Goal: Task Accomplishment & Management: Complete application form

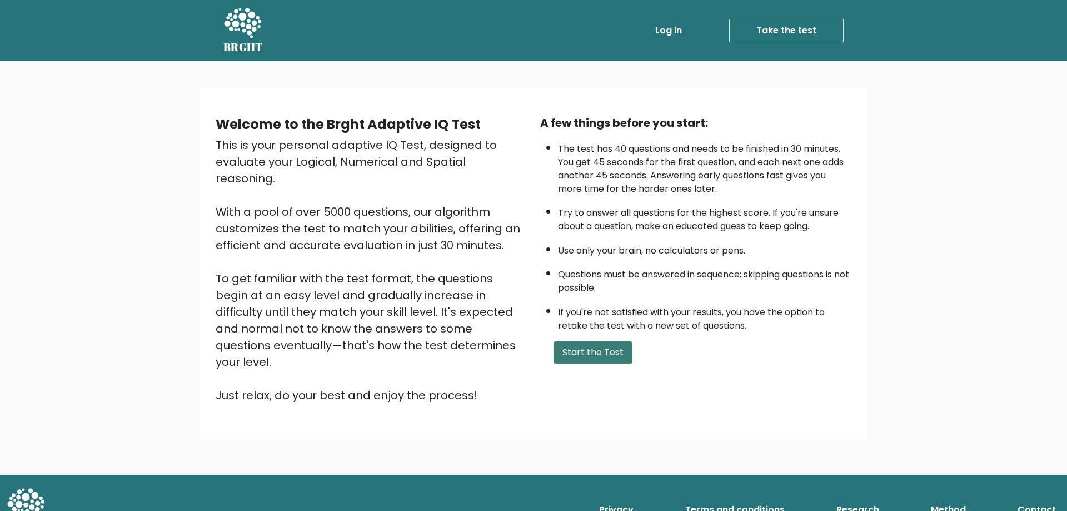
click at [596, 352] on button "Start the Test" at bounding box center [592, 352] width 79 height 22
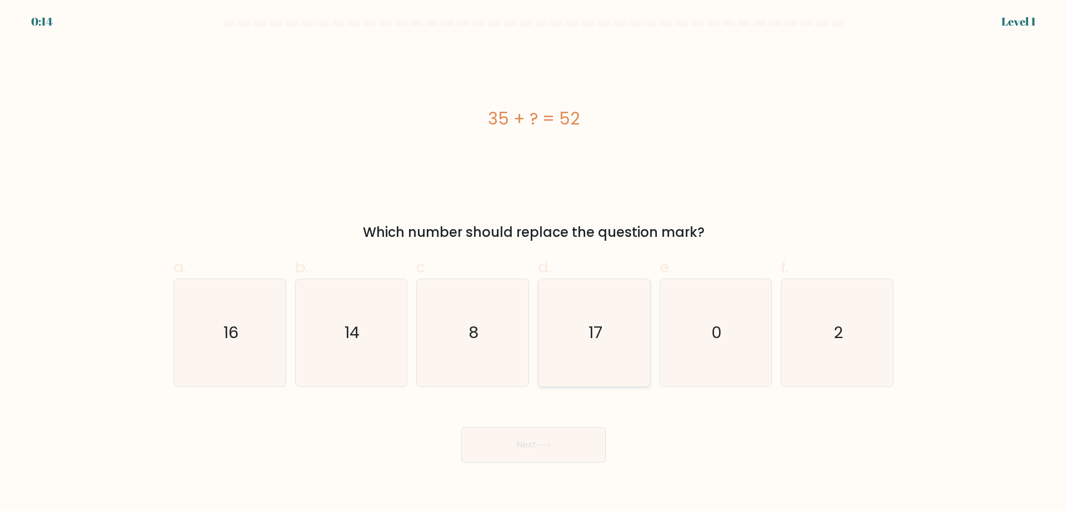
click at [599, 332] on text "17" at bounding box center [595, 332] width 14 height 22
click at [534, 263] on input "d. 17" at bounding box center [533, 259] width 1 height 7
radio input "true"
click at [516, 453] on button "Next" at bounding box center [533, 445] width 144 height 36
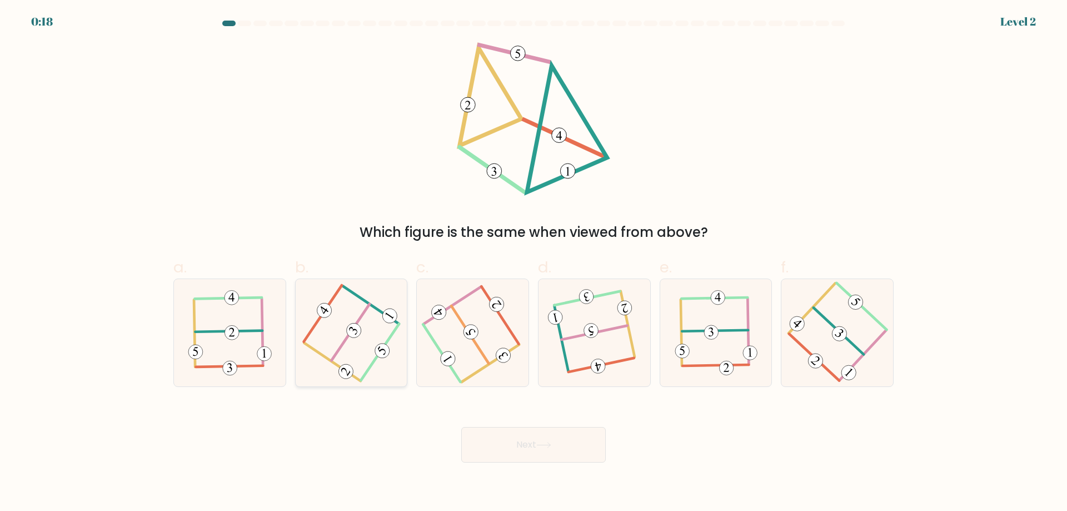
click at [332, 306] on icon at bounding box center [350, 332] width 85 height 86
click at [533, 263] on input "b." at bounding box center [533, 259] width 1 height 7
radio input "true"
click at [589, 437] on button "Next" at bounding box center [533, 445] width 144 height 36
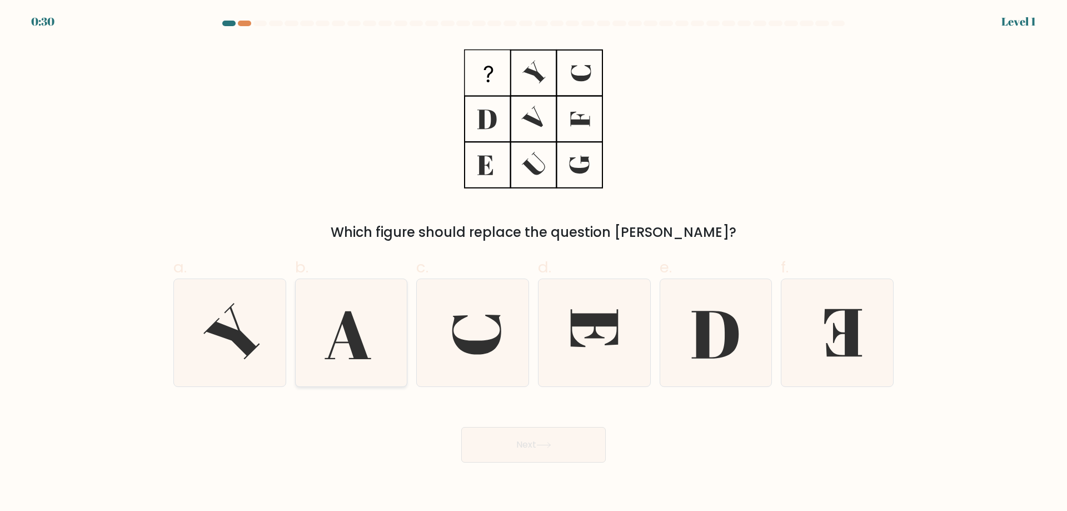
click at [348, 353] on icon at bounding box center [350, 332] width 107 height 107
click at [533, 263] on input "b." at bounding box center [533, 259] width 1 height 7
radio input "true"
click at [500, 438] on button "Next" at bounding box center [533, 445] width 144 height 36
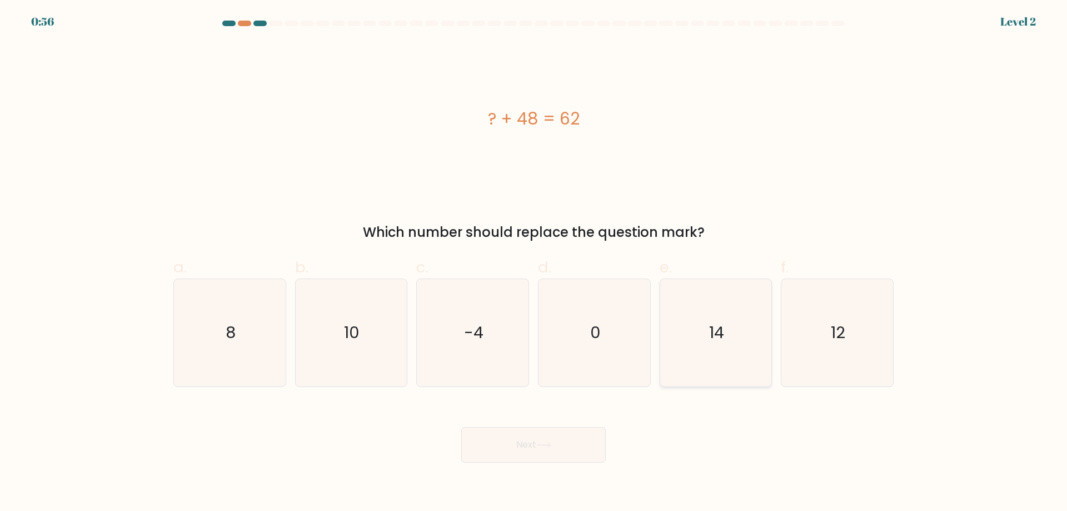
click at [722, 312] on icon "14" at bounding box center [715, 332] width 107 height 107
click at [534, 263] on input "e. 14" at bounding box center [533, 259] width 1 height 7
radio input "true"
click at [562, 444] on button "Next" at bounding box center [533, 445] width 144 height 36
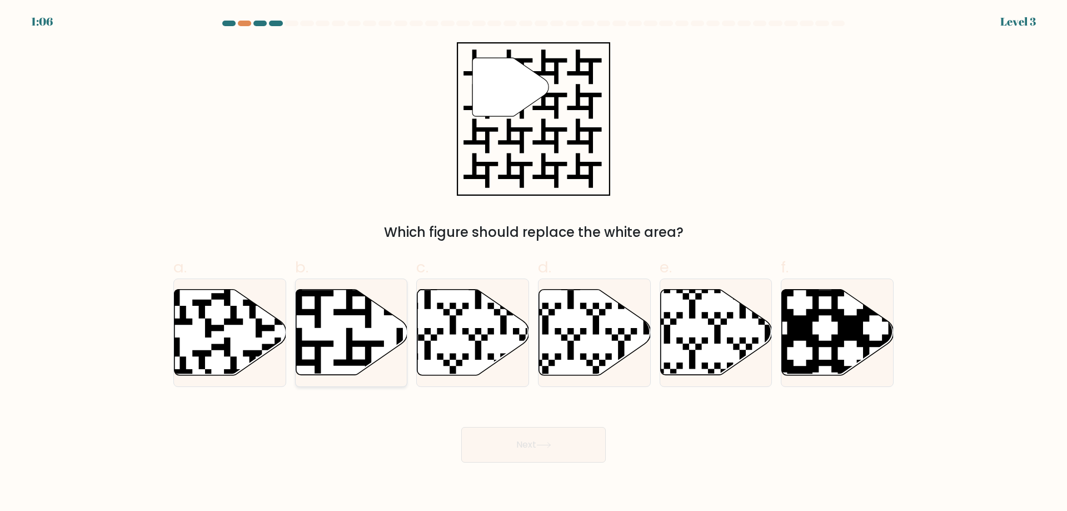
click at [340, 346] on icon at bounding box center [352, 332] width 112 height 86
click at [533, 263] on input "b." at bounding box center [533, 259] width 1 height 7
radio input "true"
click at [565, 451] on button "Next" at bounding box center [533, 445] width 144 height 36
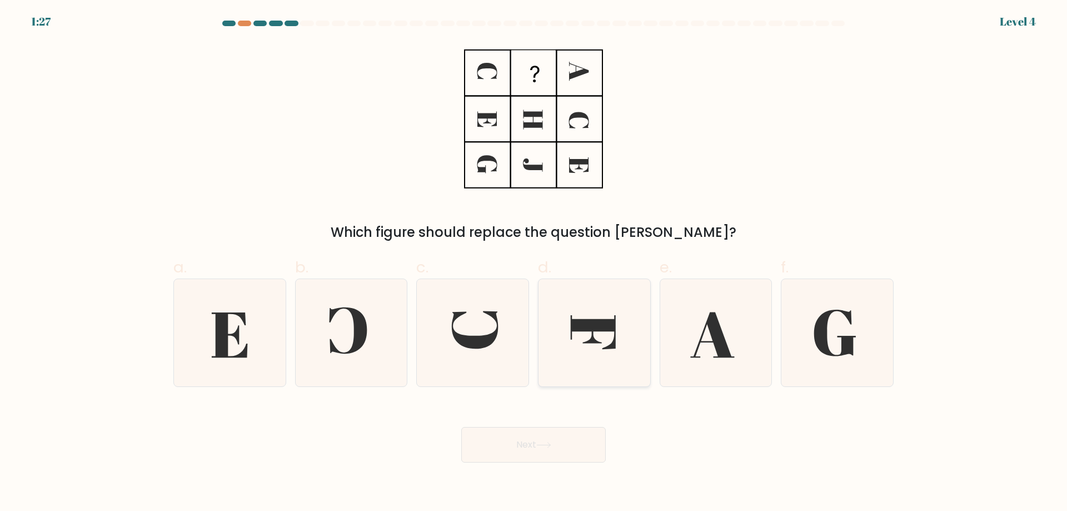
click at [591, 297] on icon at bounding box center [594, 332] width 107 height 107
click at [534, 263] on input "d." at bounding box center [533, 259] width 1 height 7
radio input "true"
click at [567, 441] on button "Next" at bounding box center [533, 445] width 144 height 36
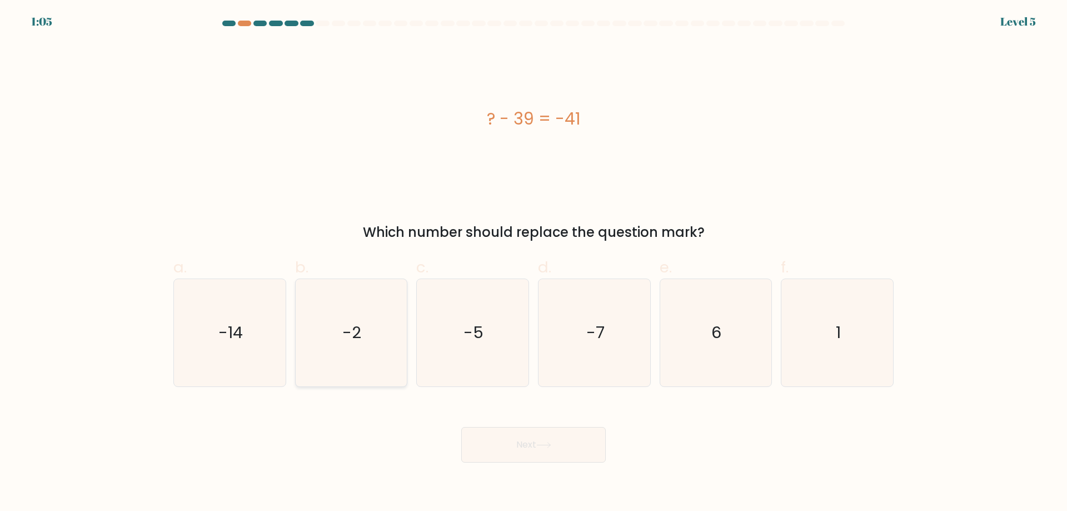
click at [371, 331] on icon "-2" at bounding box center [350, 332] width 107 height 107
click at [533, 263] on input "b. -2" at bounding box center [533, 259] width 1 height 7
radio input "true"
click at [540, 445] on icon at bounding box center [543, 444] width 13 height 5
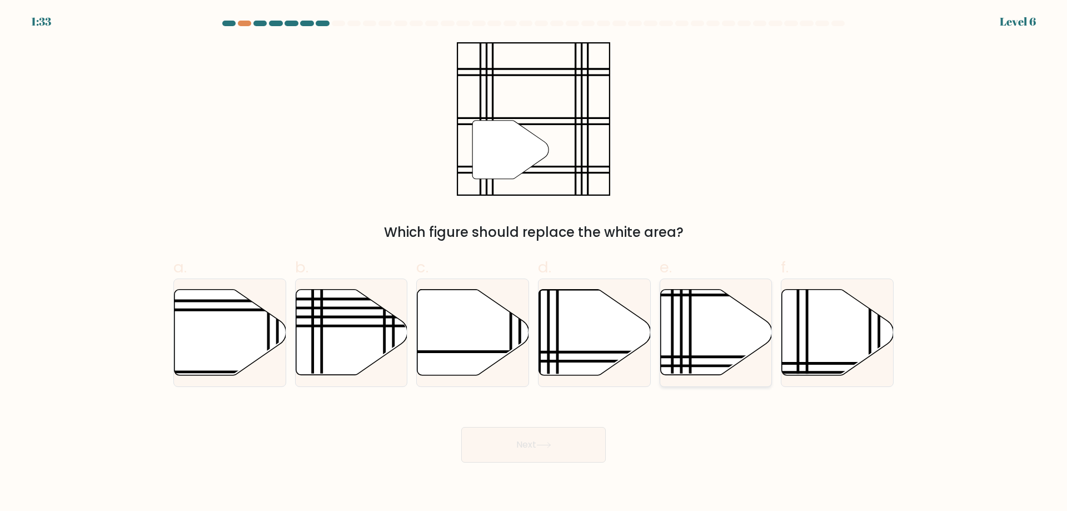
click at [748, 319] on icon at bounding box center [716, 332] width 112 height 86
click at [534, 263] on input "e." at bounding box center [533, 259] width 1 height 7
radio input "true"
click at [553, 452] on button "Next" at bounding box center [533, 445] width 144 height 36
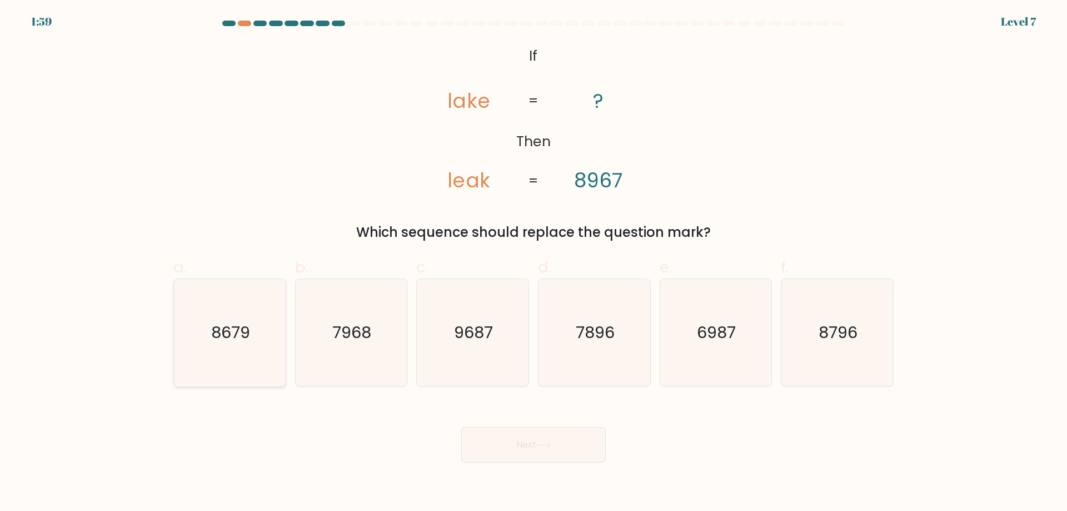
click at [239, 354] on icon "8679" at bounding box center [229, 332] width 107 height 107
click at [533, 263] on input "a. 8679" at bounding box center [533, 259] width 1 height 7
radio input "true"
click at [499, 443] on button "Next" at bounding box center [533, 445] width 144 height 36
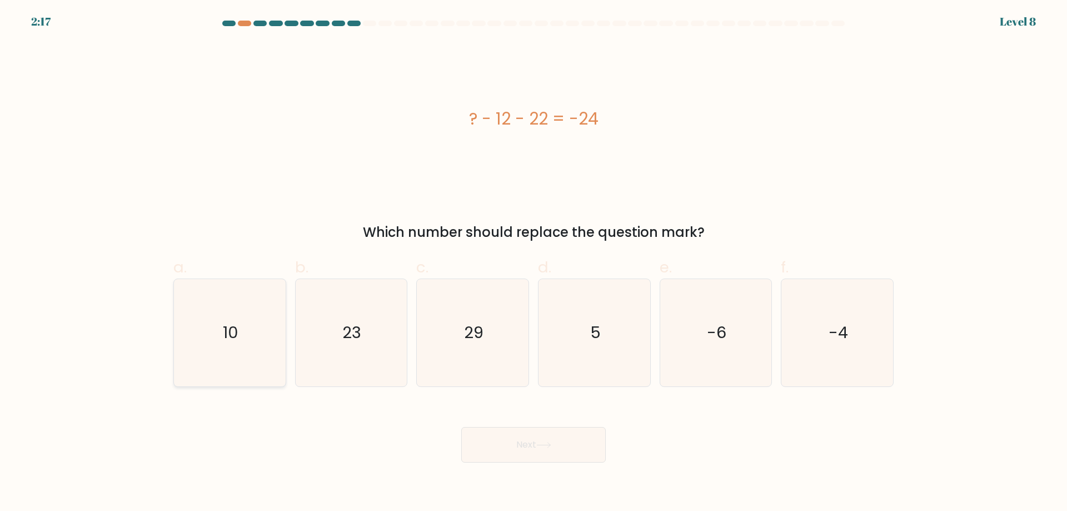
click at [261, 336] on icon "10" at bounding box center [229, 332] width 107 height 107
click at [533, 263] on input "a. 10" at bounding box center [533, 259] width 1 height 7
radio input "true"
click at [554, 453] on button "Next" at bounding box center [533, 445] width 144 height 36
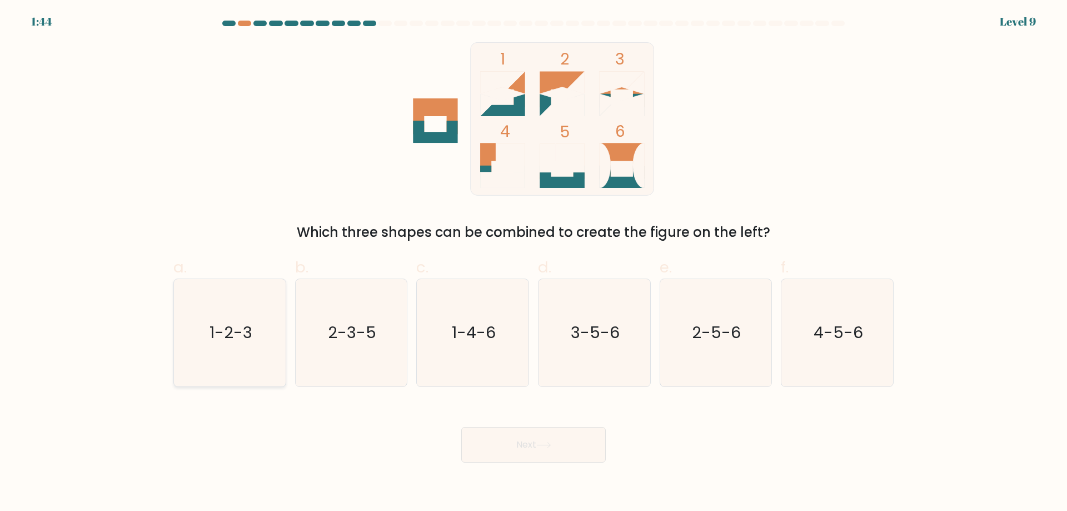
click at [219, 339] on text "1-2-3" at bounding box center [230, 332] width 43 height 22
click at [533, 263] on input "a. 1-2-3" at bounding box center [533, 259] width 1 height 7
radio input "true"
click at [523, 436] on button "Next" at bounding box center [533, 445] width 144 height 36
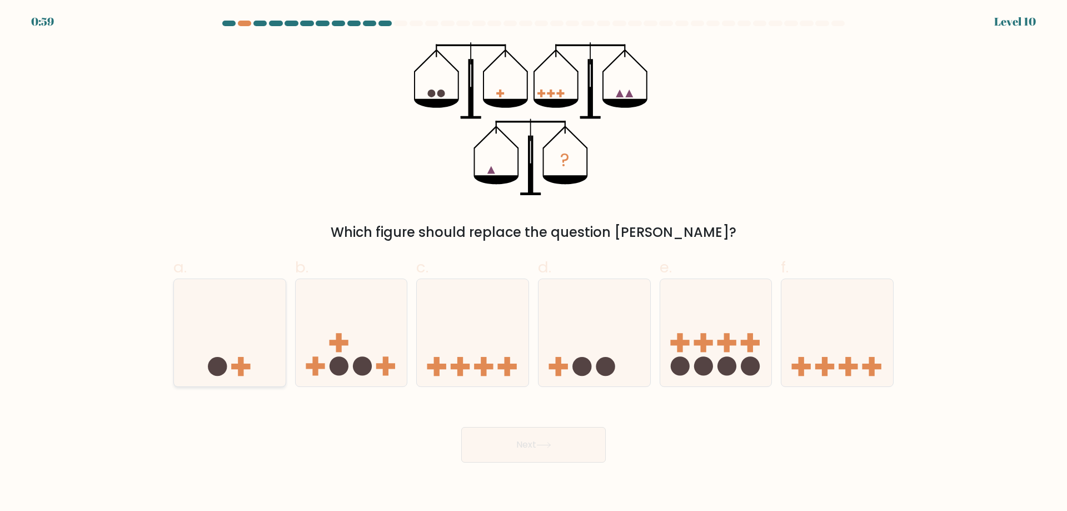
click at [236, 371] on icon at bounding box center [230, 332] width 112 height 92
click at [533, 263] on input "a." at bounding box center [533, 259] width 1 height 7
radio input "true"
click at [236, 371] on icon at bounding box center [229, 333] width 111 height 92
click at [533, 263] on input "a." at bounding box center [533, 259] width 1 height 7
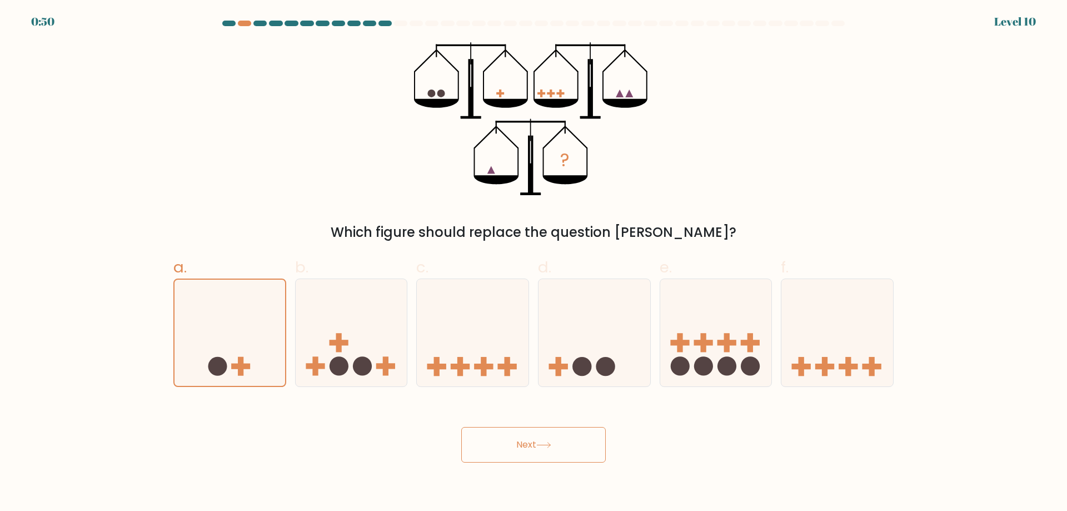
click at [526, 440] on button "Next" at bounding box center [533, 445] width 144 height 36
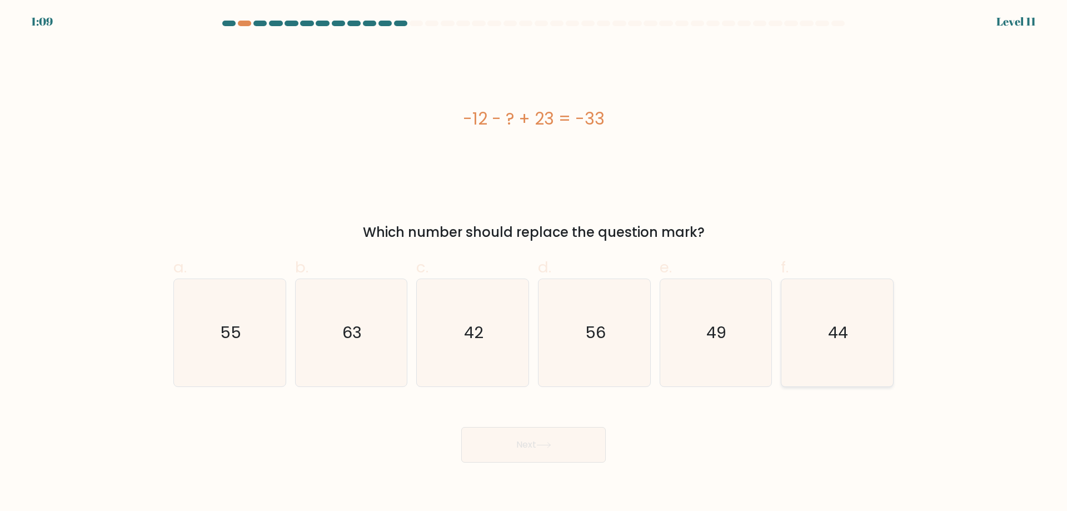
click at [819, 339] on icon "44" at bounding box center [836, 332] width 107 height 107
click at [534, 263] on input "f. 44" at bounding box center [533, 259] width 1 height 7
radio input "true"
click at [544, 458] on button "Next" at bounding box center [533, 445] width 144 height 36
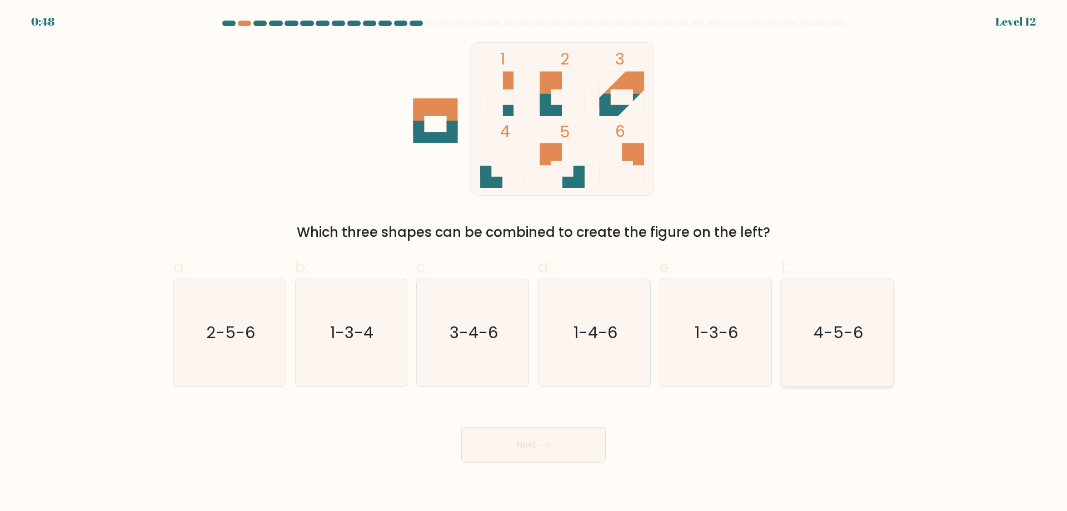
click at [827, 375] on icon "4-5-6" at bounding box center [836, 332] width 107 height 107
click at [534, 263] on input "f. 4-5-6" at bounding box center [533, 259] width 1 height 7
radio input "true"
click at [576, 439] on button "Next" at bounding box center [533, 445] width 144 height 36
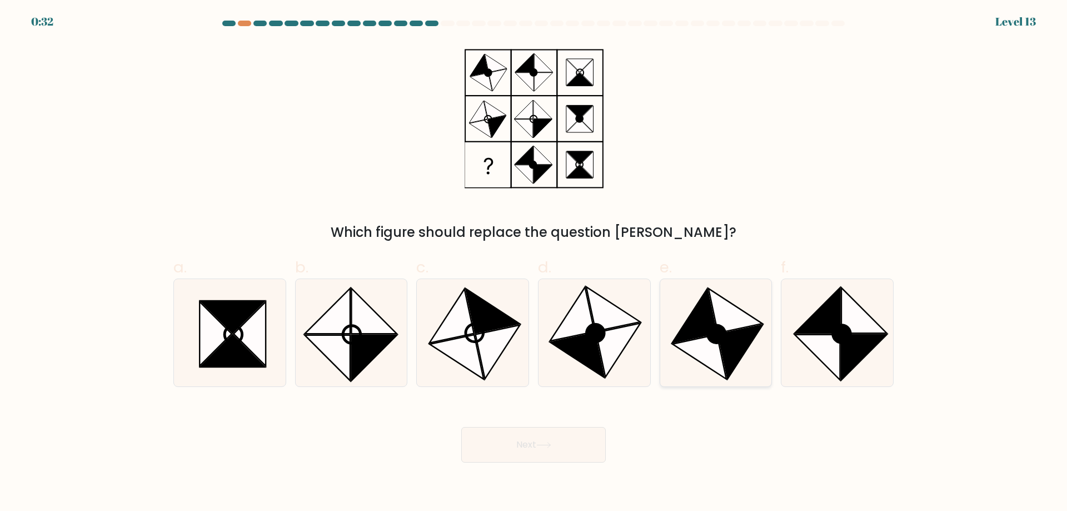
click at [696, 342] on icon at bounding box center [700, 356] width 54 height 44
click at [534, 263] on input "e." at bounding box center [533, 259] width 1 height 7
radio input "true"
click at [551, 454] on button "Next" at bounding box center [533, 445] width 144 height 36
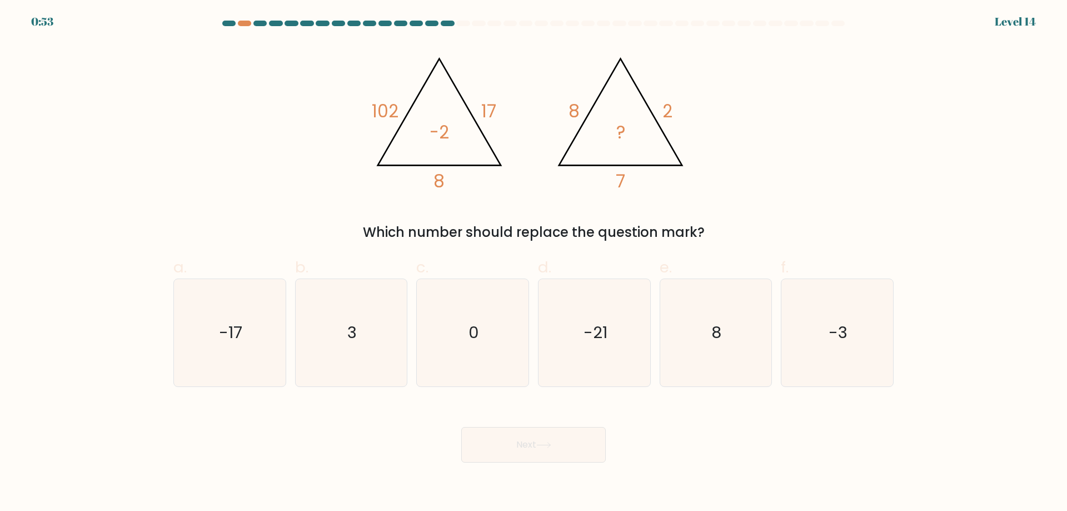
click at [894, 364] on div "f. -3" at bounding box center [837, 321] width 122 height 131
click at [866, 360] on icon "-3" at bounding box center [836, 332] width 107 height 107
click at [534, 263] on input "f. -3" at bounding box center [533, 259] width 1 height 7
radio input "true"
click at [530, 434] on button "Next" at bounding box center [533, 445] width 144 height 36
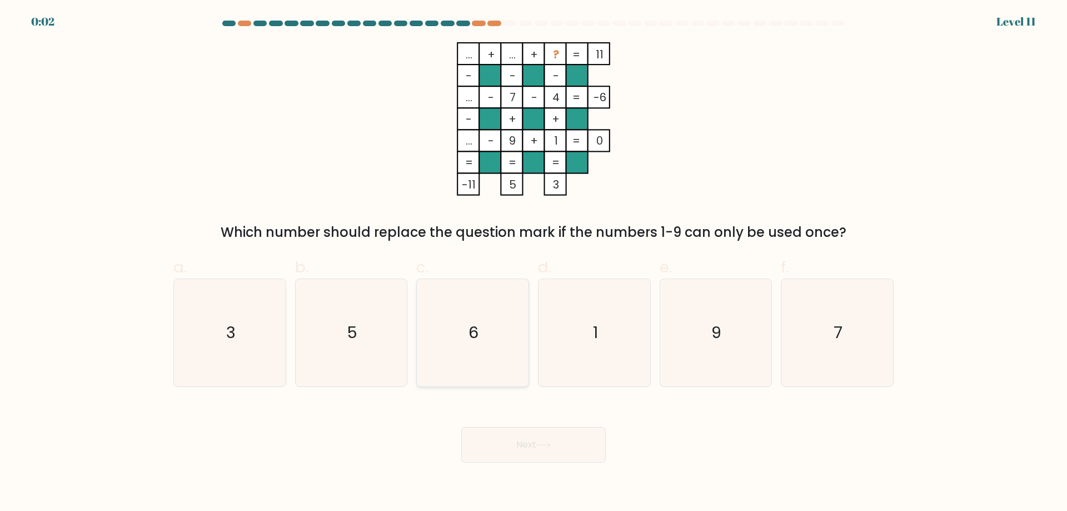
click at [477, 318] on icon "6" at bounding box center [472, 332] width 107 height 107
click at [533, 263] on input "c. 6" at bounding box center [533, 259] width 1 height 7
radio input "true"
click at [518, 464] on body "0:01 Level 11" at bounding box center [533, 255] width 1067 height 511
click at [522, 448] on button "Next" at bounding box center [533, 445] width 144 height 36
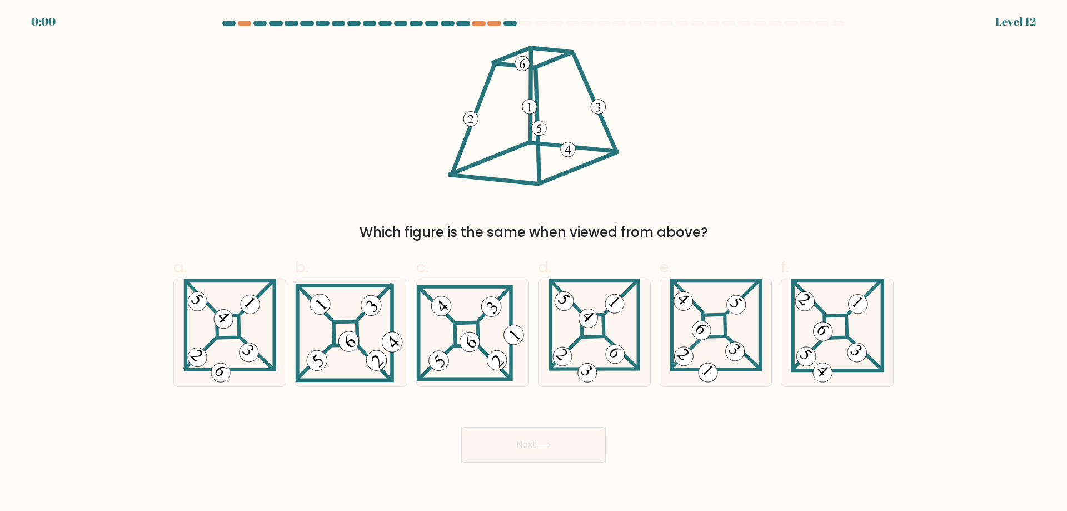
click at [522, 448] on button "Next" at bounding box center [533, 445] width 144 height 36
click at [334, 337] on 272 at bounding box center [345, 333] width 24 height 24
click at [533, 263] on input "b." at bounding box center [533, 259] width 1 height 7
radio input "true"
drag, startPoint x: 498, startPoint y: 425, endPoint x: 501, endPoint y: 433, distance: 8.1
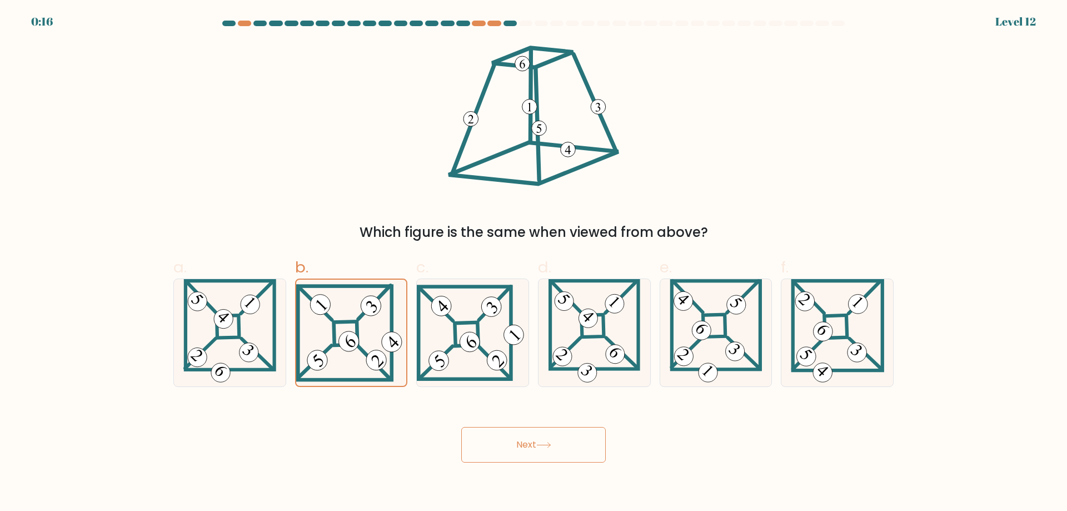
click at [499, 429] on div "Next" at bounding box center [533, 431] width 733 height 62
click at [502, 436] on button "Next" at bounding box center [533, 445] width 144 height 36
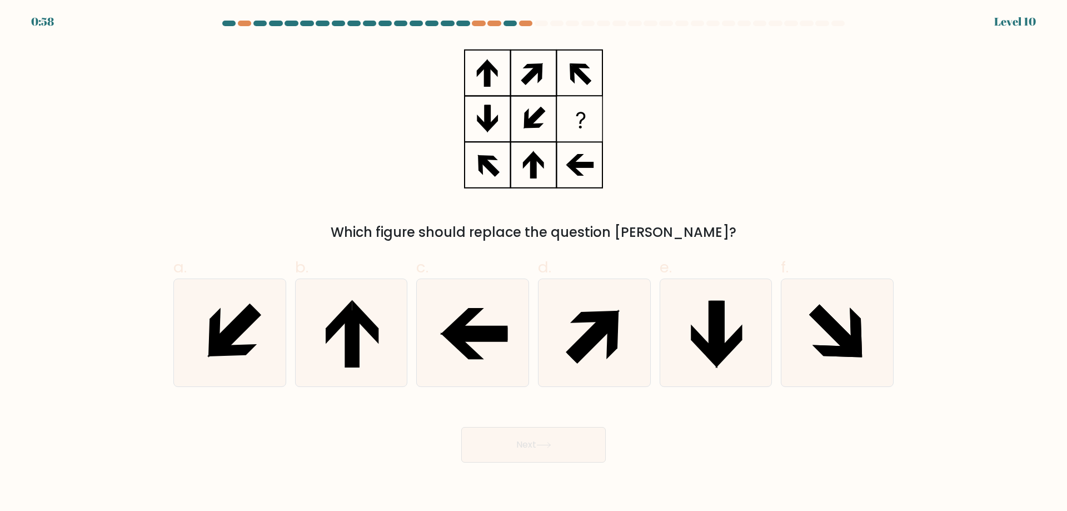
click at [502, 436] on button "Next" at bounding box center [533, 445] width 144 height 36
click at [819, 306] on icon at bounding box center [834, 329] width 51 height 51
click at [534, 263] on input "f." at bounding box center [533, 259] width 1 height 7
radio input "true"
click at [543, 448] on button "Next" at bounding box center [533, 445] width 144 height 36
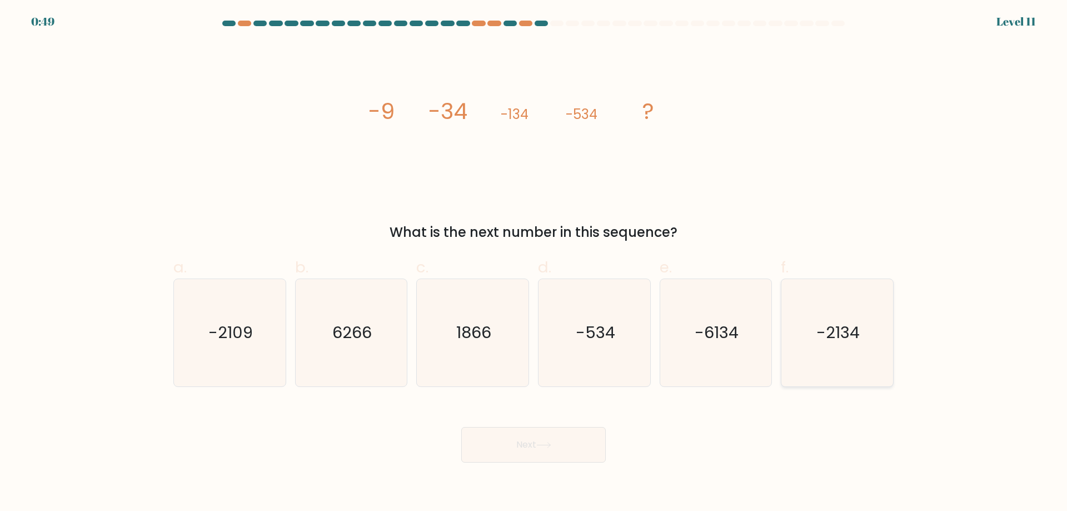
click at [807, 354] on icon "-2134" at bounding box center [836, 332] width 107 height 107
click at [534, 263] on input "f. -2134" at bounding box center [533, 259] width 1 height 7
radio input "true"
click at [563, 439] on button "Next" at bounding box center [533, 445] width 144 height 36
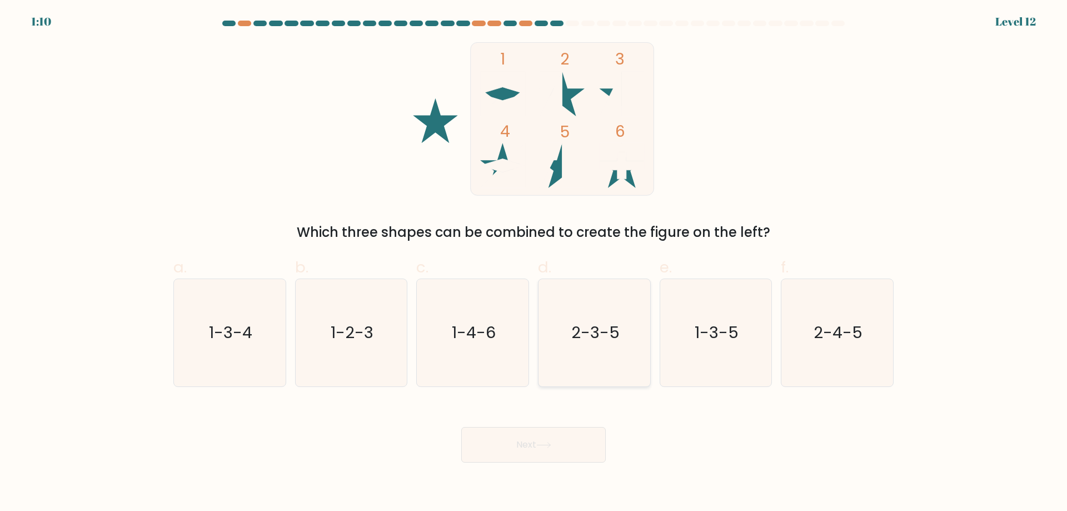
click at [595, 345] on icon "2-3-5" at bounding box center [594, 332] width 107 height 107
click at [534, 263] on input "d. 2-3-5" at bounding box center [533, 259] width 1 height 7
radio input "true"
click at [512, 462] on button "Next" at bounding box center [533, 445] width 144 height 36
click at [512, 448] on button "Next" at bounding box center [533, 445] width 144 height 36
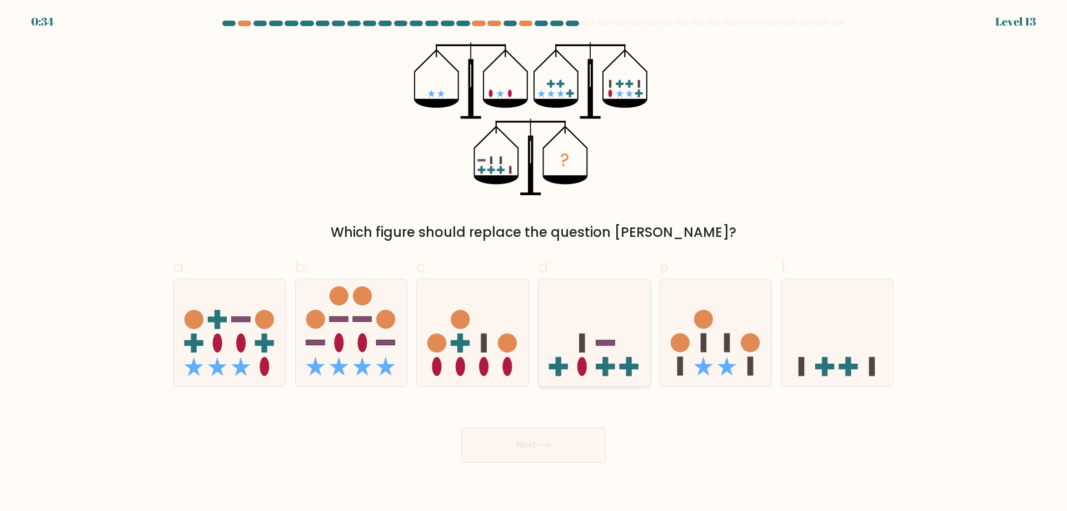
click at [598, 341] on rect at bounding box center [605, 343] width 19 height 6
click at [534, 263] on input "d." at bounding box center [533, 259] width 1 height 7
radio input "true"
click at [551, 433] on button "Next" at bounding box center [533, 445] width 144 height 36
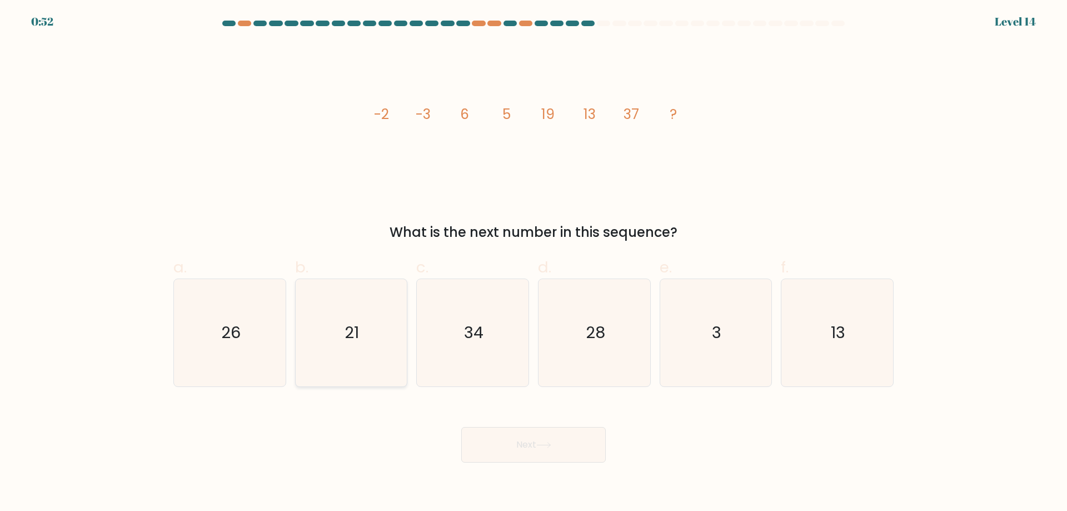
drag, startPoint x: 331, startPoint y: 347, endPoint x: 346, endPoint y: 347, distance: 14.5
click at [331, 347] on icon "21" at bounding box center [350, 332] width 107 height 107
click at [533, 263] on input "b. 21" at bounding box center [533, 259] width 1 height 7
radio input "true"
click at [589, 439] on button "Next" at bounding box center [533, 445] width 144 height 36
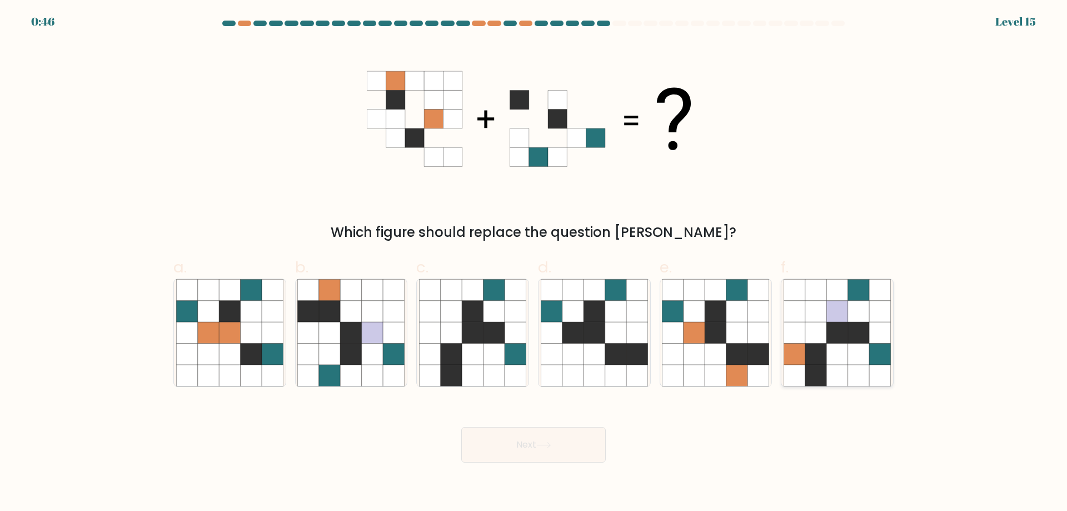
click at [812, 362] on icon at bounding box center [815, 353] width 21 height 21
click at [534, 263] on input "f." at bounding box center [533, 259] width 1 height 7
radio input "true"
click at [524, 449] on button "Next" at bounding box center [533, 445] width 144 height 36
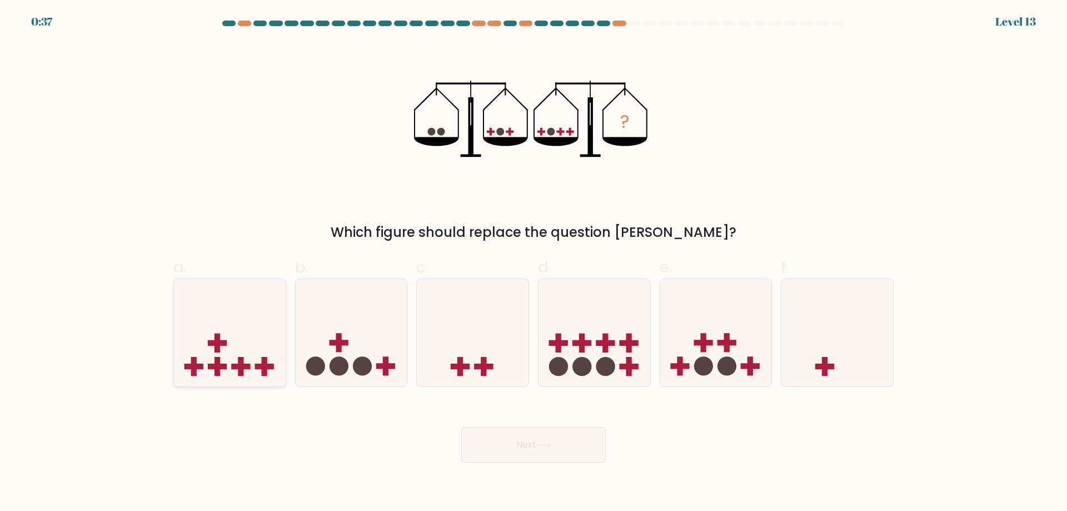
click at [244, 359] on icon at bounding box center [230, 332] width 112 height 92
click at [533, 263] on input "a." at bounding box center [533, 259] width 1 height 7
radio input "true"
click at [551, 438] on button "Next" at bounding box center [533, 445] width 144 height 36
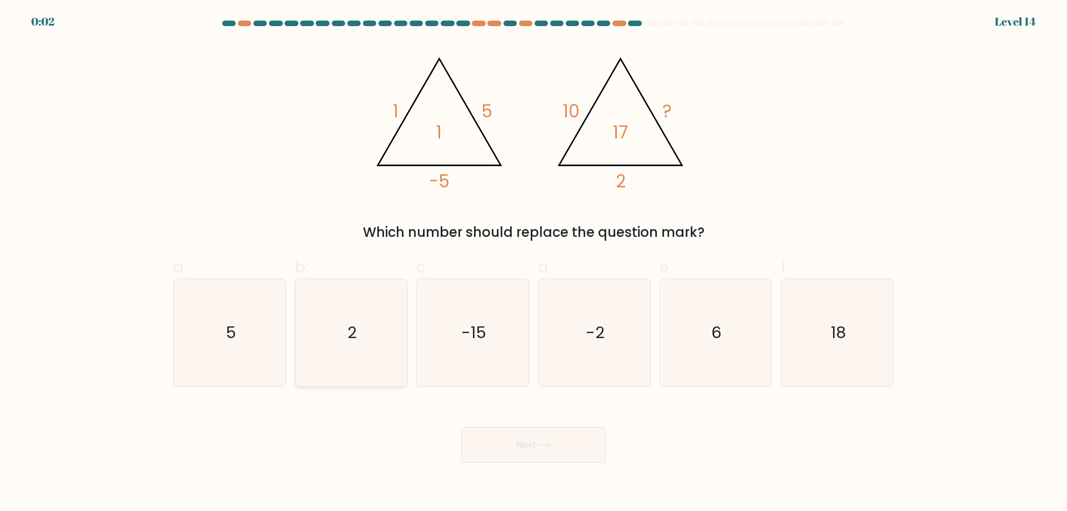
click at [363, 351] on icon "2" at bounding box center [350, 332] width 107 height 107
click at [533, 263] on input "b. 2" at bounding box center [533, 259] width 1 height 7
radio input "true"
click at [577, 448] on button "Next" at bounding box center [533, 445] width 144 height 36
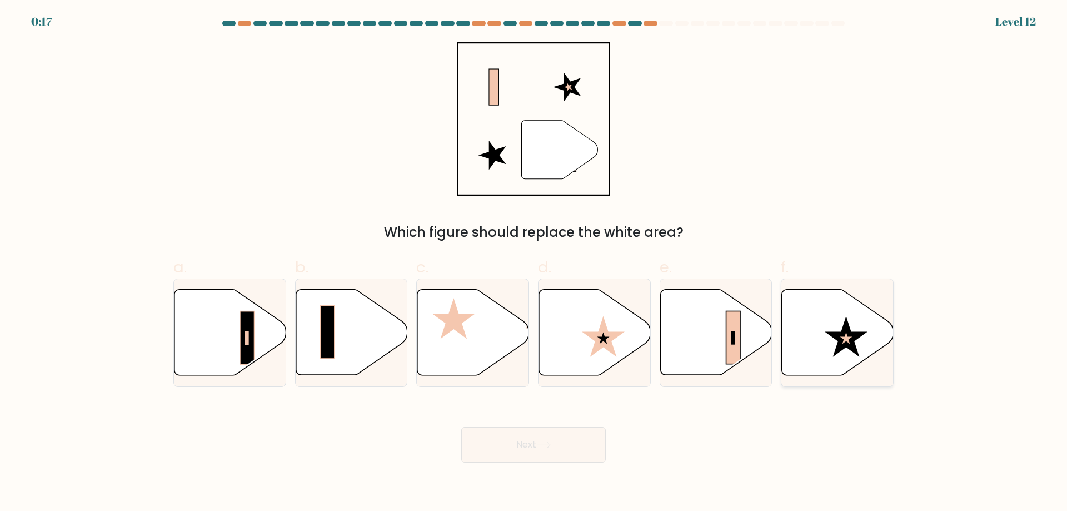
click at [859, 336] on icon at bounding box center [845, 336] width 43 height 41
click at [534, 263] on input "f." at bounding box center [533, 259] width 1 height 7
radio input "true"
click at [562, 449] on button "Next" at bounding box center [533, 445] width 144 height 36
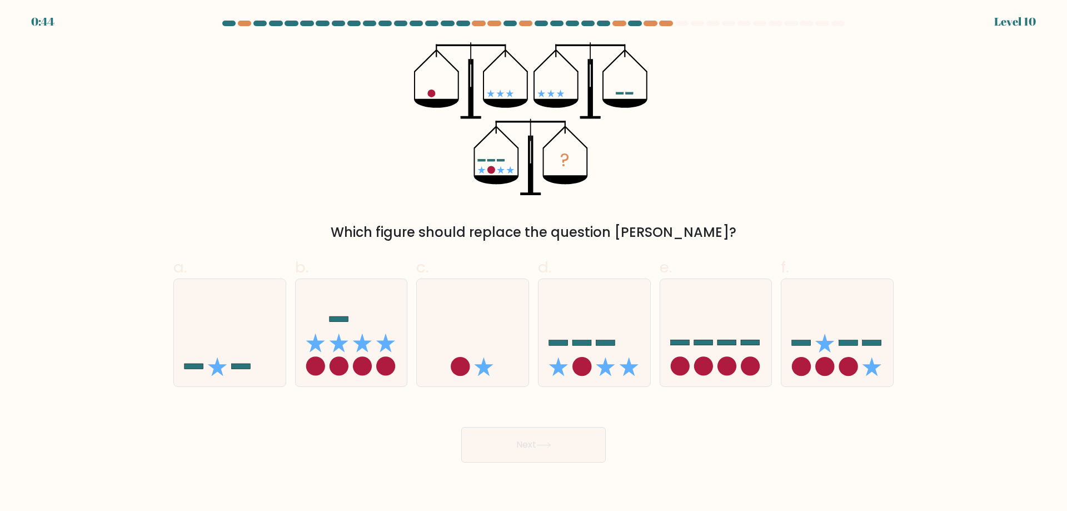
drag, startPoint x: 488, startPoint y: 97, endPoint x: 519, endPoint y: 97, distance: 31.1
click at [519, 97] on icon "?" at bounding box center [533, 118] width 239 height 153
drag, startPoint x: 541, startPoint y: 93, endPoint x: 567, endPoint y: 96, distance: 26.3
click at [564, 96] on icon "?" at bounding box center [533, 118] width 239 height 153
drag, startPoint x: 618, startPoint y: 89, endPoint x: 673, endPoint y: 98, distance: 55.6
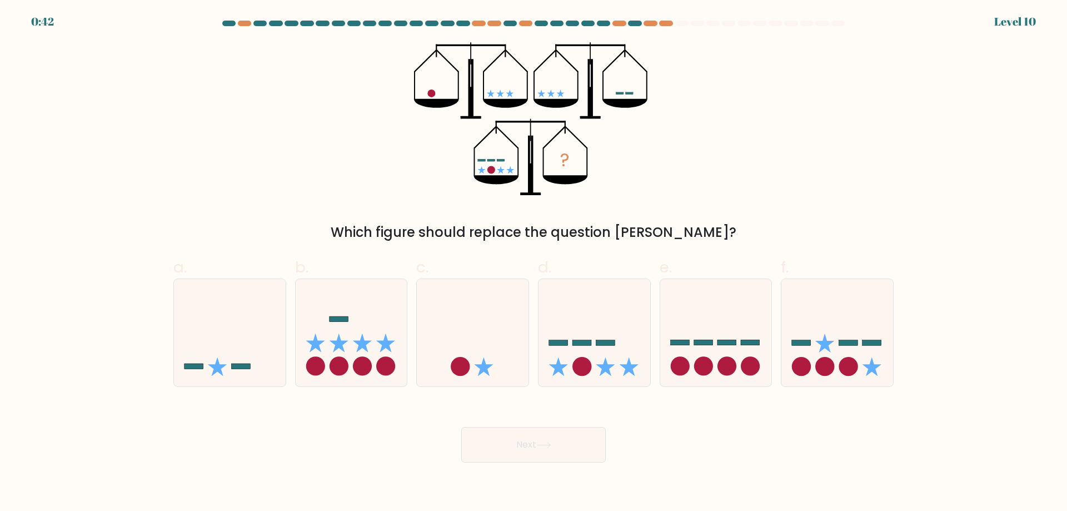
click at [673, 98] on div "? Which figure should replace the question mark?" at bounding box center [533, 142] width 733 height 200
drag, startPoint x: 477, startPoint y: 172, endPoint x: 500, endPoint y: 173, distance: 22.8
click at [500, 173] on icon "?" at bounding box center [533, 118] width 239 height 153
click at [589, 334] on icon at bounding box center [594, 332] width 112 height 92
click at [534, 263] on input "d." at bounding box center [533, 259] width 1 height 7
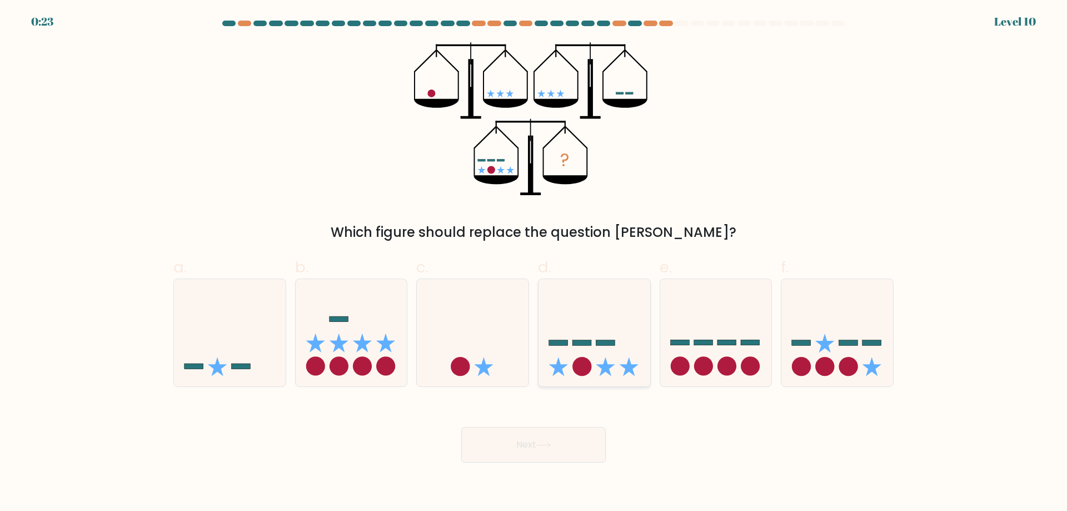
radio input "true"
click at [568, 438] on button "Next" at bounding box center [533, 445] width 144 height 36
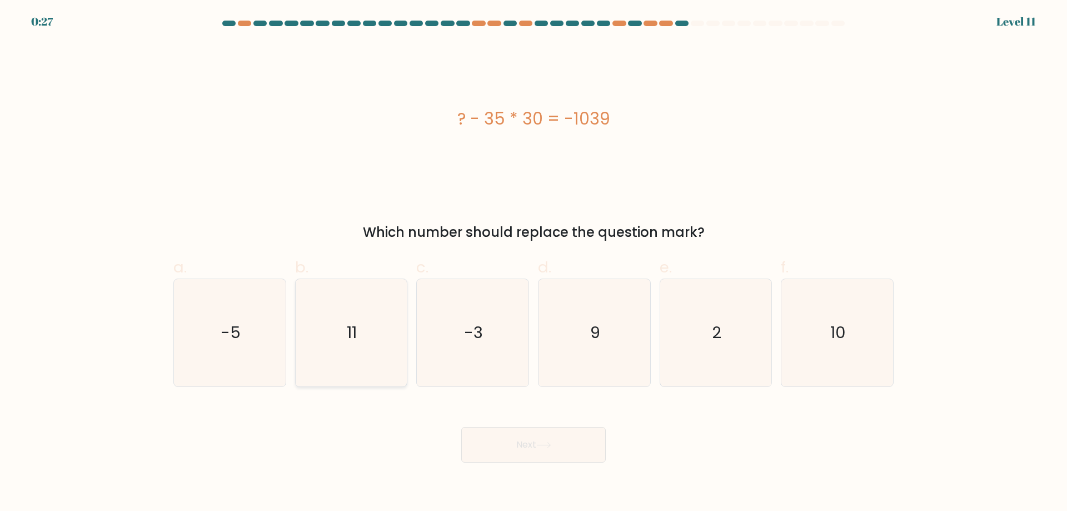
click at [372, 371] on icon "11" at bounding box center [350, 332] width 107 height 107
click at [533, 263] on input "b. 11" at bounding box center [533, 259] width 1 height 7
radio input "true"
click at [495, 436] on button "Next" at bounding box center [533, 445] width 144 height 36
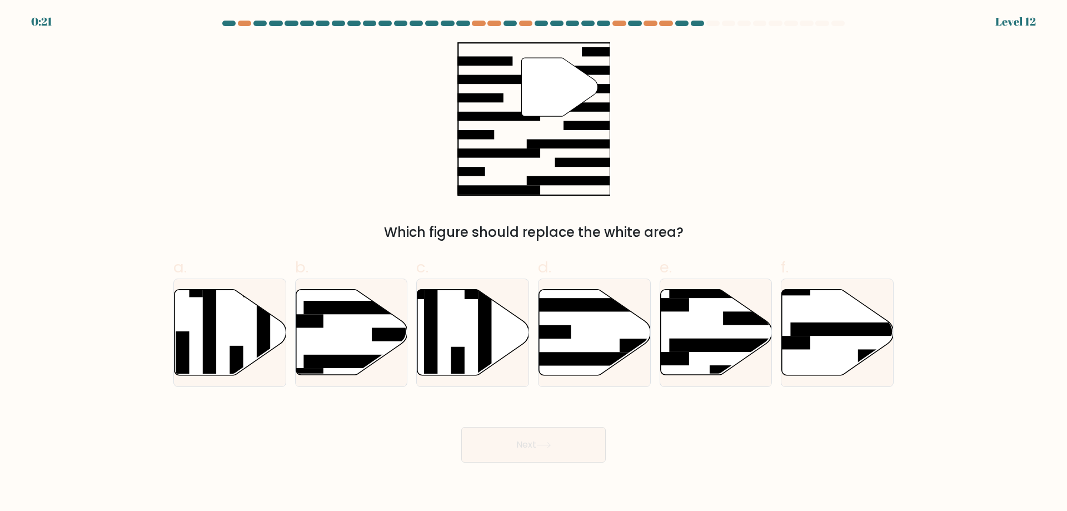
click at [557, 78] on icon at bounding box center [559, 87] width 76 height 58
click at [356, 319] on icon at bounding box center [352, 332] width 112 height 86
click at [533, 263] on input "b." at bounding box center [533, 259] width 1 height 7
radio input "true"
click at [518, 442] on button "Next" at bounding box center [533, 445] width 144 height 36
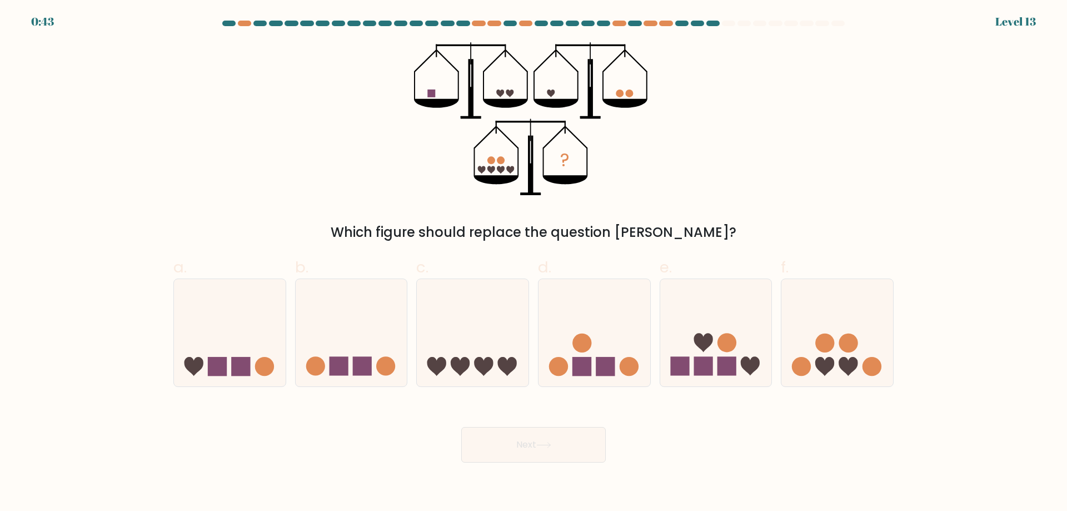
click at [486, 171] on icon "?" at bounding box center [533, 118] width 239 height 153
drag, startPoint x: 494, startPoint y: 171, endPoint x: 482, endPoint y: 170, distance: 11.7
click at [482, 170] on g at bounding box center [495, 165] width 37 height 17
drag, startPoint x: 488, startPoint y: 171, endPoint x: 463, endPoint y: 168, distance: 25.7
click at [463, 168] on icon "?" at bounding box center [533, 118] width 239 height 153
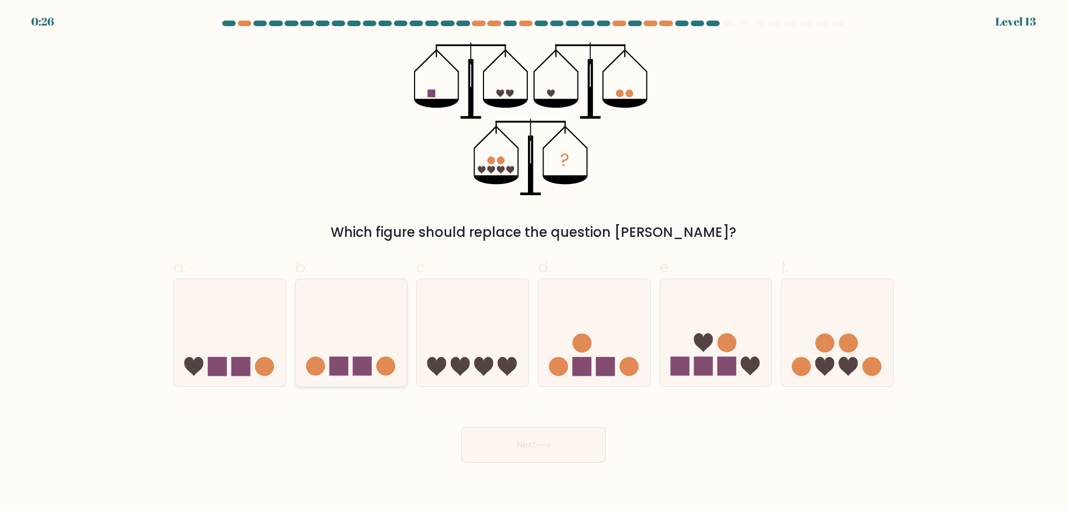
drag, startPoint x: 484, startPoint y: 173, endPoint x: 306, endPoint y: 363, distance: 261.0
click at [418, 266] on form at bounding box center [533, 242] width 1067 height 442
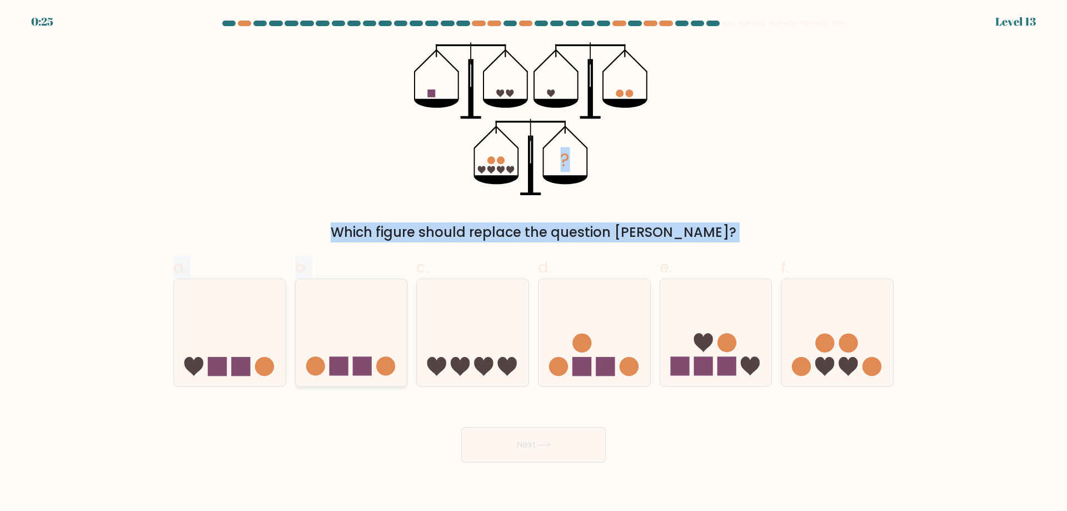
click at [335, 349] on icon at bounding box center [352, 332] width 112 height 92
click at [533, 263] on input "b." at bounding box center [533, 259] width 1 height 7
radio input "true"
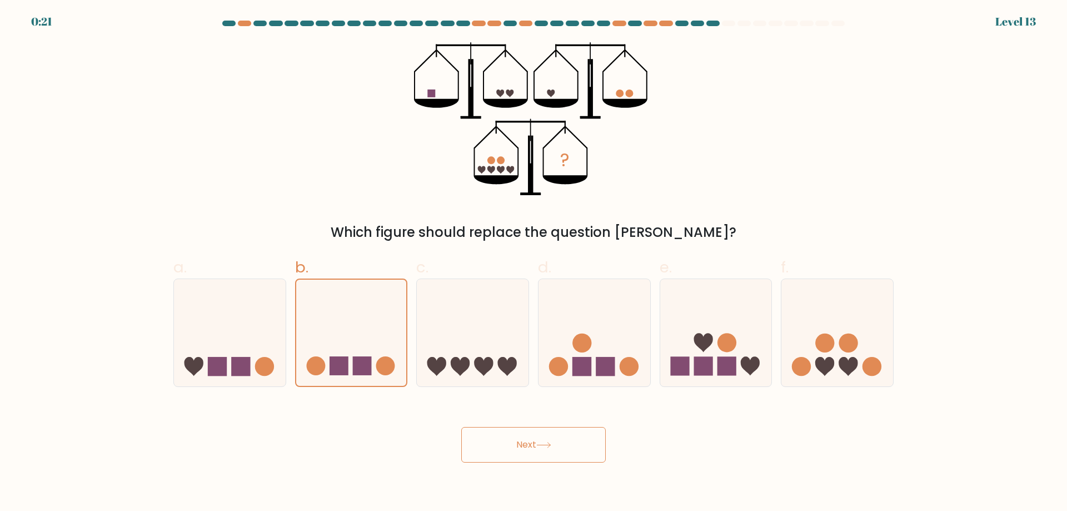
click at [488, 451] on button "Next" at bounding box center [533, 445] width 144 height 36
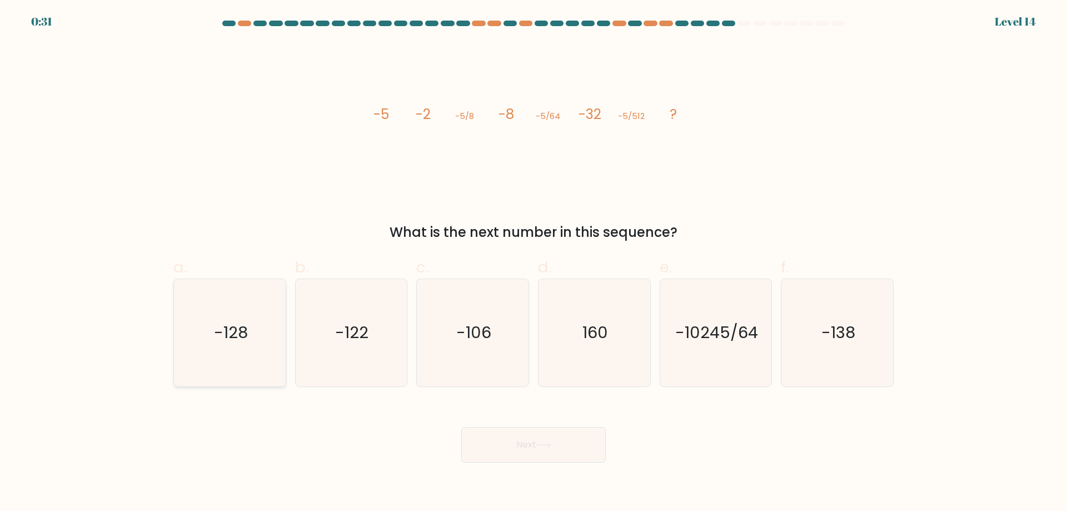
click at [239, 346] on icon "-128" at bounding box center [229, 332] width 107 height 107
click at [533, 263] on input "a. -128" at bounding box center [533, 259] width 1 height 7
radio input "true"
click at [496, 440] on button "Next" at bounding box center [533, 445] width 144 height 36
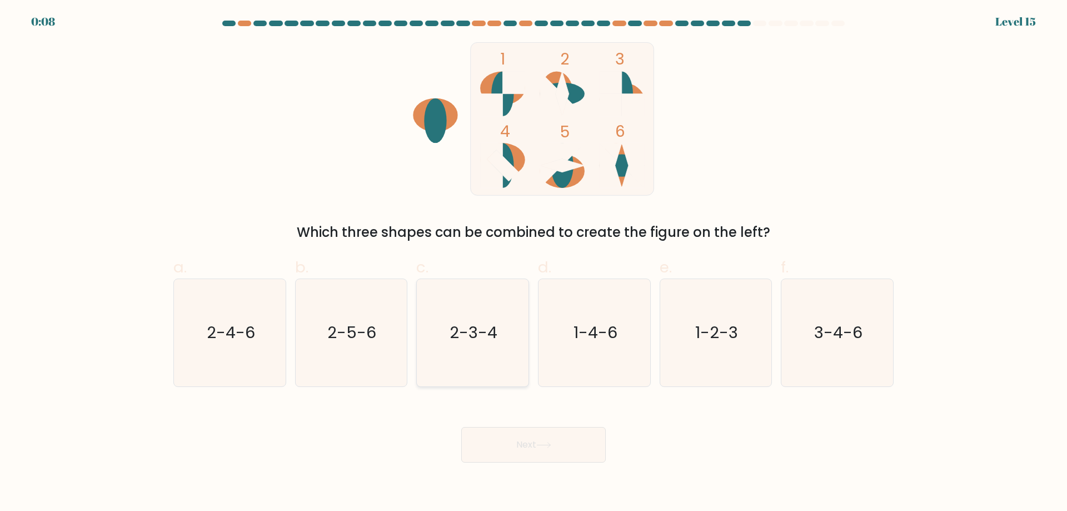
click at [486, 319] on icon "2-3-4" at bounding box center [472, 332] width 107 height 107
click at [533, 263] on input "c. 2-3-4" at bounding box center [533, 259] width 1 height 7
radio input "true"
click at [503, 458] on button "Next" at bounding box center [533, 445] width 144 height 36
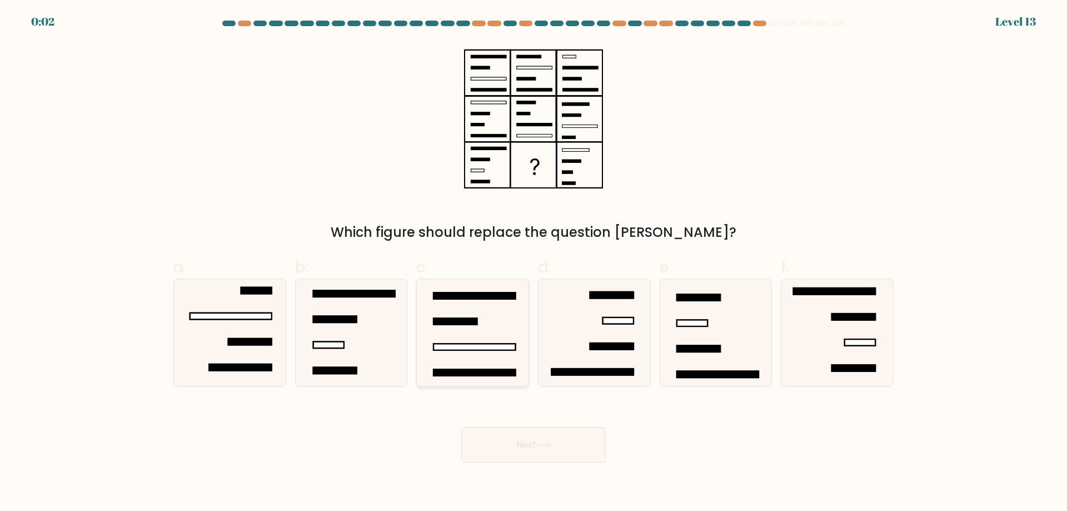
click at [446, 324] on rect at bounding box center [454, 321] width 43 height 7
click at [533, 263] on input "c." at bounding box center [533, 259] width 1 height 7
radio input "true"
click at [496, 427] on button "Next" at bounding box center [533, 445] width 144 height 36
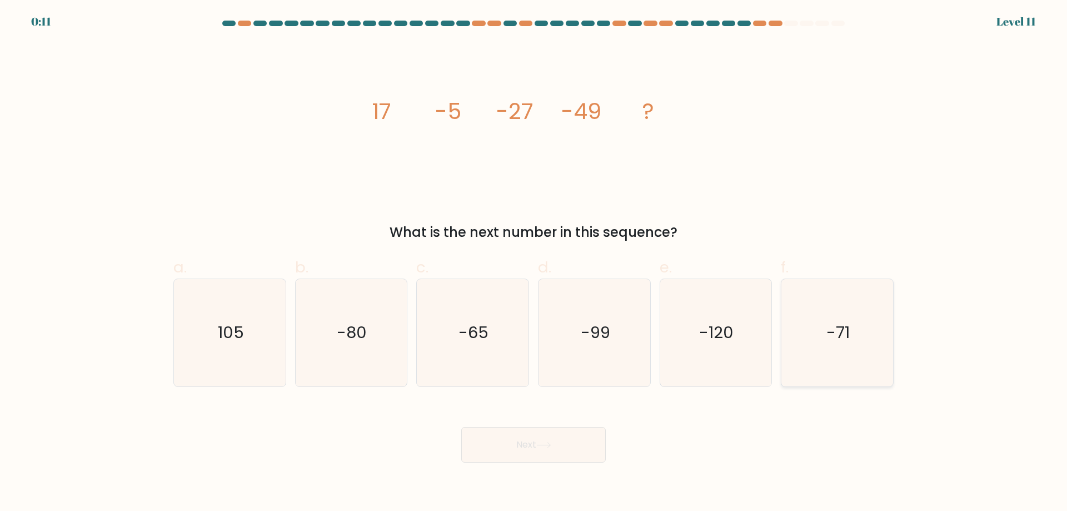
click at [829, 345] on icon "-71" at bounding box center [836, 332] width 107 height 107
click at [534, 263] on input "f. -71" at bounding box center [533, 259] width 1 height 7
radio input "true"
click at [542, 450] on button "Next" at bounding box center [533, 445] width 144 height 36
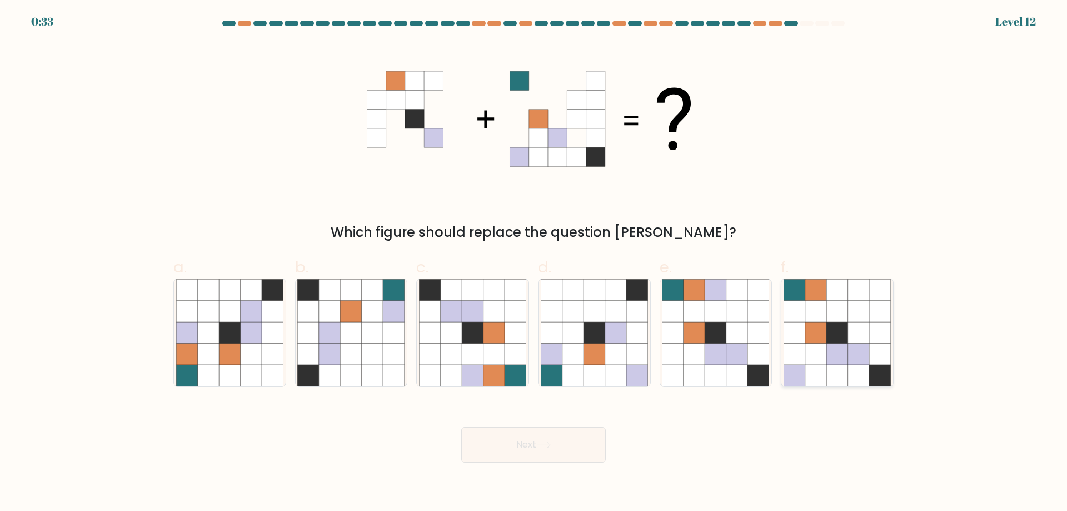
click at [828, 359] on icon at bounding box center [836, 353] width 21 height 21
click at [534, 263] on input "f." at bounding box center [533, 259] width 1 height 7
radio input "true"
click at [542, 427] on button "Next" at bounding box center [533, 445] width 144 height 36
click at [541, 434] on button "Next" at bounding box center [533, 445] width 144 height 36
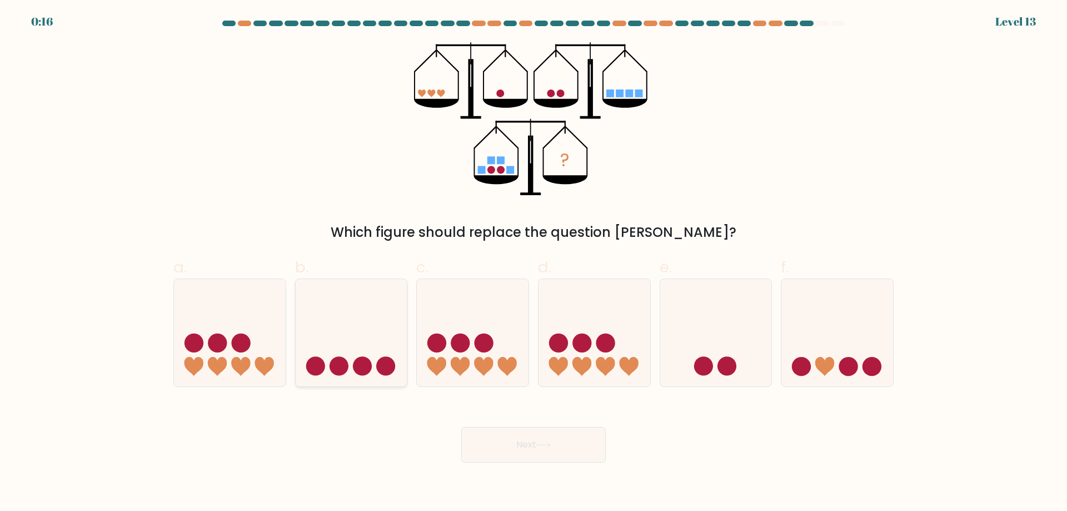
click at [341, 356] on icon at bounding box center [352, 332] width 112 height 92
click at [533, 263] on input "b." at bounding box center [533, 259] width 1 height 7
radio input "true"
click at [522, 444] on button "Next" at bounding box center [533, 445] width 144 height 36
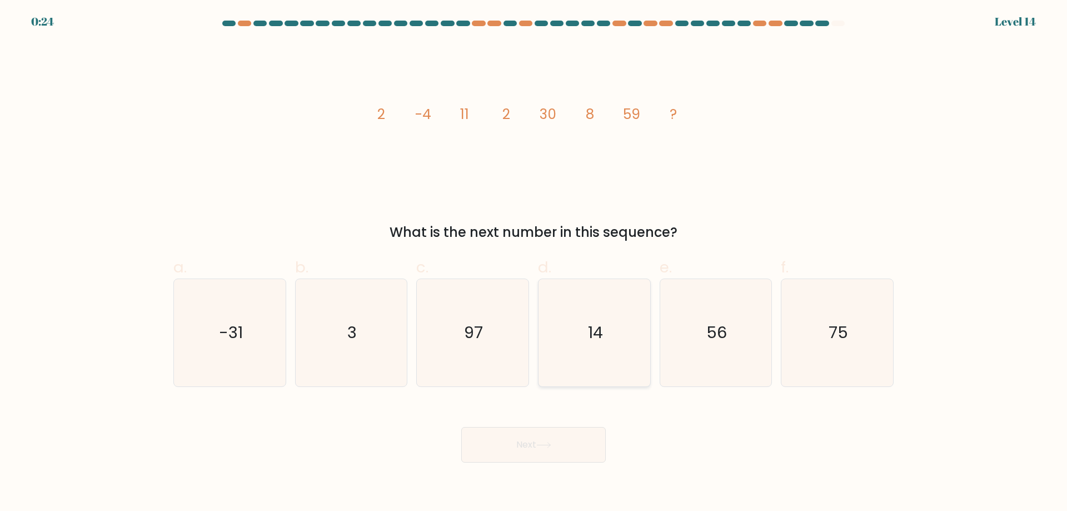
click at [623, 327] on icon "14" at bounding box center [594, 332] width 107 height 107
click at [534, 263] on input "d. 14" at bounding box center [533, 259] width 1 height 7
radio input "true"
click at [551, 442] on icon at bounding box center [543, 445] width 15 height 6
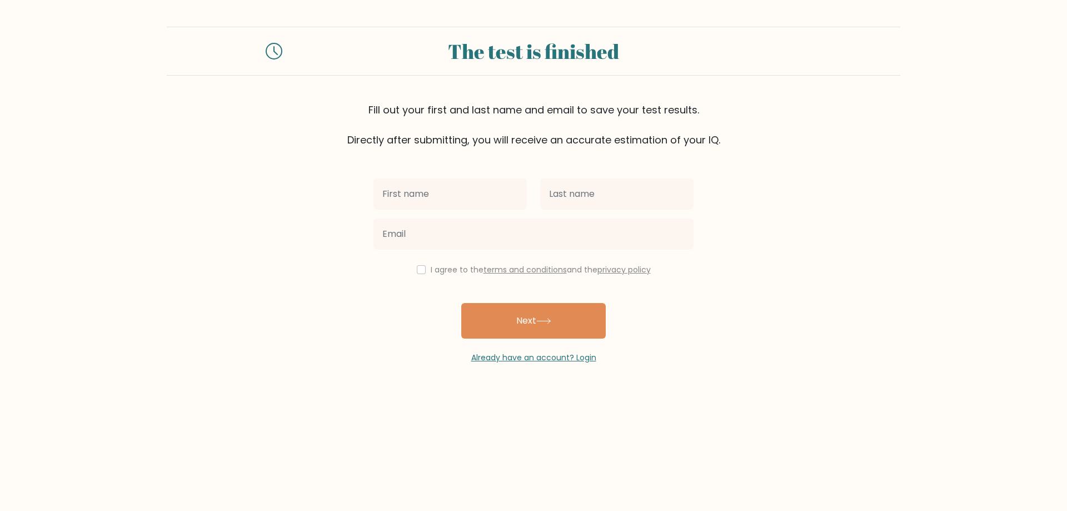
click at [452, 198] on input "text" at bounding box center [449, 193] width 153 height 31
type input "Myrald"
click at [566, 194] on input "text" at bounding box center [616, 193] width 153 height 31
type input "barawel"
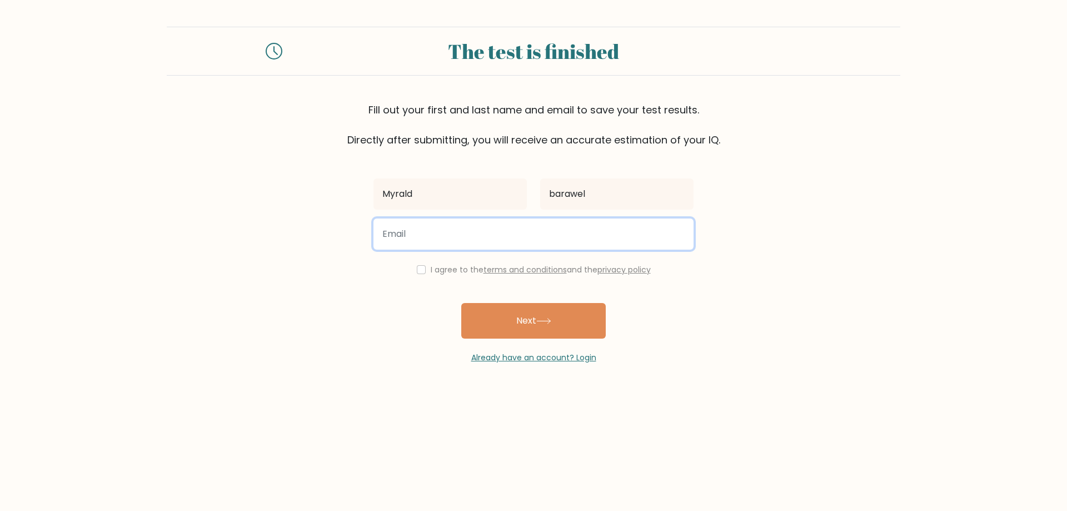
click at [445, 235] on input "email" at bounding box center [533, 233] width 320 height 31
type input "brianchau032525@gmail.com"
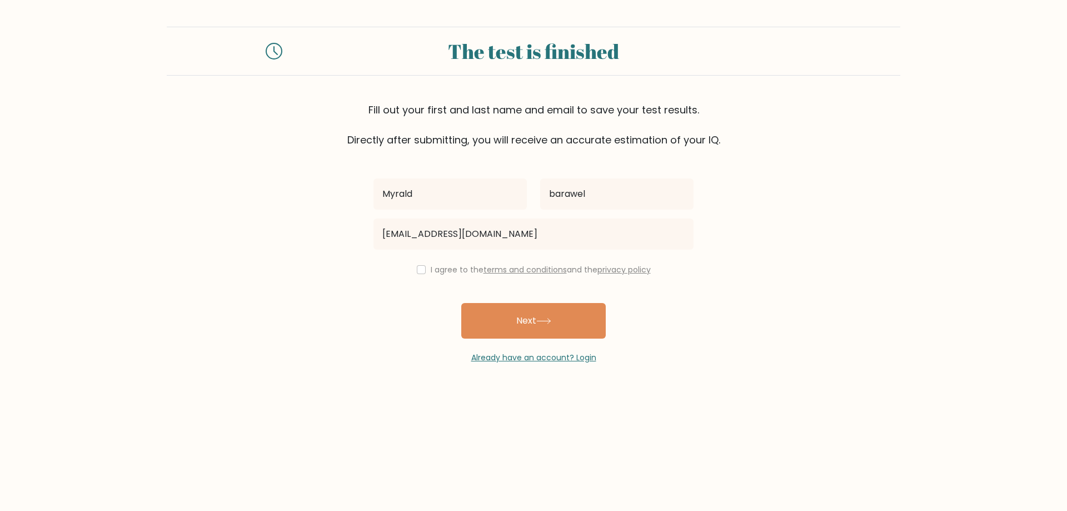
click at [431, 271] on label "I agree to the terms and conditions and the privacy policy" at bounding box center [541, 269] width 220 height 11
click at [419, 276] on div "I agree to the terms and conditions and the privacy policy" at bounding box center [533, 269] width 333 height 13
click at [419, 272] on input "checkbox" at bounding box center [421, 269] width 9 height 9
checkbox input "true"
click at [482, 323] on button "Next" at bounding box center [533, 321] width 144 height 36
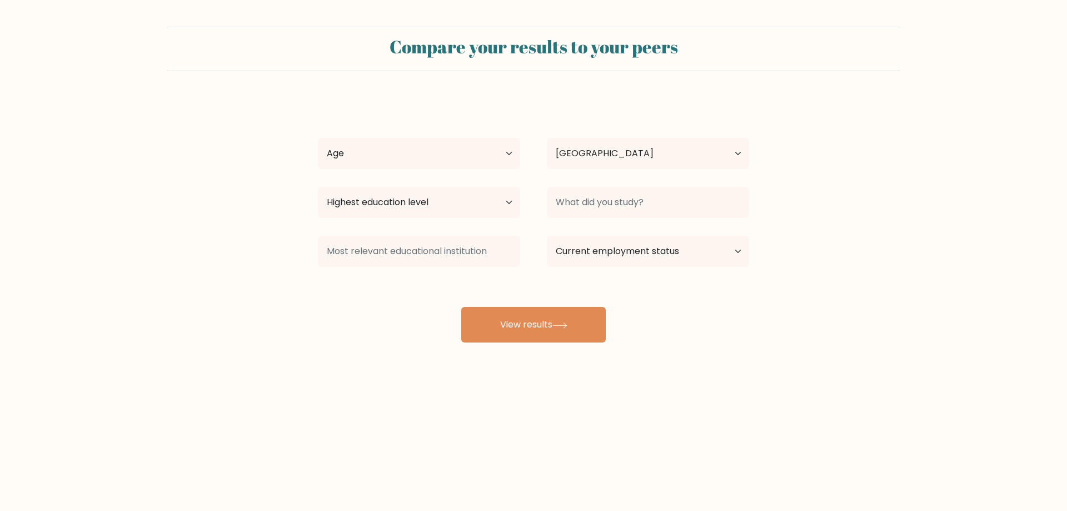
select select "PH"
click at [508, 207] on select "Highest education level No schooling Primary Lower Secondary Upper Secondary Oc…" at bounding box center [419, 202] width 202 height 31
click at [515, 154] on select "Age Under [DEMOGRAPHIC_DATA] [DEMOGRAPHIC_DATA] [DEMOGRAPHIC_DATA] [DEMOGRAPHIC…" at bounding box center [419, 153] width 202 height 31
select select "25_34"
click at [318, 138] on select "Age Under [DEMOGRAPHIC_DATA] [DEMOGRAPHIC_DATA] [DEMOGRAPHIC_DATA] [DEMOGRAPHIC…" at bounding box center [419, 153] width 202 height 31
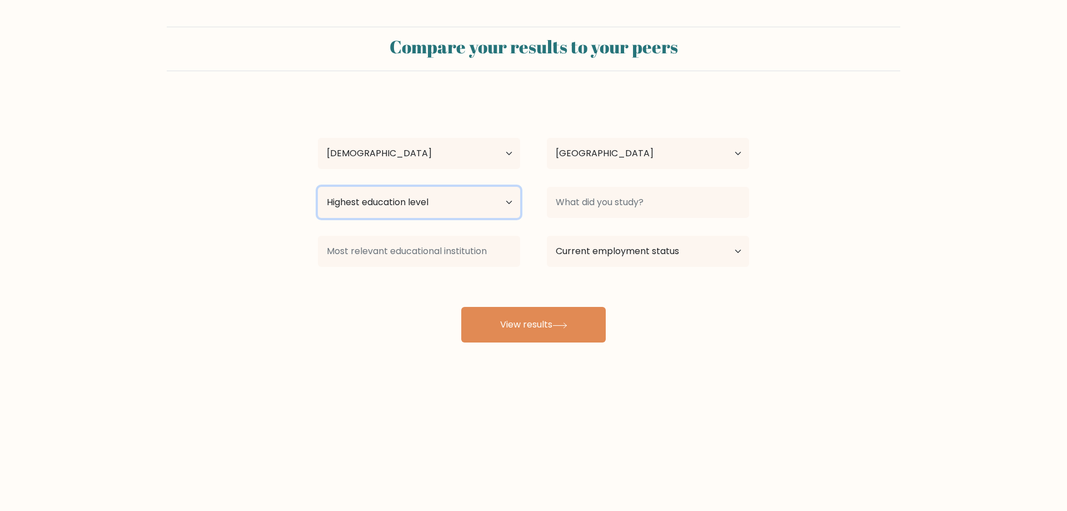
click at [446, 193] on select "Highest education level No schooling Primary Lower Secondary Upper Secondary Oc…" at bounding box center [419, 202] width 202 height 31
select select "occupation_specific"
click at [318, 187] on select "Highest education level No schooling Primary Lower Secondary Upper Secondary Oc…" at bounding box center [419, 202] width 202 height 31
click at [447, 195] on select "Highest education level No schooling Primary Lower Secondary Upper Secondary Oc…" at bounding box center [419, 202] width 202 height 31
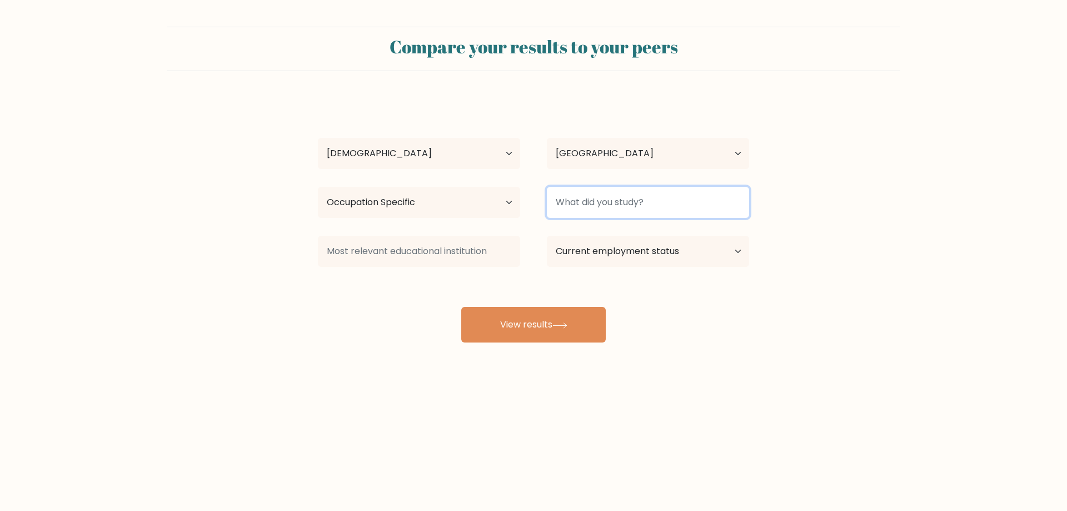
click at [662, 195] on input at bounding box center [648, 202] width 202 height 31
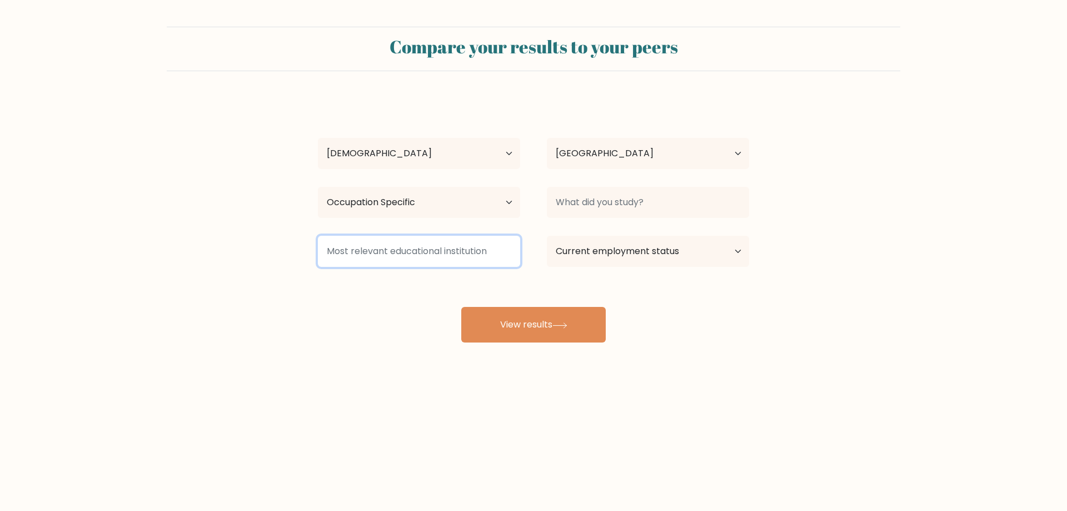
click at [476, 258] on input at bounding box center [419, 251] width 202 height 31
click at [706, 267] on select "Current employment status Employed Student Retired Other / prefer not to answer" at bounding box center [648, 251] width 202 height 31
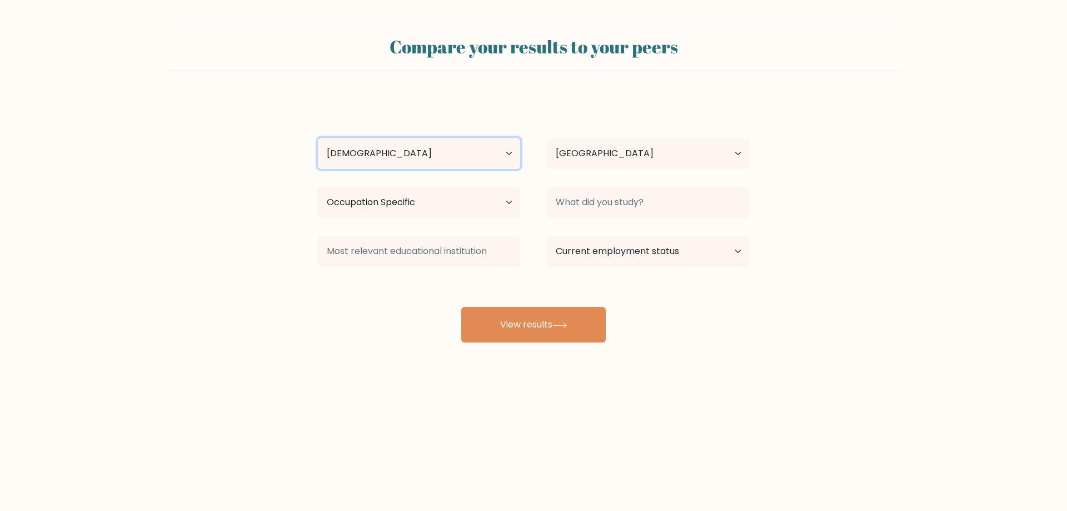
click at [505, 151] on select "Age Under 18 years old 18-24 years old 25-34 years old 35-44 years old 45-54 ye…" at bounding box center [419, 153] width 202 height 31
click at [800, 299] on form "Compare your results to your peers Myrald barawel Age Under 18 years old 18-24 …" at bounding box center [533, 185] width 1067 height 316
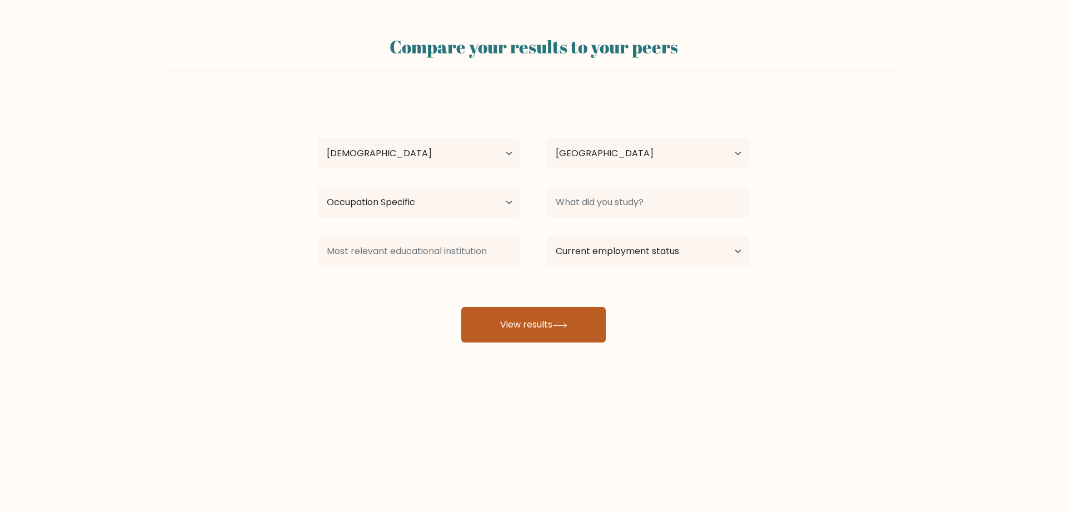
click at [546, 337] on button "View results" at bounding box center [533, 325] width 144 height 36
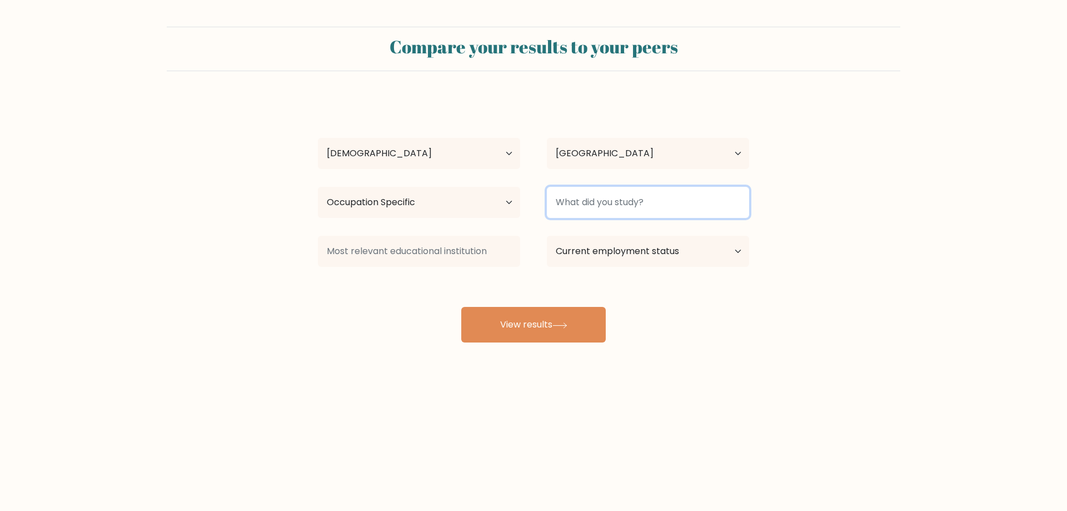
click at [582, 207] on input at bounding box center [648, 202] width 202 height 31
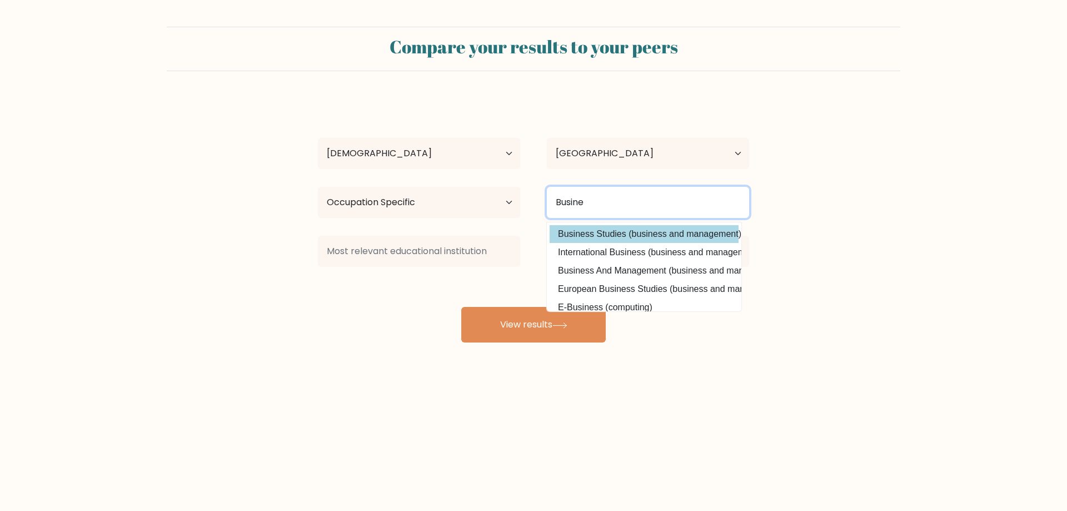
type input "Busine"
click at [587, 229] on div "Myrald barawel Age Under 18 years old 18-24 years old 25-34 years old 35-44 yea…" at bounding box center [533, 220] width 444 height 244
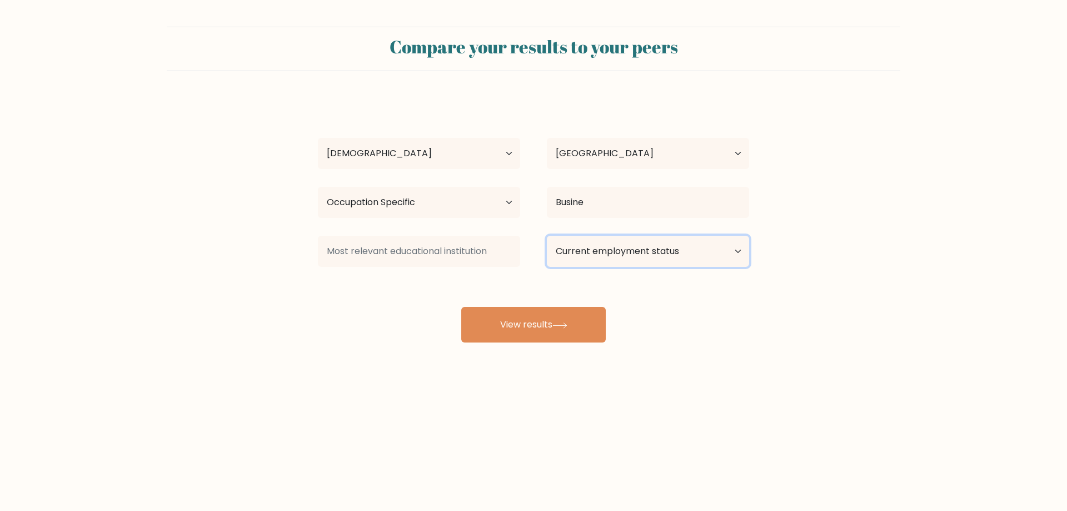
click at [586, 257] on select "Current employment status Employed Student Retired Other / prefer not to answer" at bounding box center [648, 251] width 202 height 31
select select "other"
click at [547, 236] on select "Current employment status Employed Student Retired Other / prefer not to answer" at bounding box center [648, 251] width 202 height 31
click at [569, 328] on button "View results" at bounding box center [533, 325] width 144 height 36
click at [373, 248] on input at bounding box center [419, 251] width 202 height 31
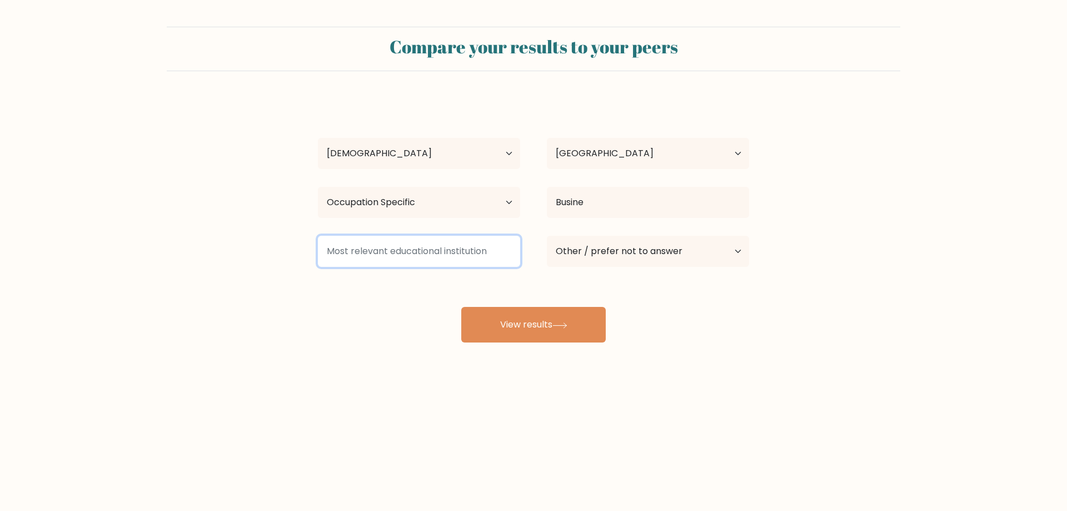
click at [373, 248] on input at bounding box center [419, 251] width 202 height 31
click at [349, 247] on input at bounding box center [419, 251] width 202 height 31
click at [344, 259] on input at bounding box center [419, 251] width 202 height 31
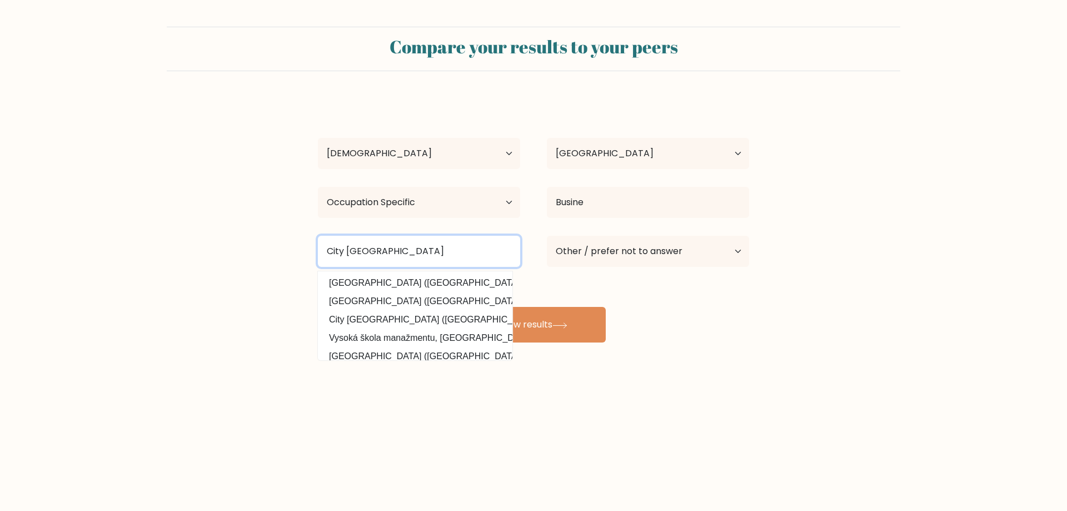
click at [476, 238] on input "City university of pasay" at bounding box center [419, 251] width 202 height 31
type input "C"
drag, startPoint x: 367, startPoint y: 263, endPoint x: 273, endPoint y: 259, distance: 94.0
click at [273, 259] on form "Compare your results to your peers Myrald barawel Age Under 18 years old 18-24 …" at bounding box center [533, 185] width 1067 height 316
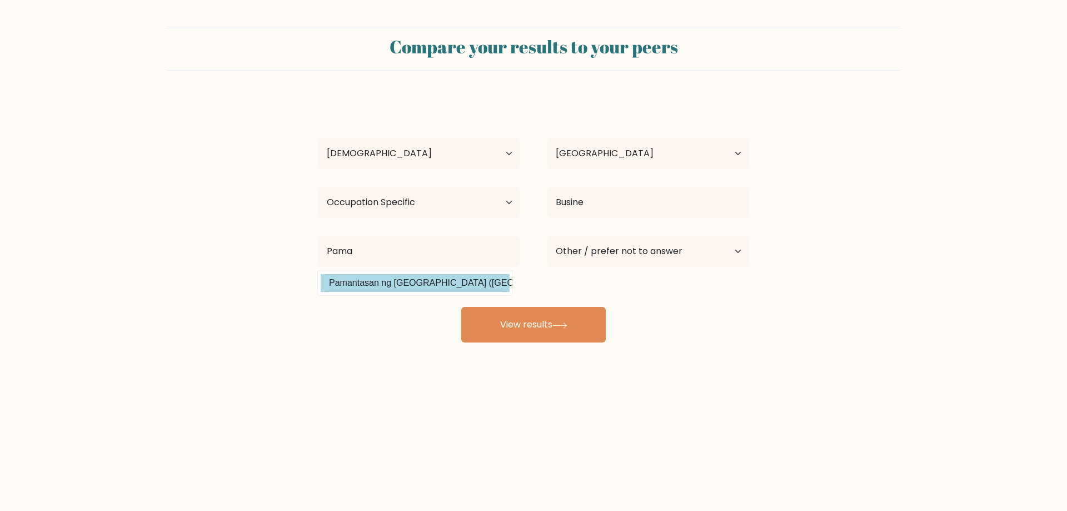
click at [403, 286] on div "Myrald barawel Age Under 18 years old 18-24 years old 25-34 years old 35-44 yea…" at bounding box center [533, 220] width 444 height 244
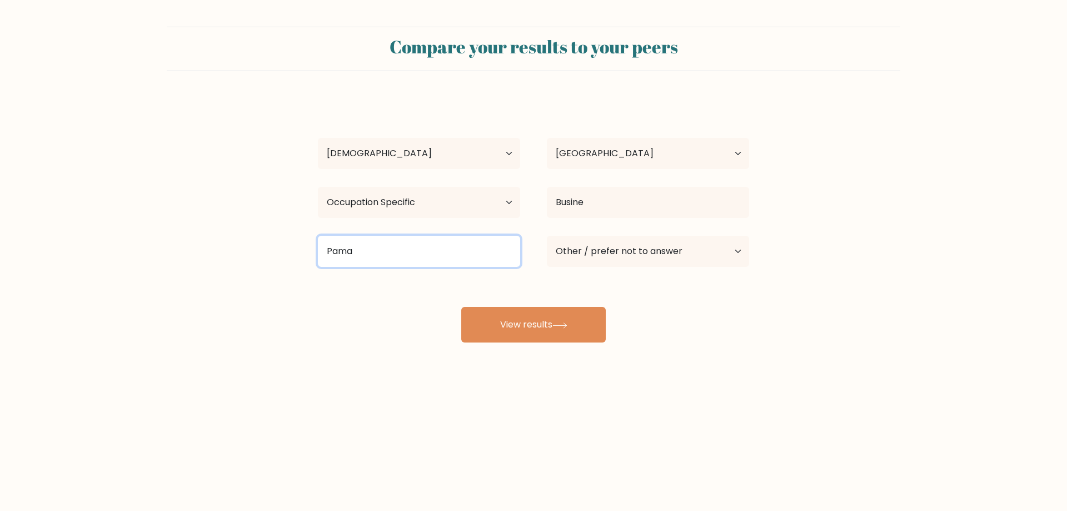
click at [396, 237] on input "Pama" at bounding box center [419, 251] width 202 height 31
click at [394, 289] on div "Myrald barawel Age Under 18 years old 18-24 years old 25-34 years old 35-44 yea…" at bounding box center [533, 220] width 444 height 244
click at [390, 253] on input "Pamantasan" at bounding box center [419, 251] width 202 height 31
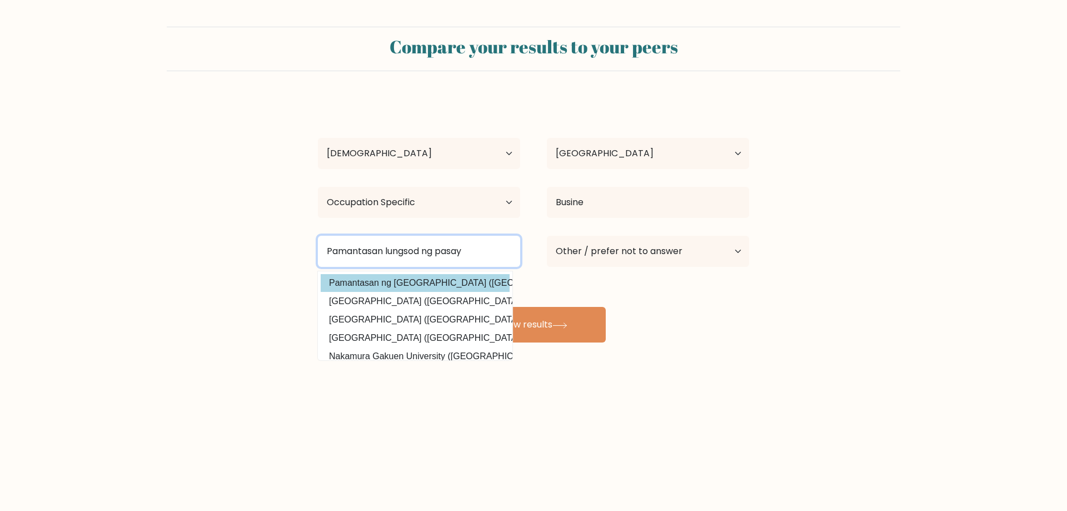
type input "Pamantasan lungsod ng pasay"
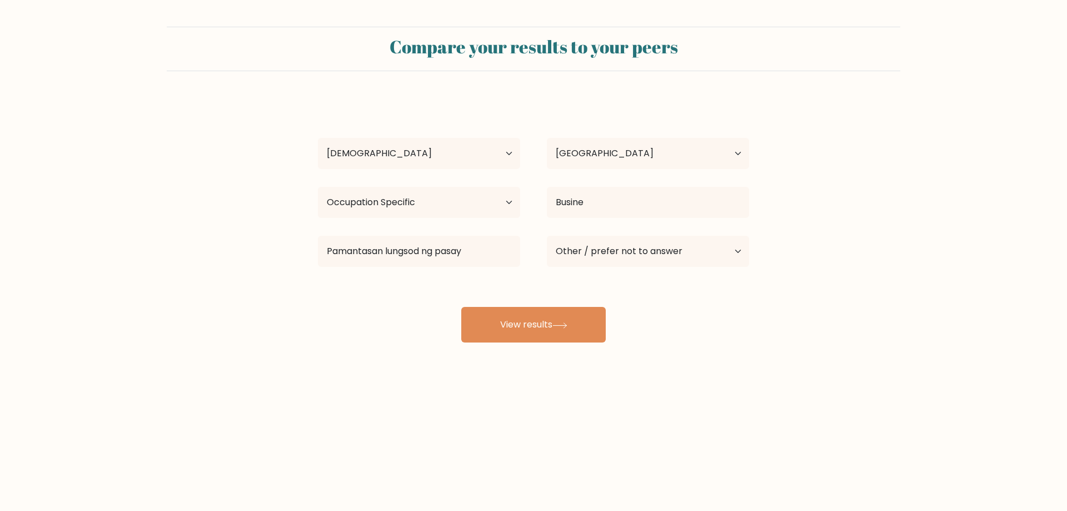
click at [397, 276] on div "Myrald barawel Age Under 18 years old 18-24 years old 25-34 years old 35-44 yea…" at bounding box center [533, 220] width 444 height 244
click at [542, 333] on button "View results" at bounding box center [533, 325] width 144 height 36
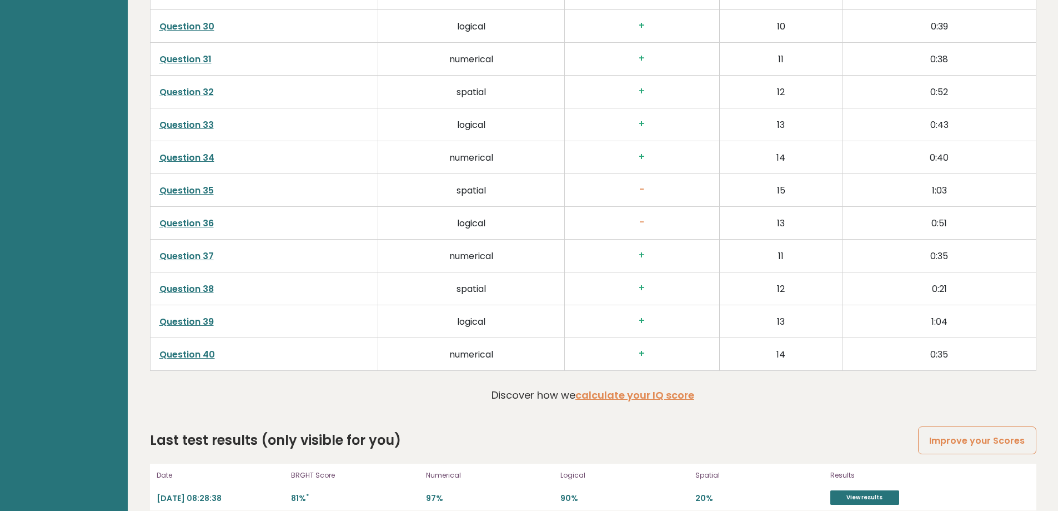
scroll to position [2835, 0]
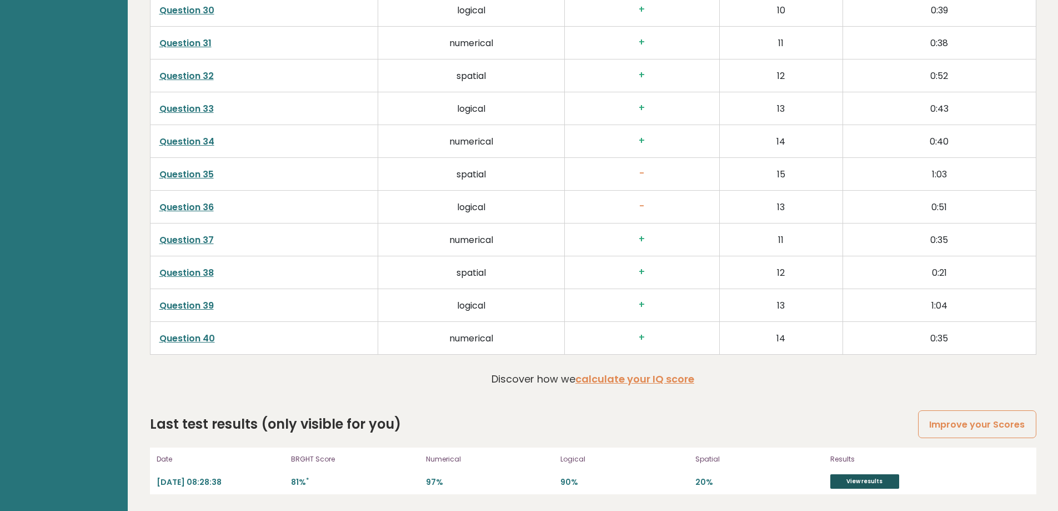
click at [864, 475] on link "View results" at bounding box center [865, 481] width 69 height 14
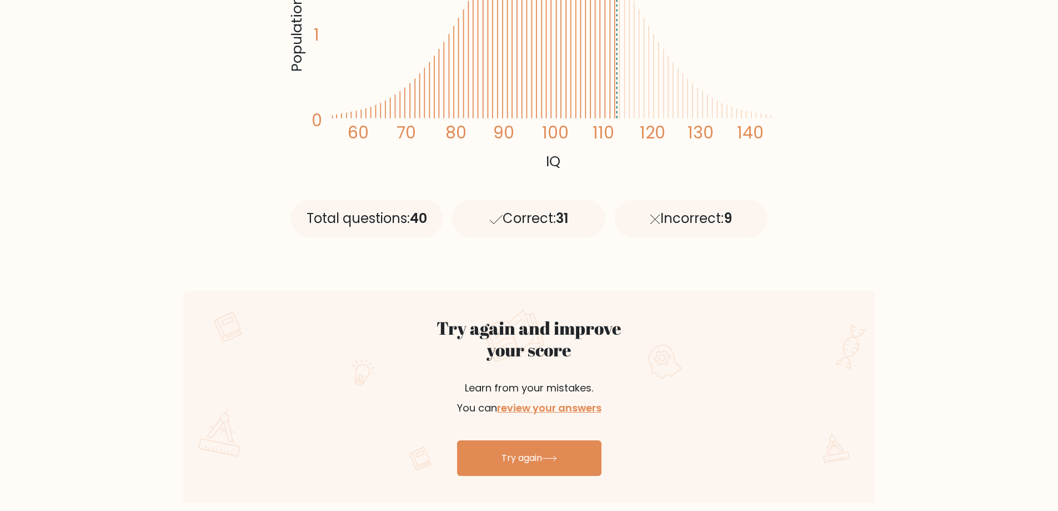
scroll to position [444, 0]
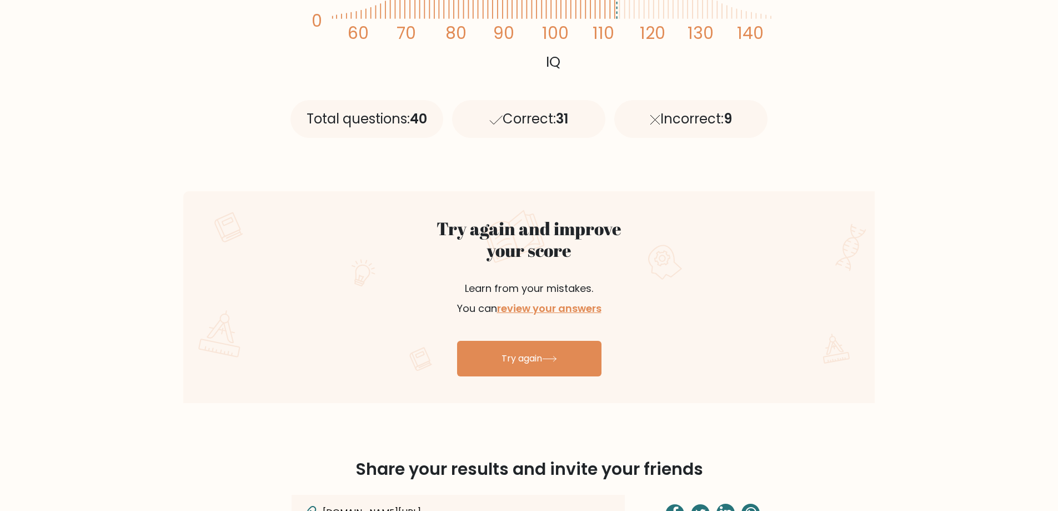
click at [578, 293] on p "Learn from your mistakes. You can review your answers" at bounding box center [529, 298] width 264 height 67
click at [573, 307] on link "review your answers" at bounding box center [549, 308] width 104 height 14
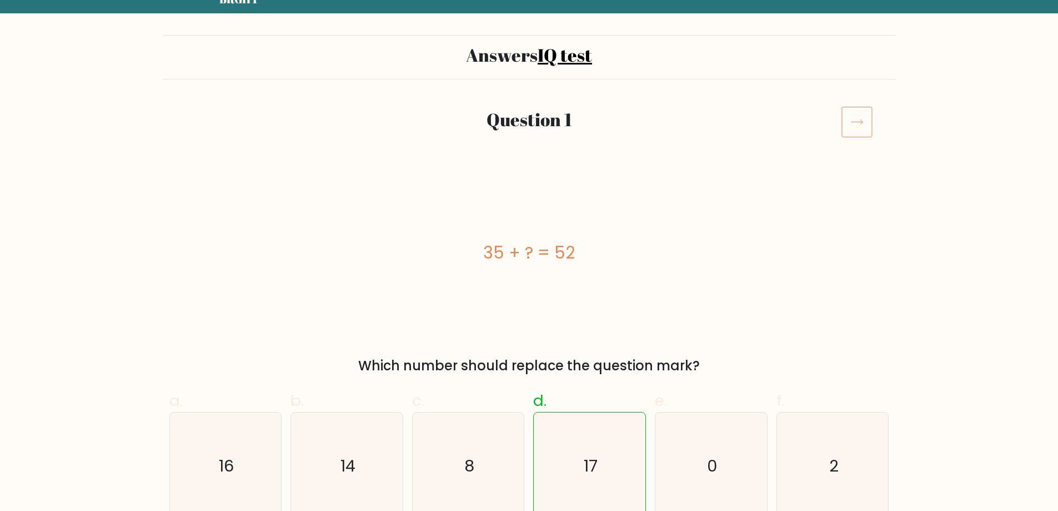
scroll to position [111, 0]
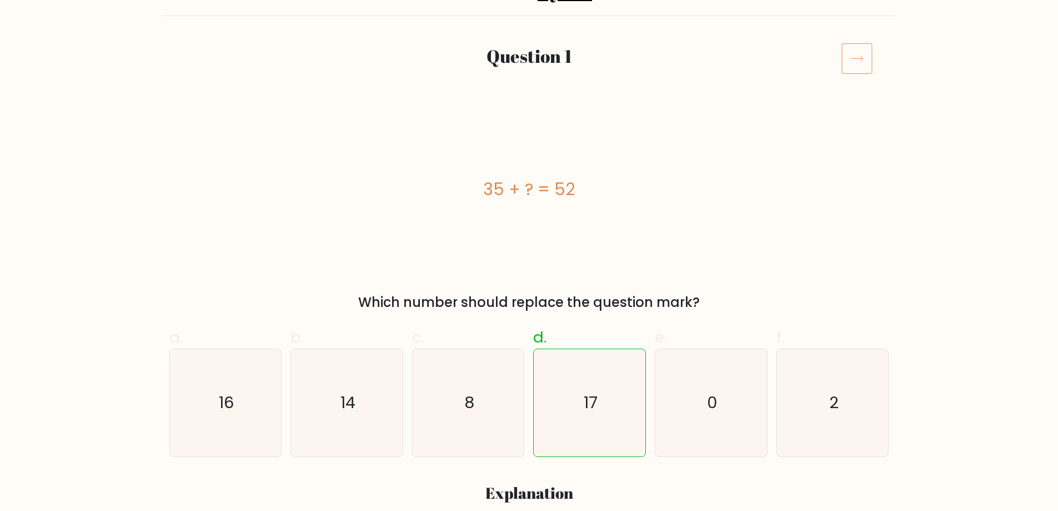
click at [861, 61] on icon at bounding box center [857, 58] width 31 height 31
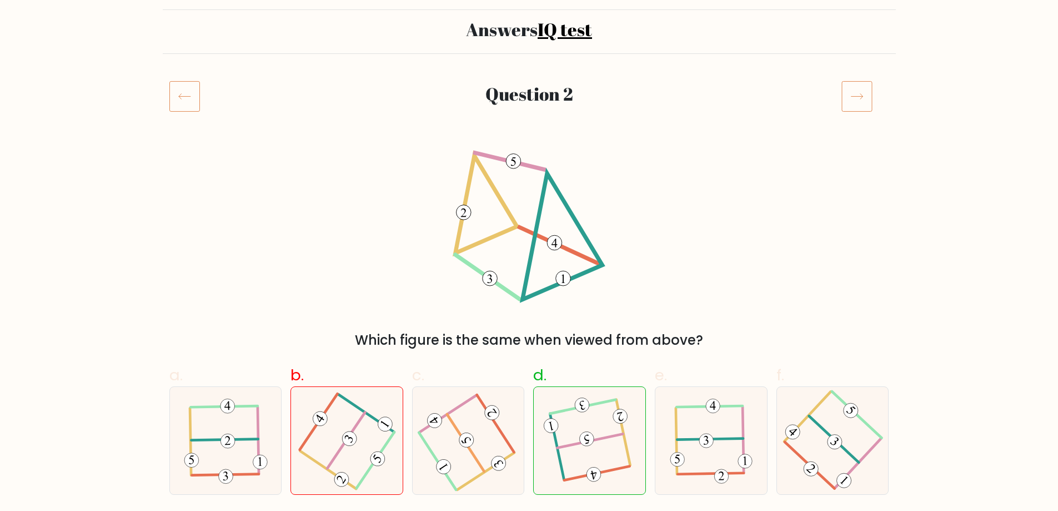
scroll to position [40, 0]
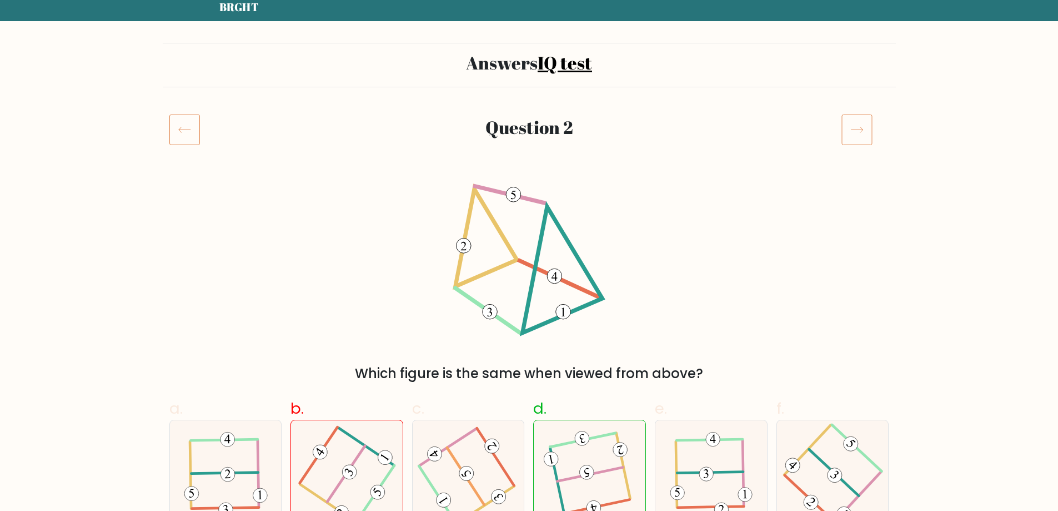
click at [852, 127] on icon at bounding box center [857, 129] width 31 height 31
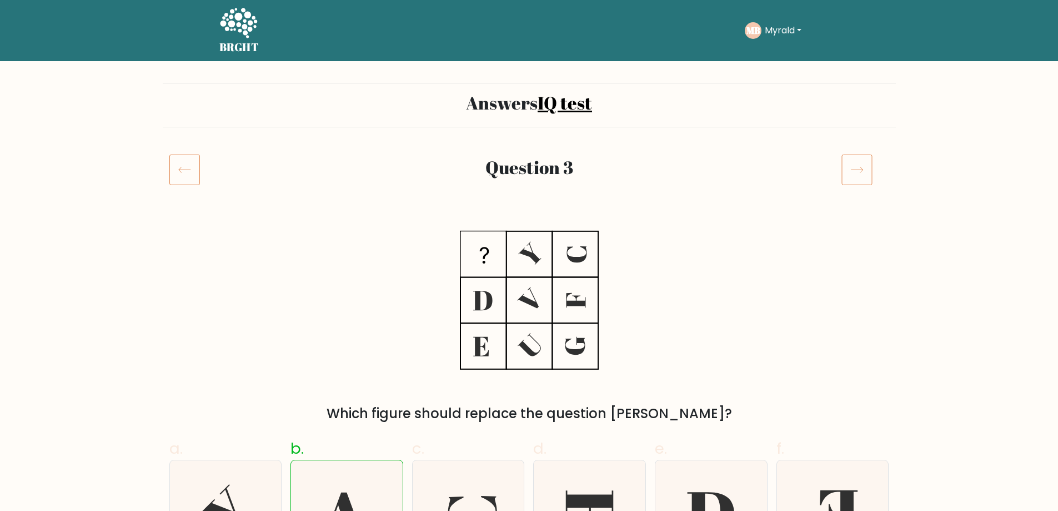
click at [858, 160] on icon at bounding box center [857, 169] width 31 height 31
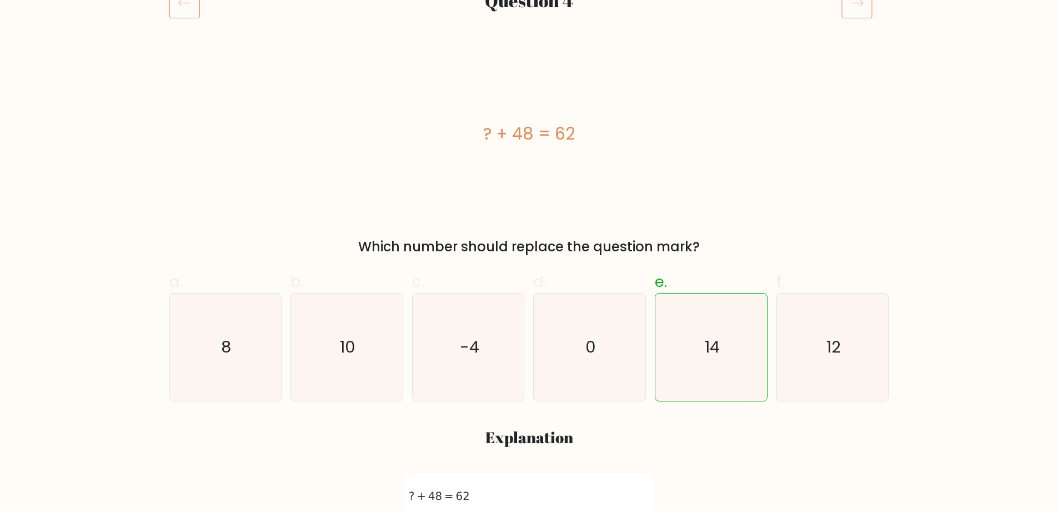
scroll to position [56, 0]
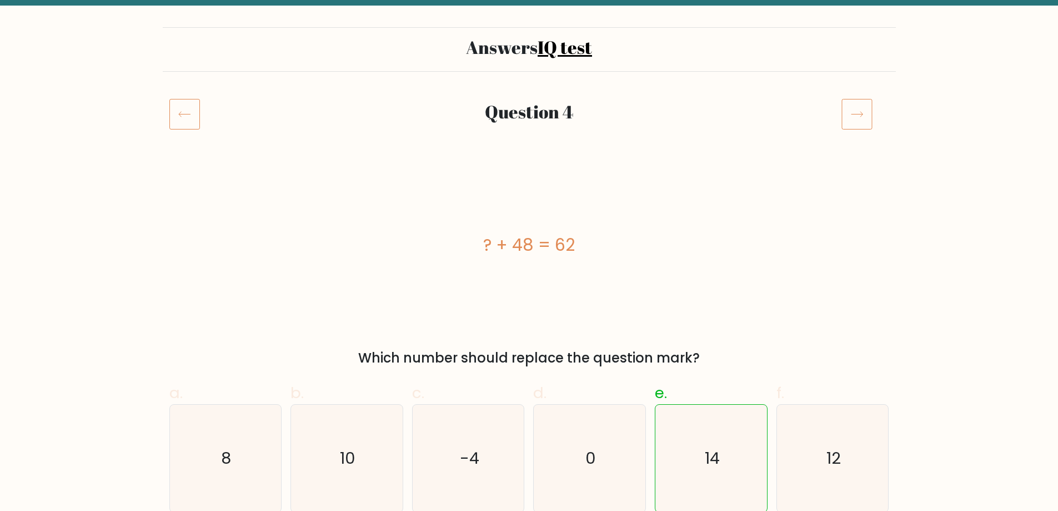
click at [867, 123] on icon at bounding box center [857, 113] width 31 height 31
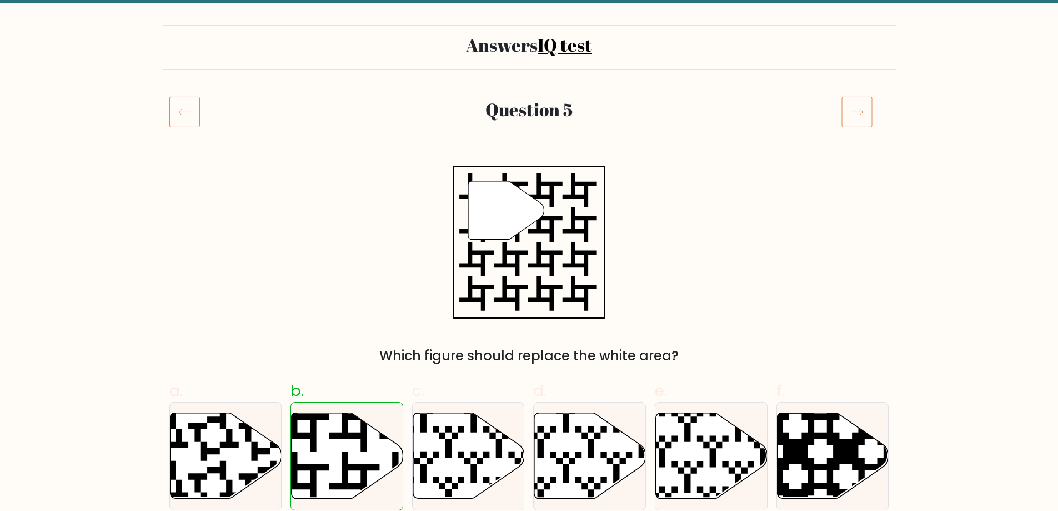
scroll to position [56, 0]
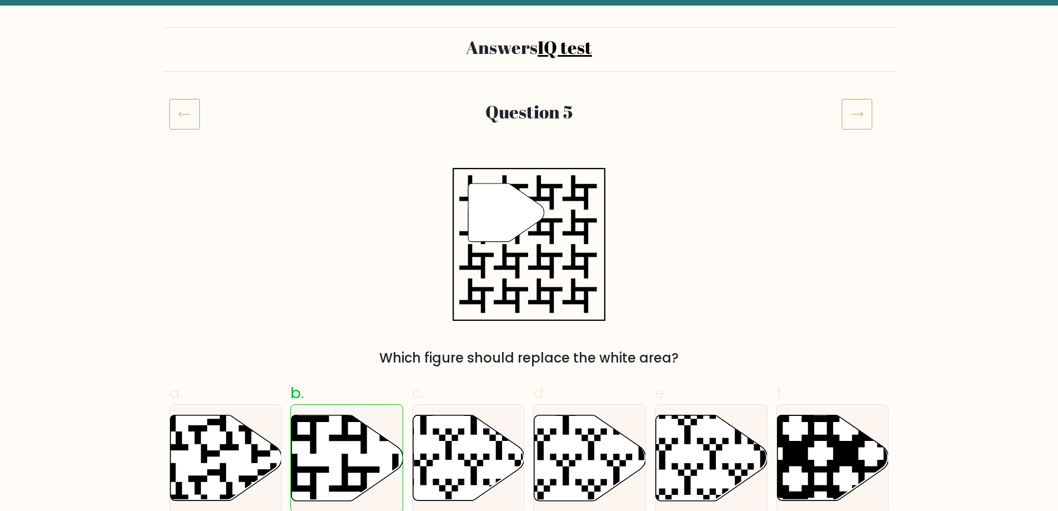
click at [847, 112] on icon at bounding box center [857, 113] width 31 height 31
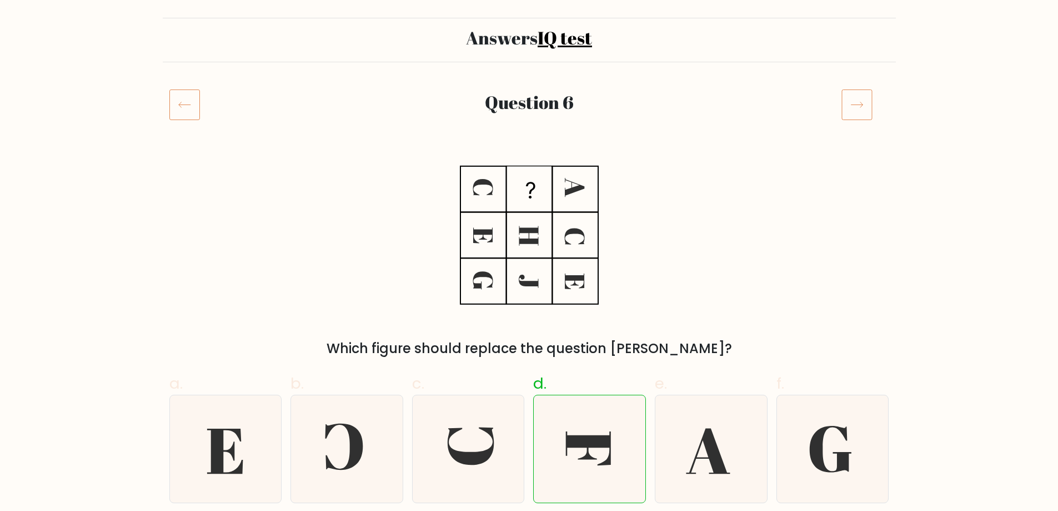
scroll to position [56, 0]
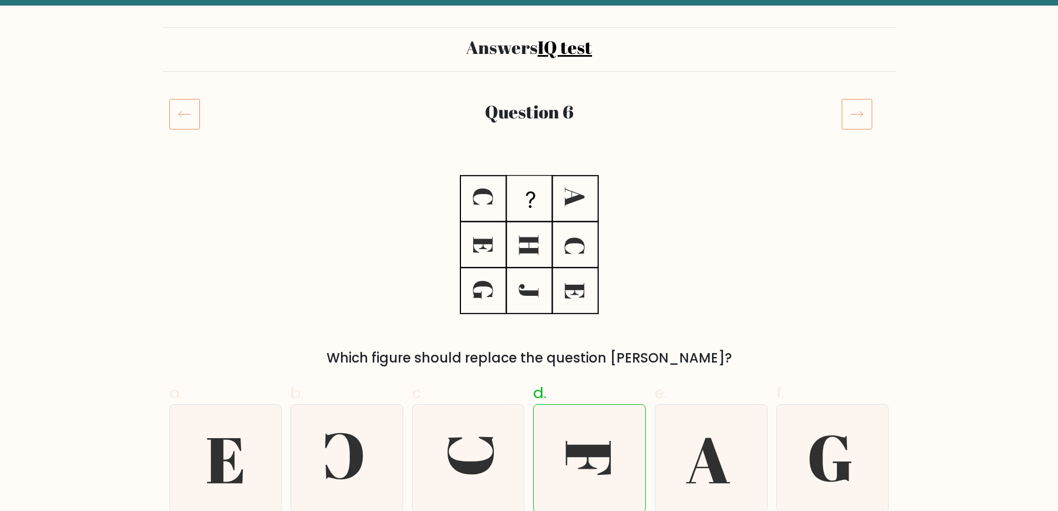
click at [867, 107] on icon at bounding box center [857, 113] width 31 height 31
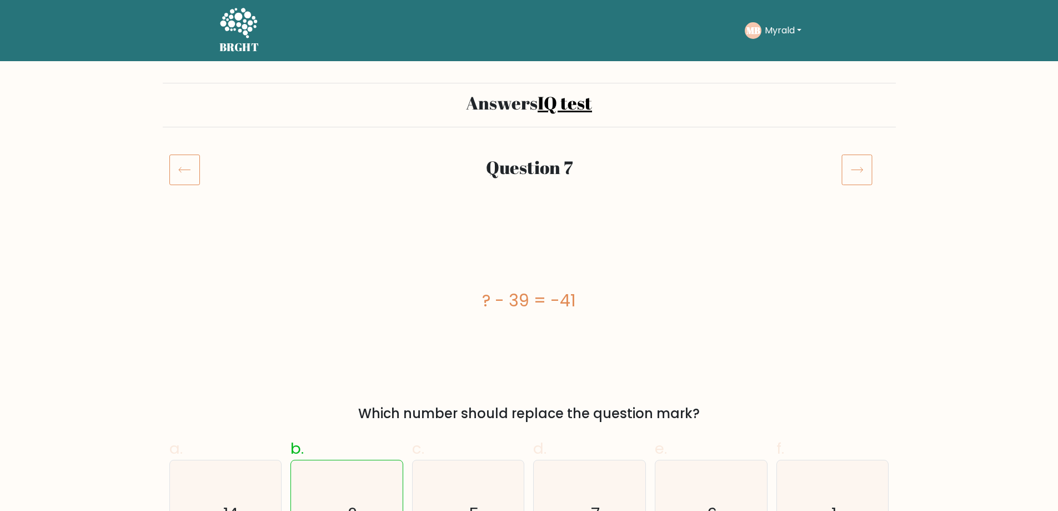
click at [847, 171] on icon at bounding box center [857, 169] width 31 height 31
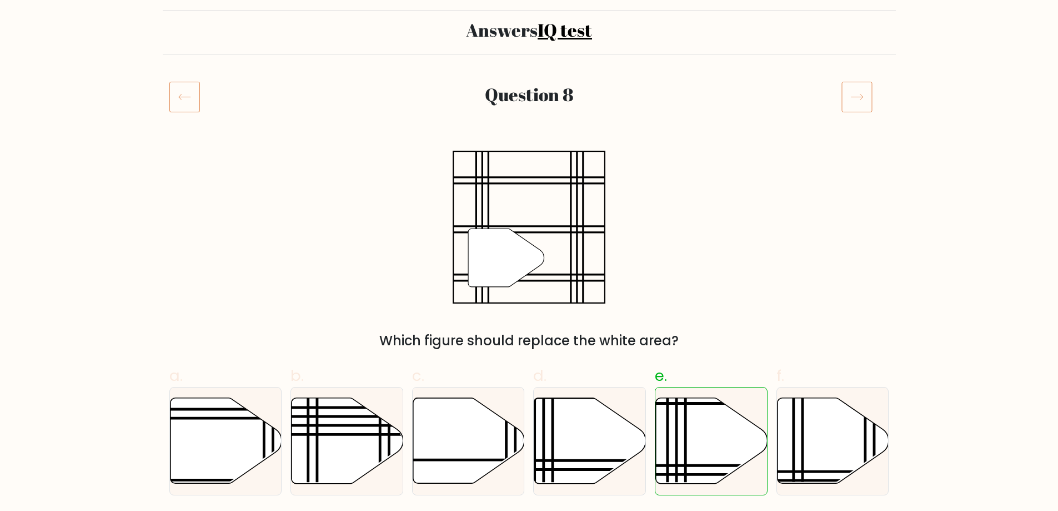
scroll to position [56, 0]
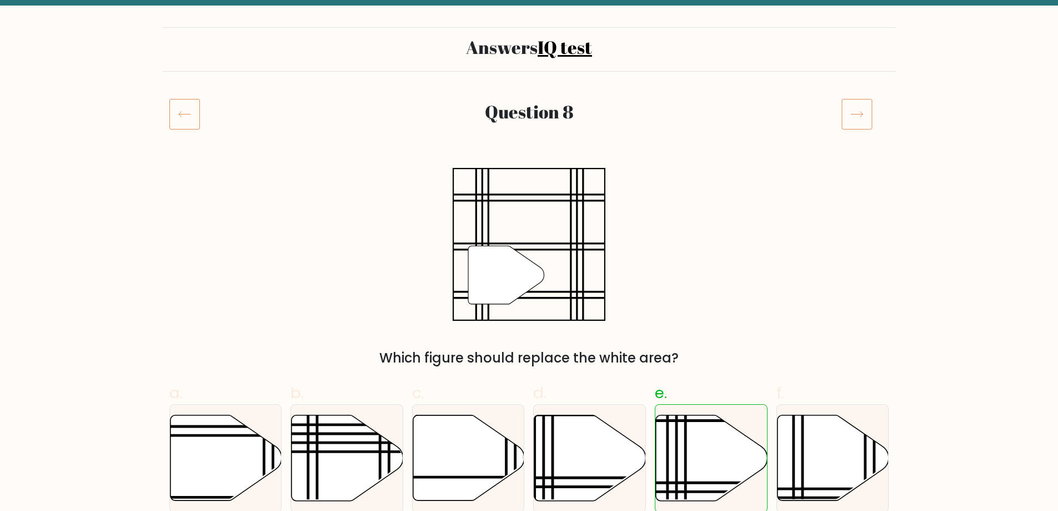
click at [863, 122] on icon at bounding box center [857, 113] width 31 height 31
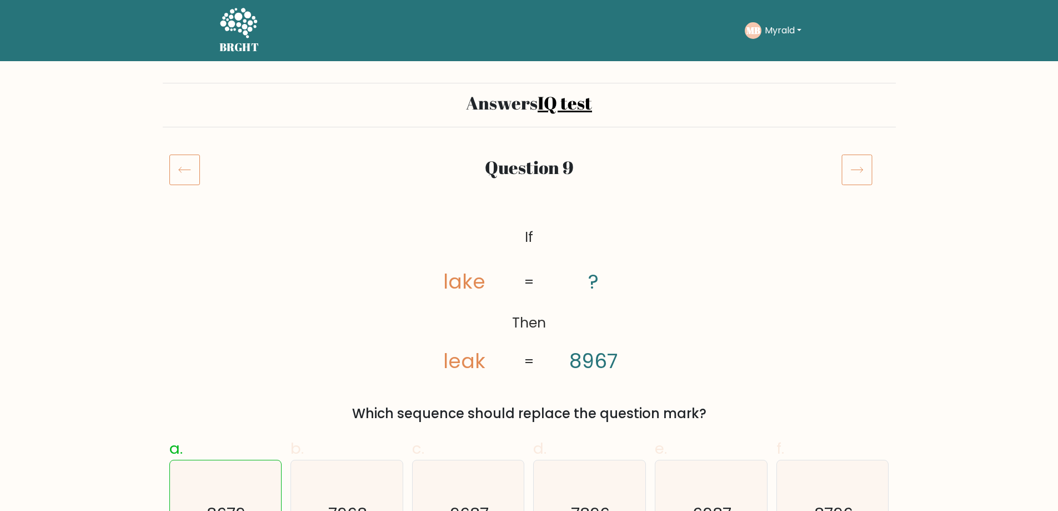
click at [863, 122] on div "Answers IQ test" at bounding box center [529, 105] width 733 height 44
click at [850, 163] on icon at bounding box center [857, 169] width 31 height 31
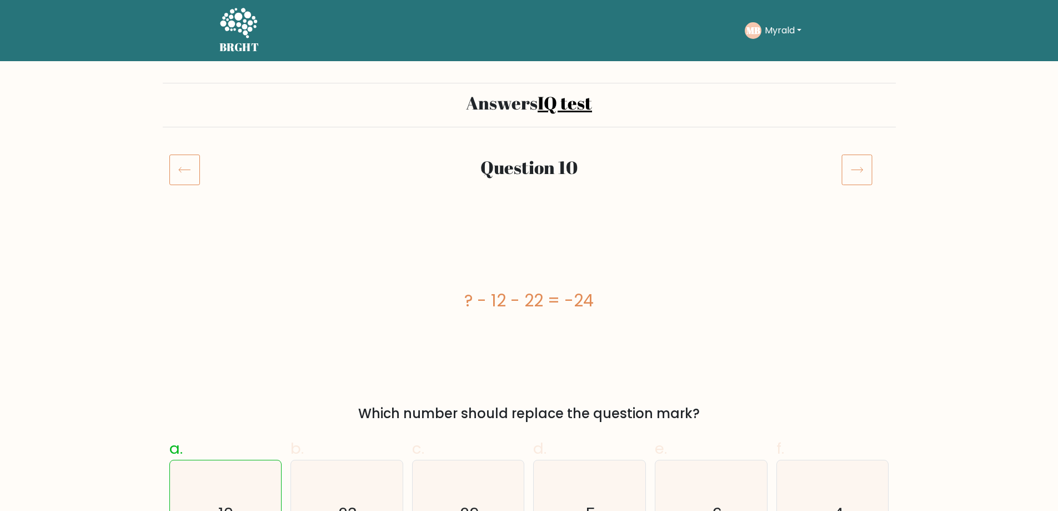
click at [850, 163] on icon at bounding box center [857, 169] width 31 height 31
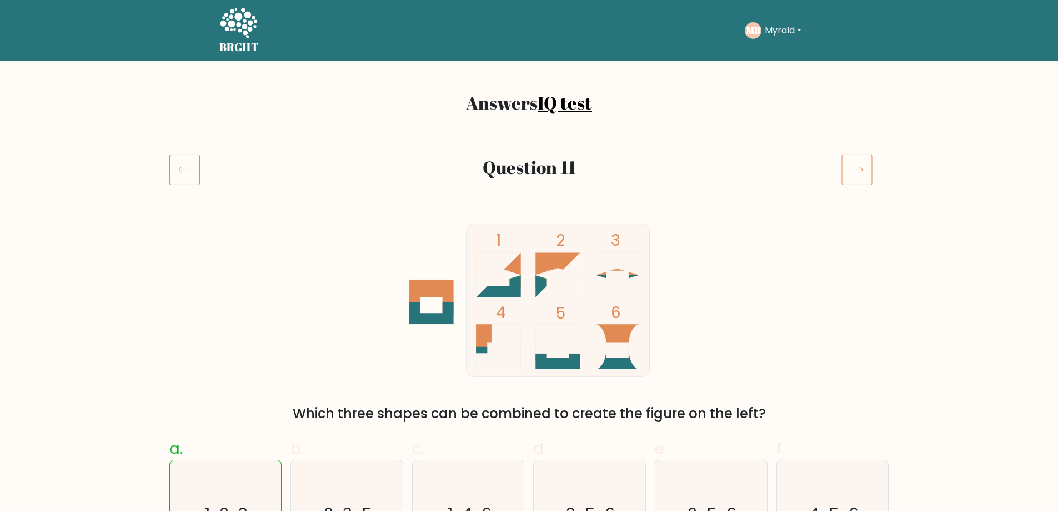
click at [850, 163] on icon at bounding box center [857, 169] width 31 height 31
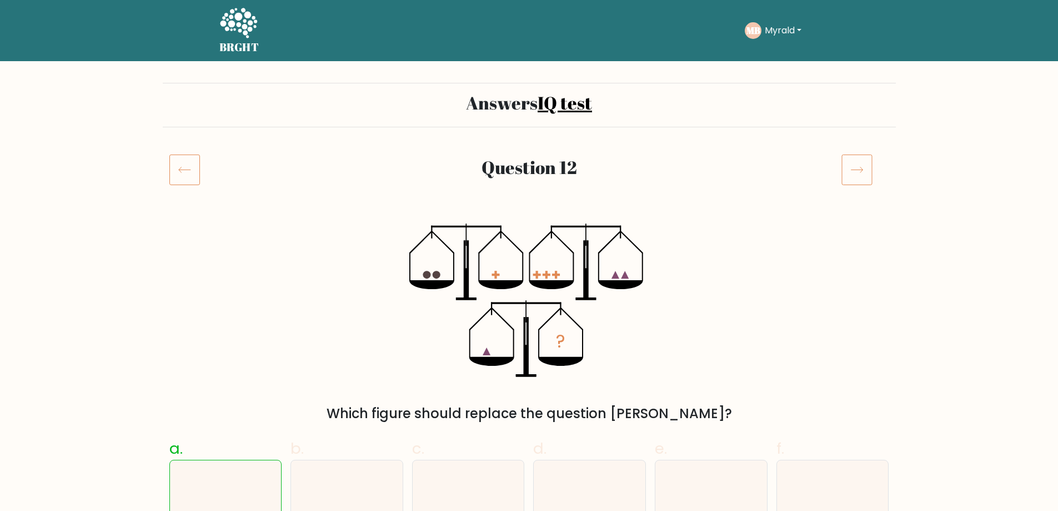
click at [850, 163] on icon at bounding box center [857, 169] width 31 height 31
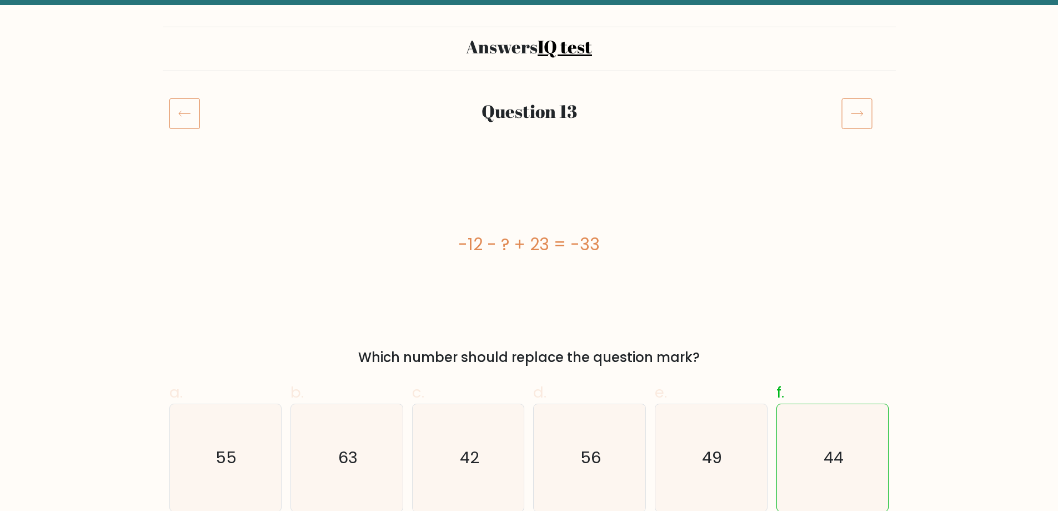
scroll to position [56, 0]
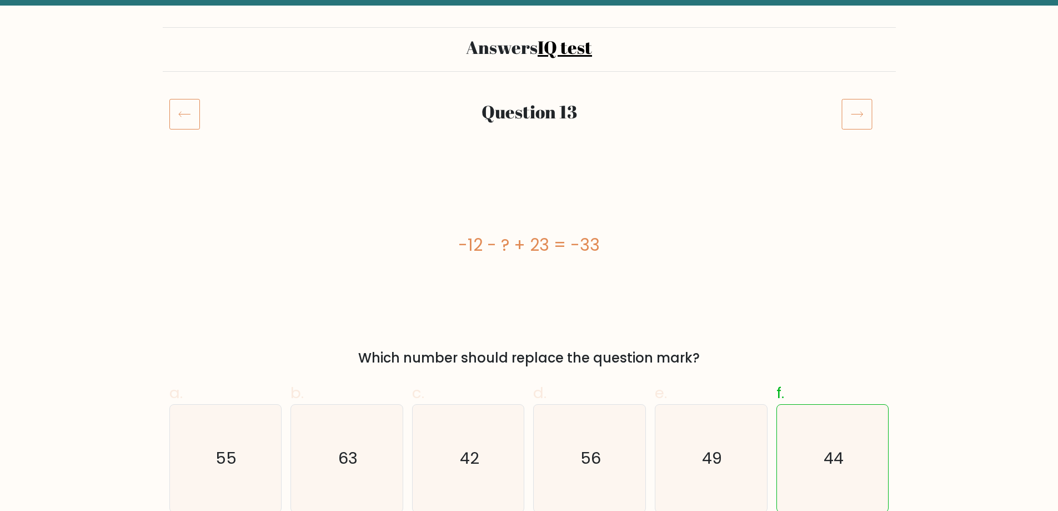
drag, startPoint x: 850, startPoint y: 143, endPoint x: 849, endPoint y: 137, distance: 6.7
click at [850, 143] on div "Question 13" at bounding box center [529, 127] width 733 height 58
click at [846, 112] on icon at bounding box center [857, 113] width 31 height 31
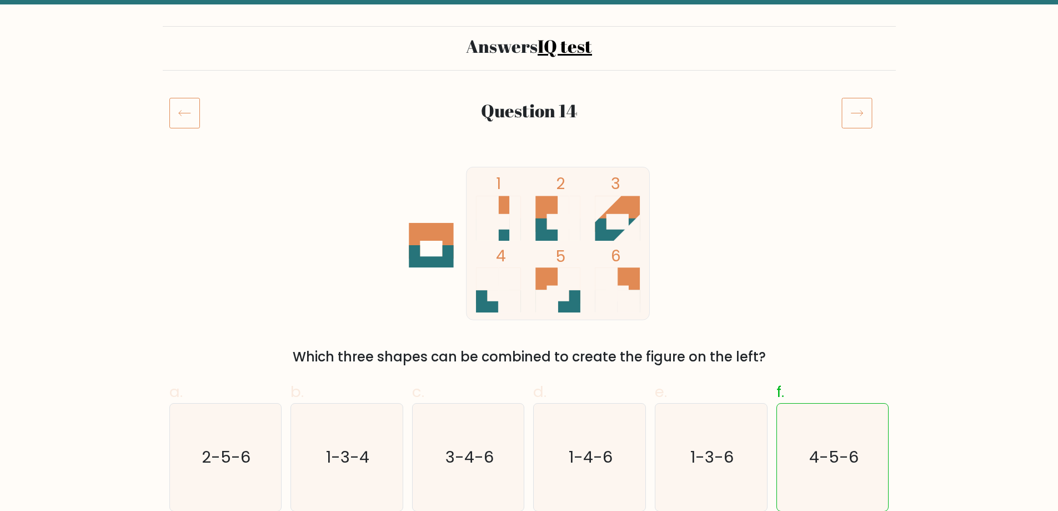
scroll to position [56, 0]
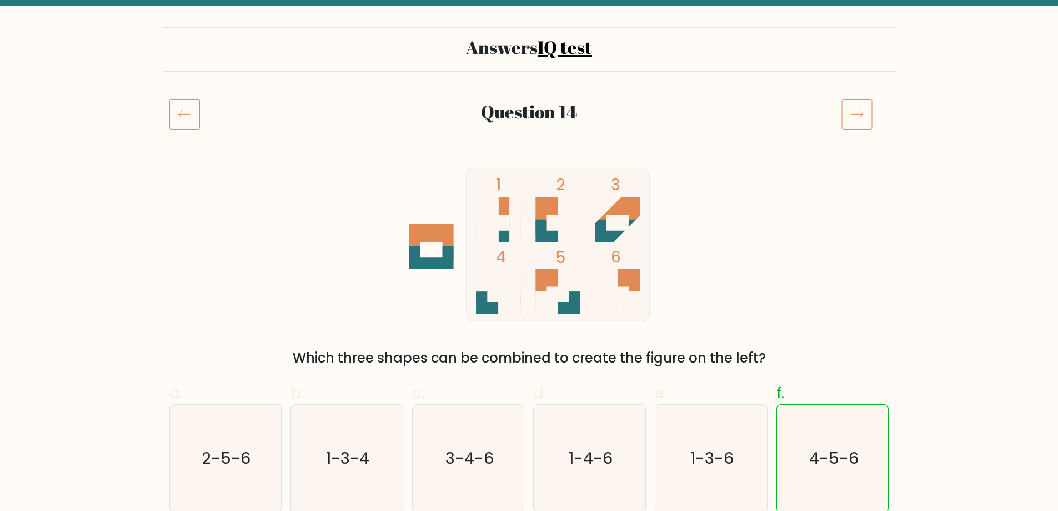
click at [844, 115] on icon at bounding box center [857, 113] width 31 height 31
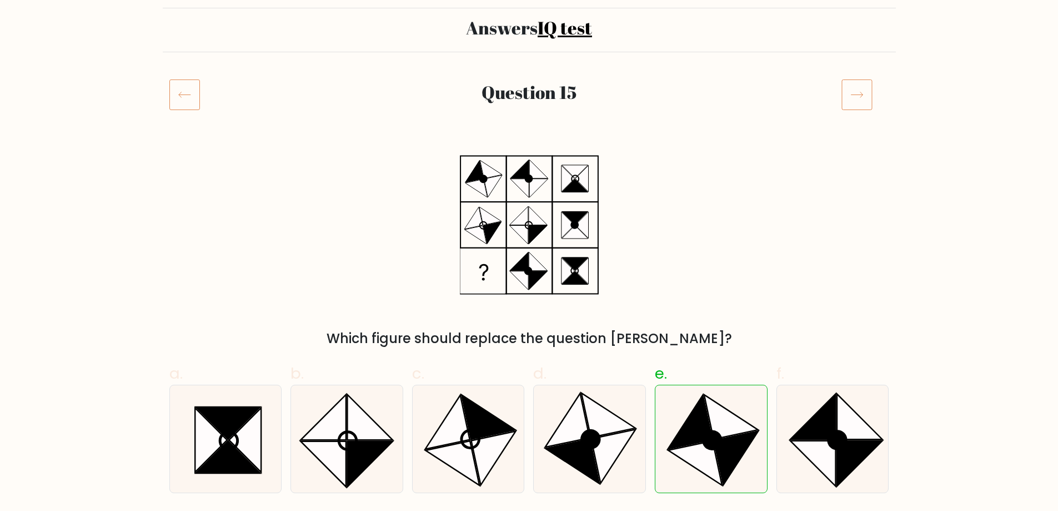
scroll to position [56, 0]
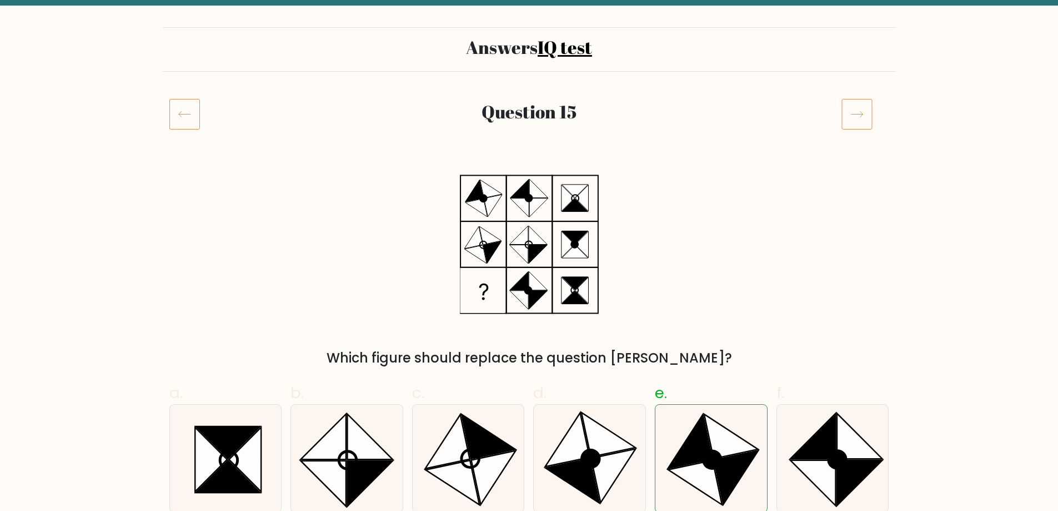
click at [844, 111] on icon at bounding box center [857, 113] width 31 height 31
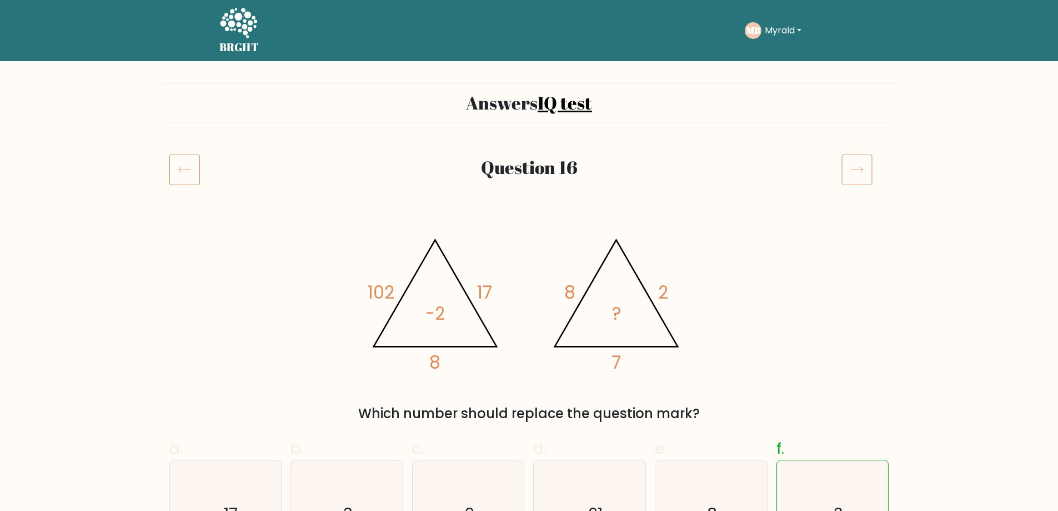
click at [853, 166] on icon at bounding box center [857, 169] width 31 height 31
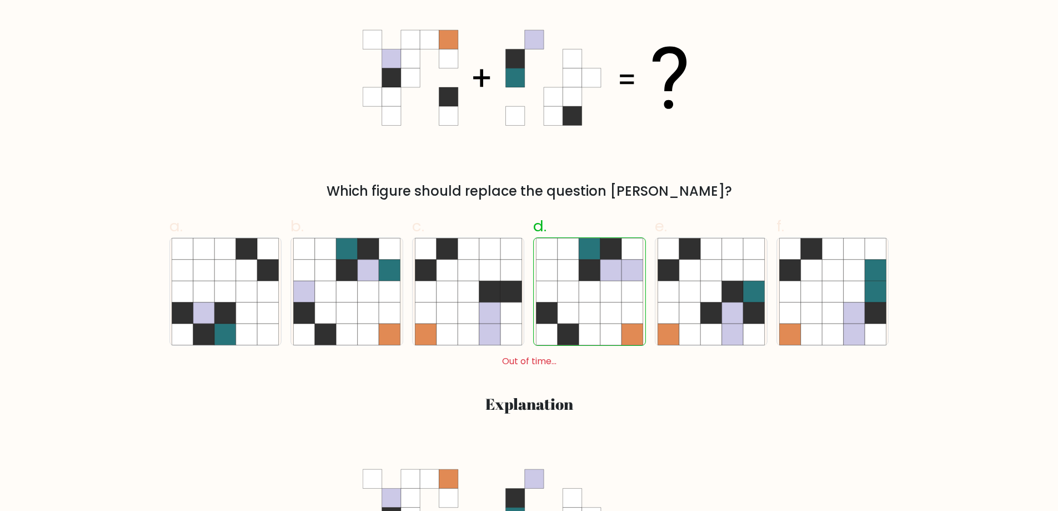
scroll to position [111, 0]
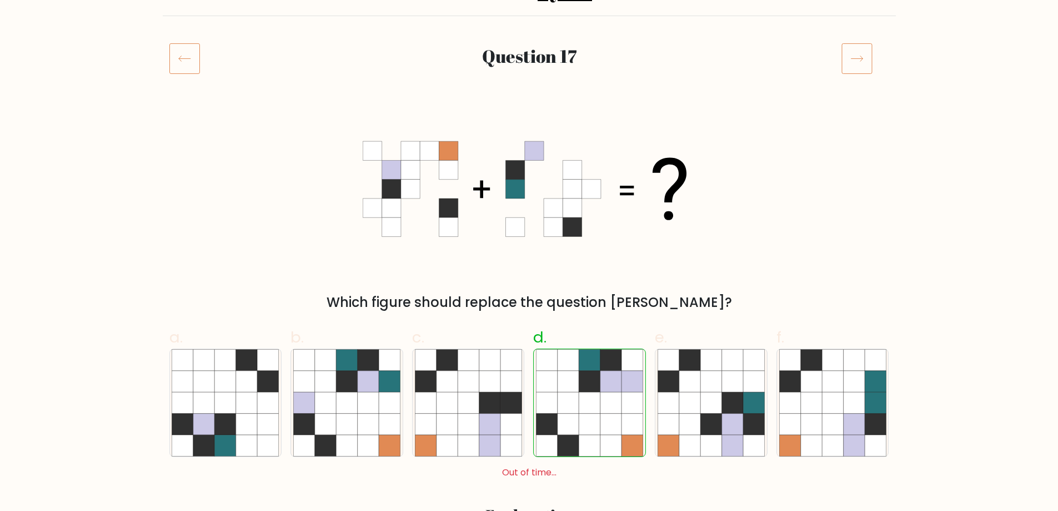
click at [176, 59] on icon at bounding box center [184, 58] width 31 height 31
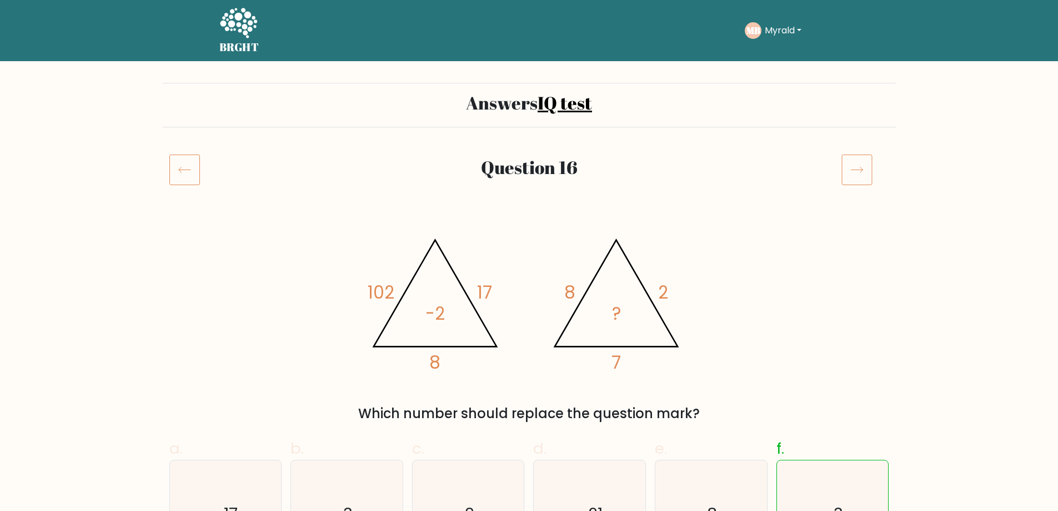
click at [858, 163] on icon at bounding box center [857, 169] width 31 height 31
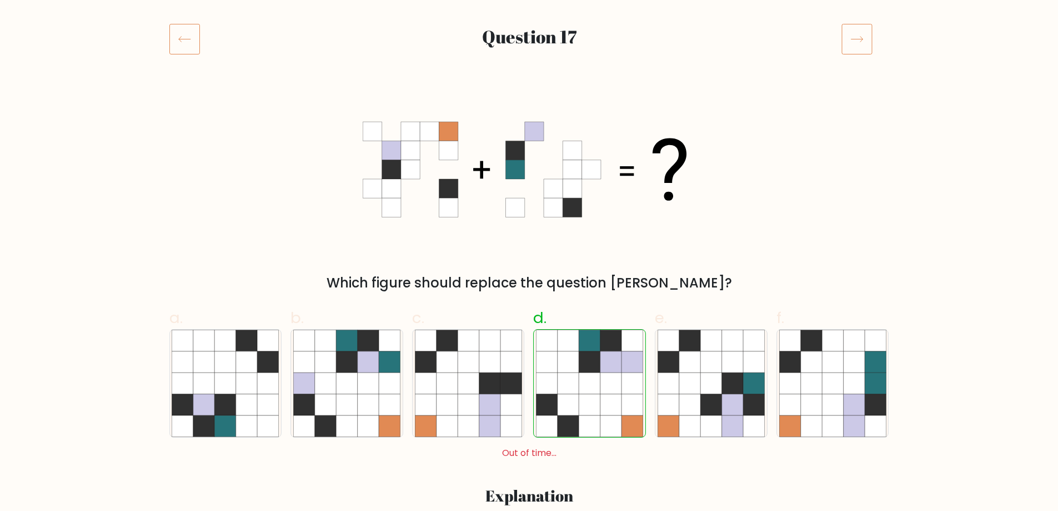
scroll to position [111, 0]
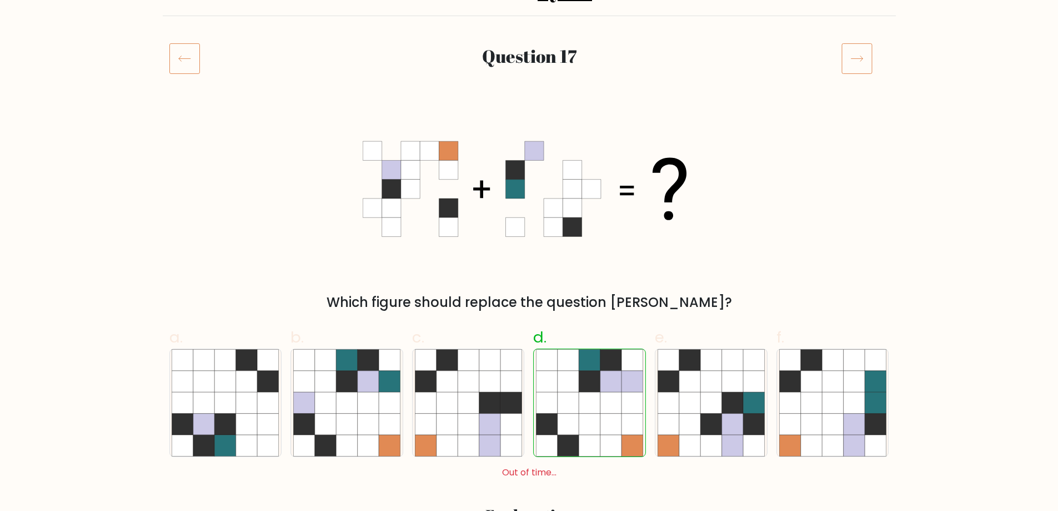
click at [848, 61] on icon at bounding box center [857, 58] width 31 height 31
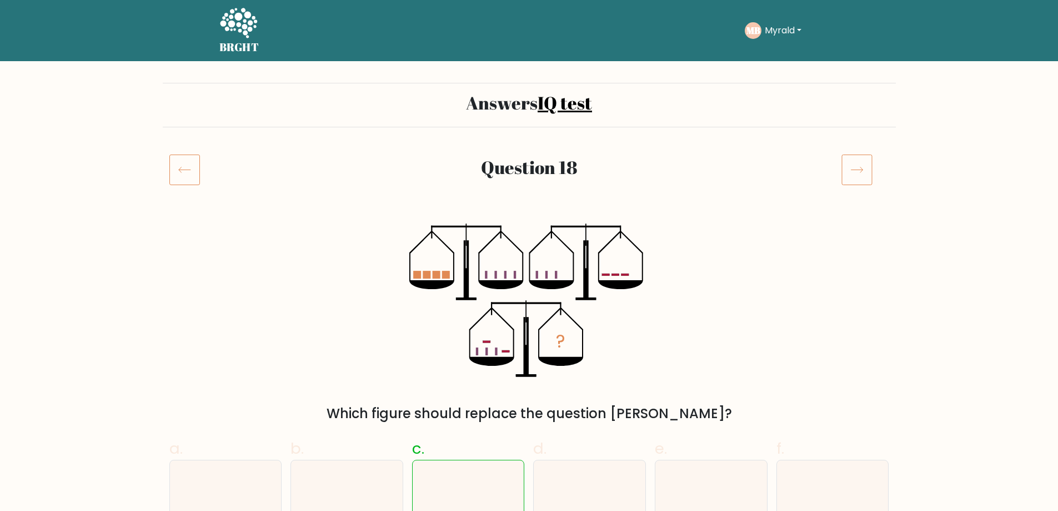
scroll to position [111, 0]
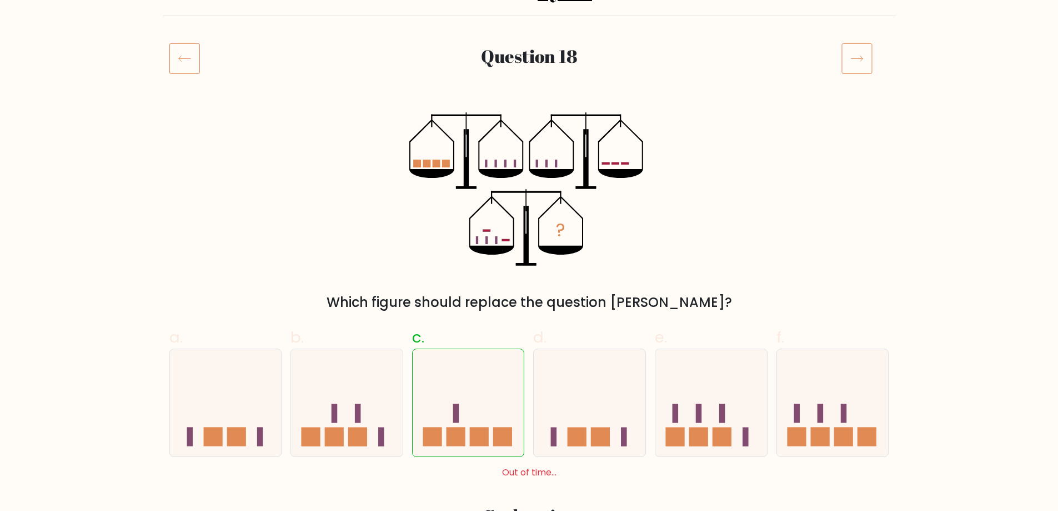
click at [852, 58] on icon at bounding box center [857, 58] width 31 height 31
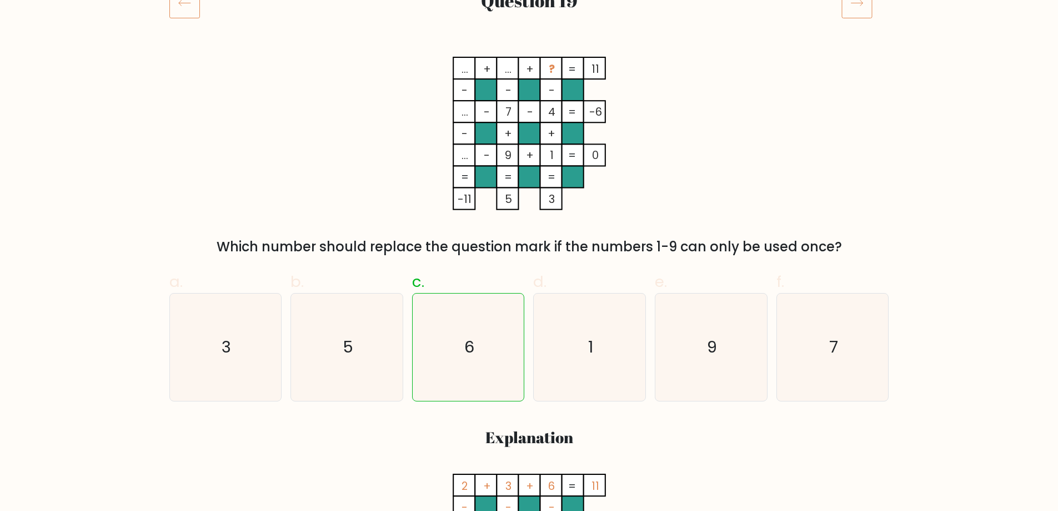
scroll to position [111, 0]
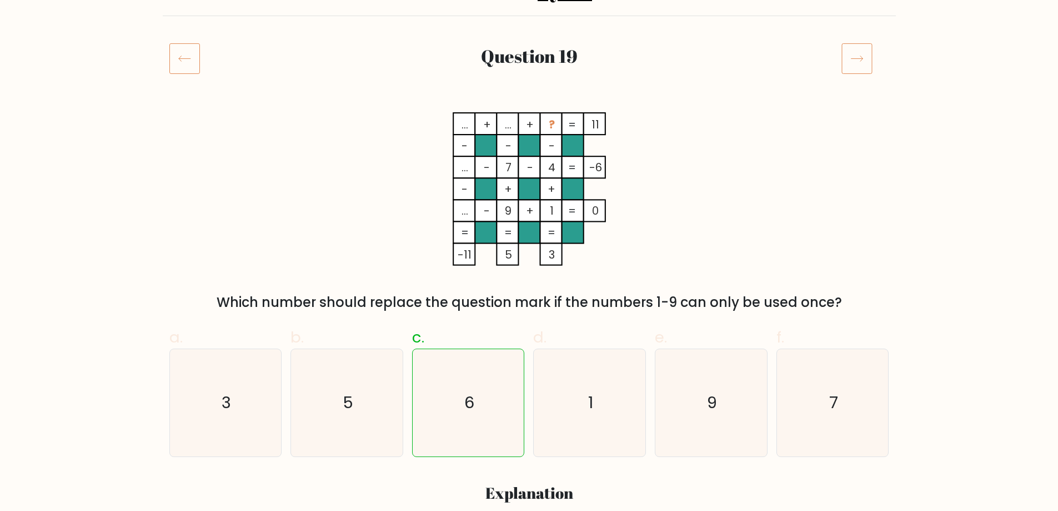
click at [857, 67] on icon at bounding box center [857, 58] width 31 height 31
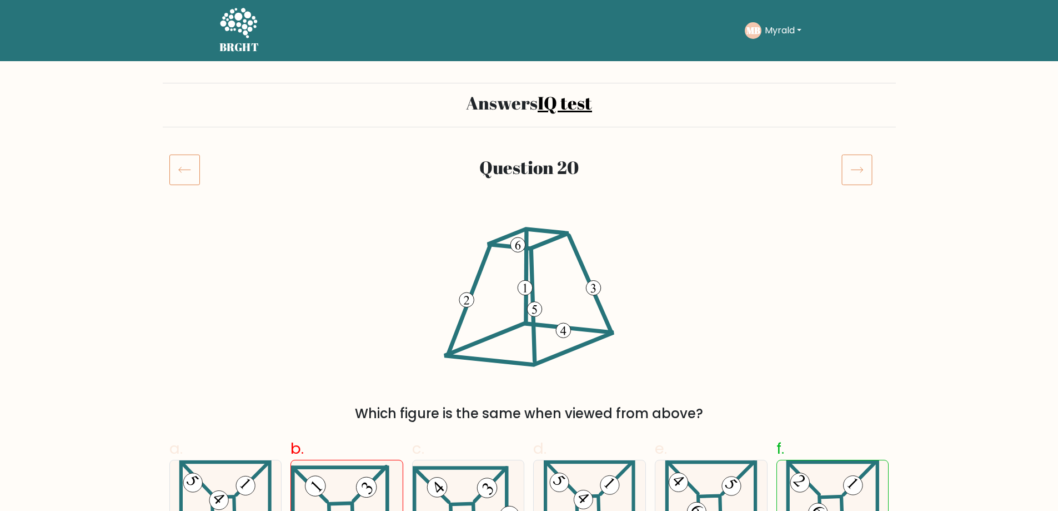
click at [845, 161] on icon at bounding box center [857, 169] width 31 height 31
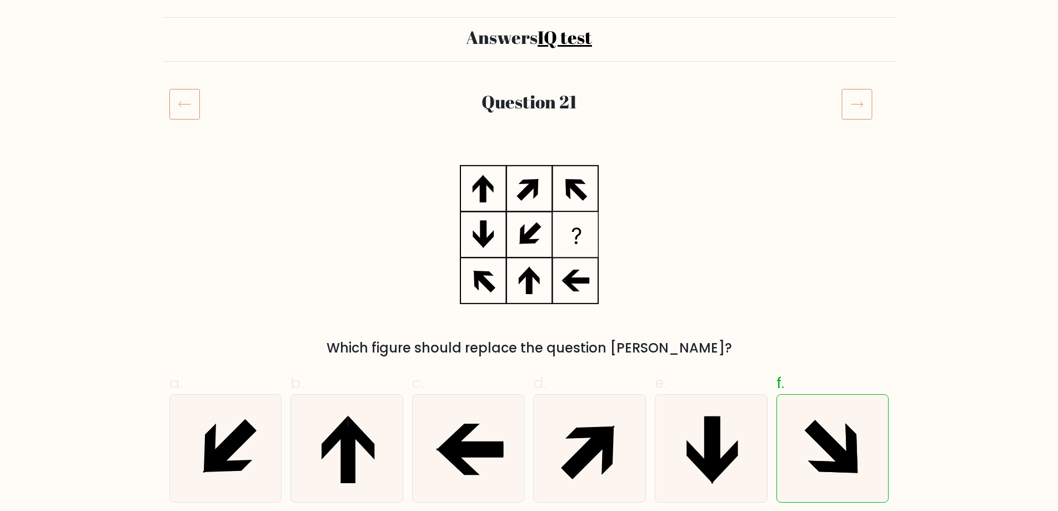
scroll to position [56, 0]
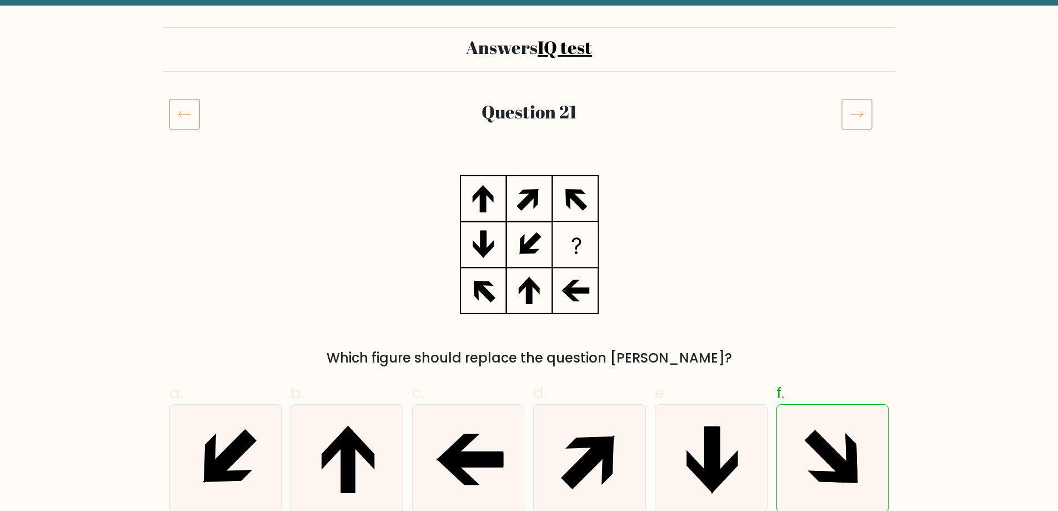
click at [861, 122] on icon at bounding box center [857, 113] width 31 height 31
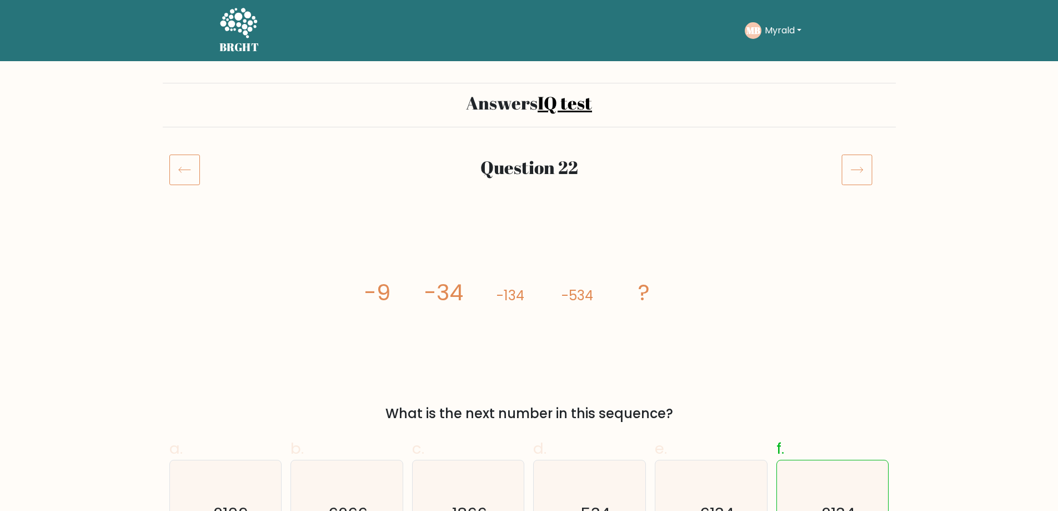
click at [851, 154] on icon at bounding box center [857, 169] width 31 height 31
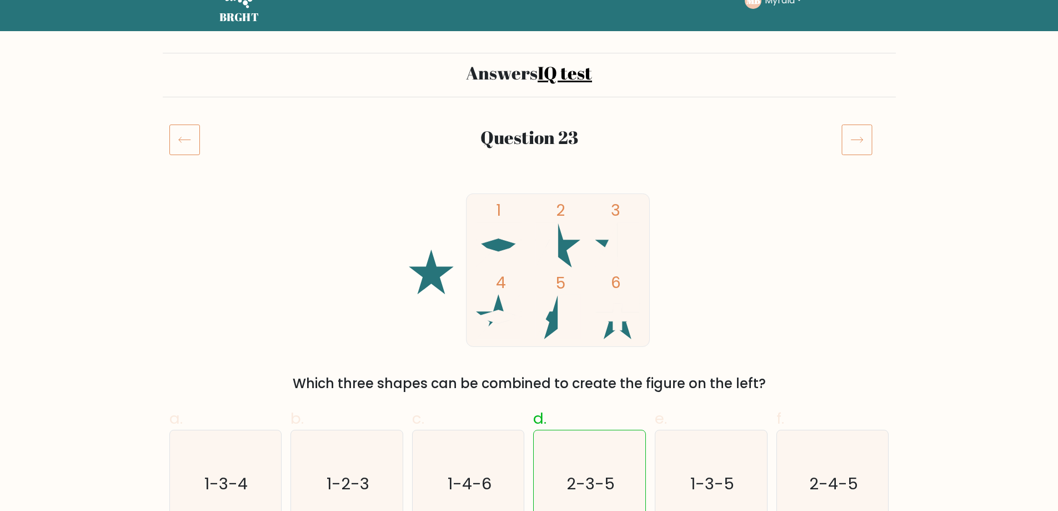
scroll to position [56, 0]
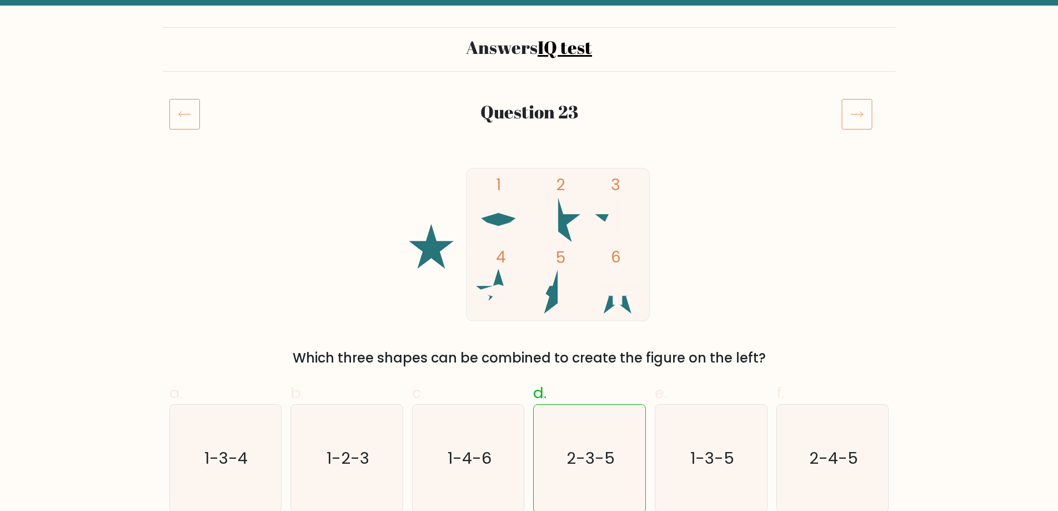
click at [846, 108] on icon at bounding box center [857, 113] width 31 height 31
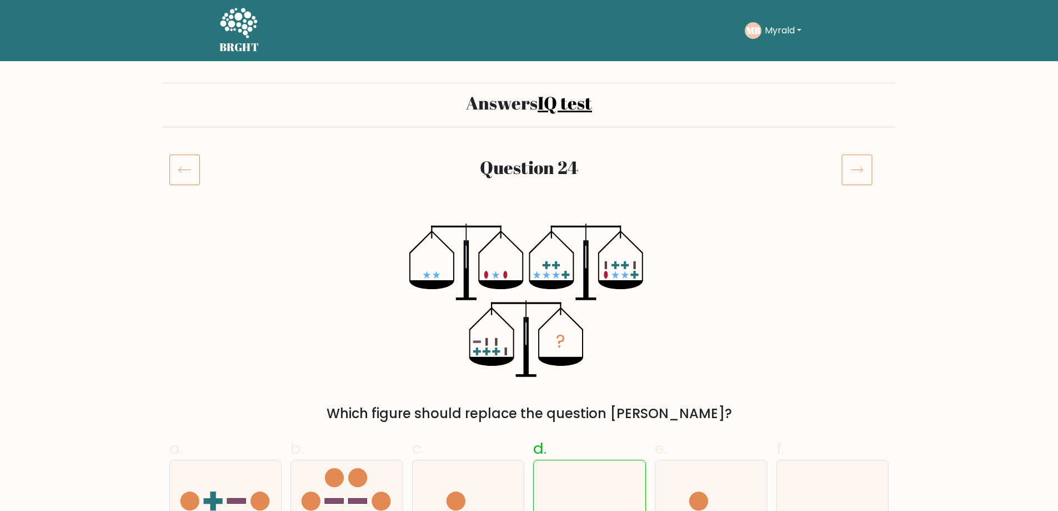
click at [851, 170] on icon at bounding box center [857, 169] width 31 height 31
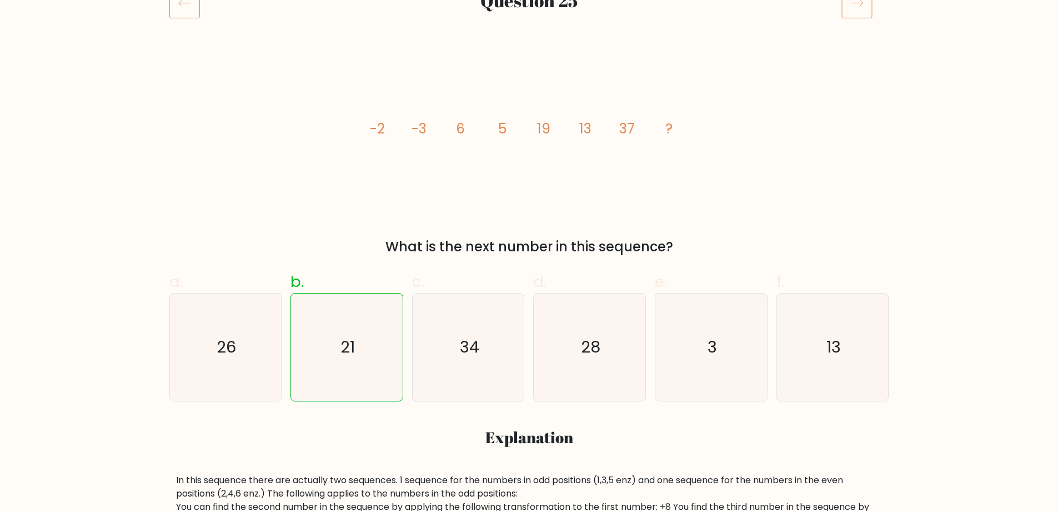
scroll to position [56, 0]
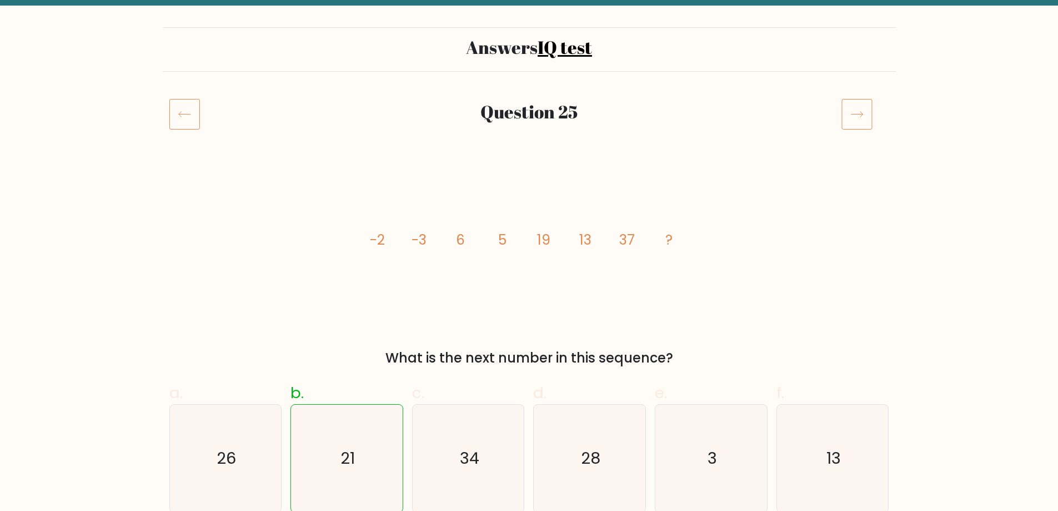
click at [852, 112] on icon at bounding box center [857, 113] width 31 height 31
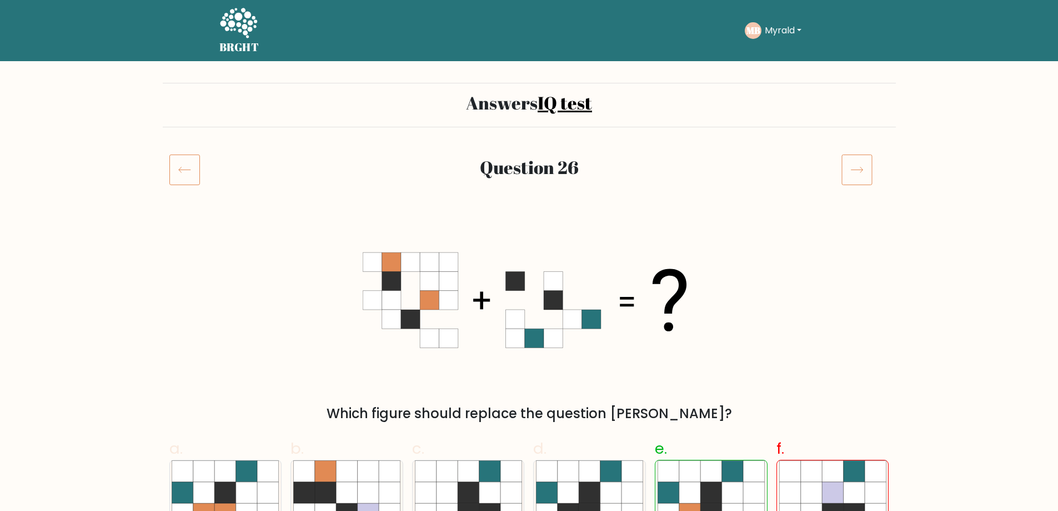
click at [854, 168] on icon at bounding box center [857, 169] width 31 height 31
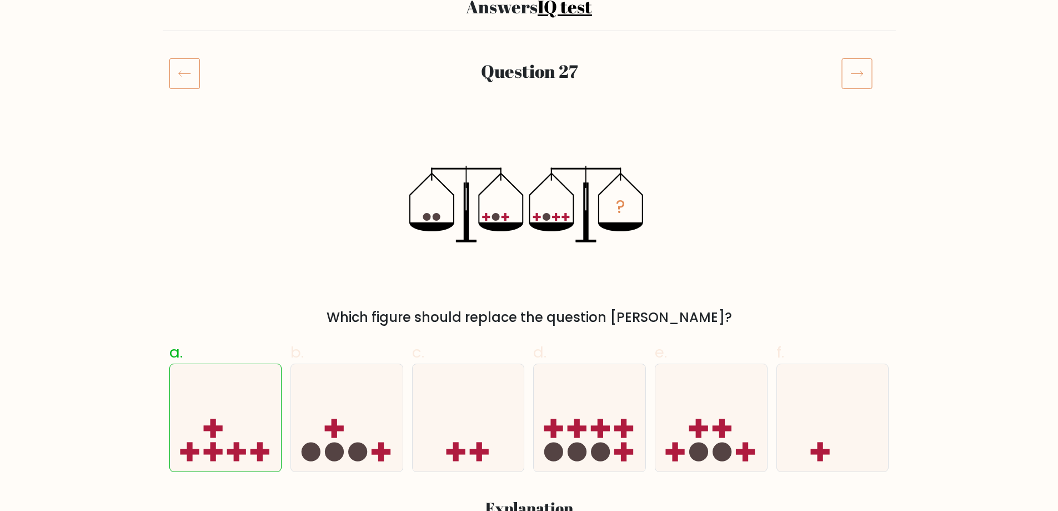
scroll to position [111, 0]
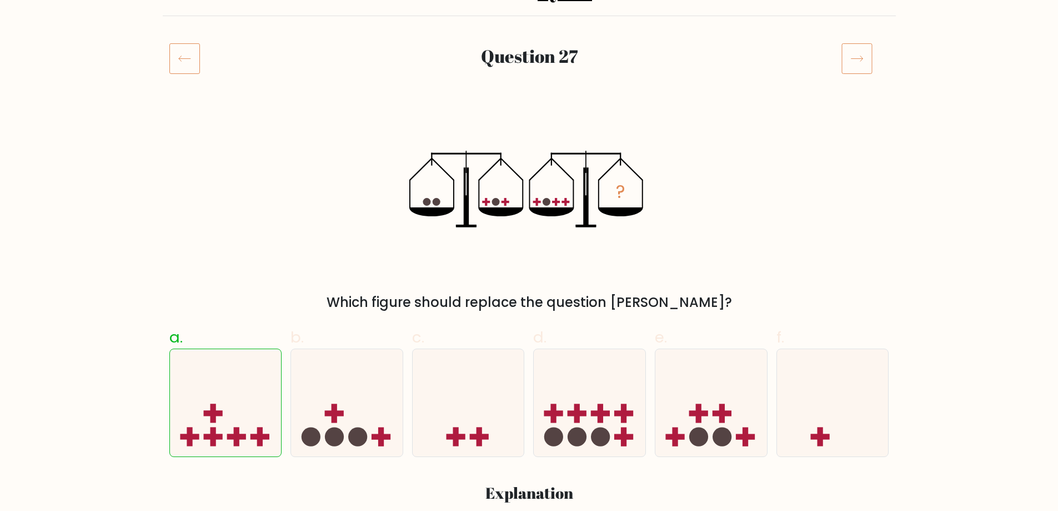
click at [863, 60] on icon at bounding box center [857, 58] width 31 height 31
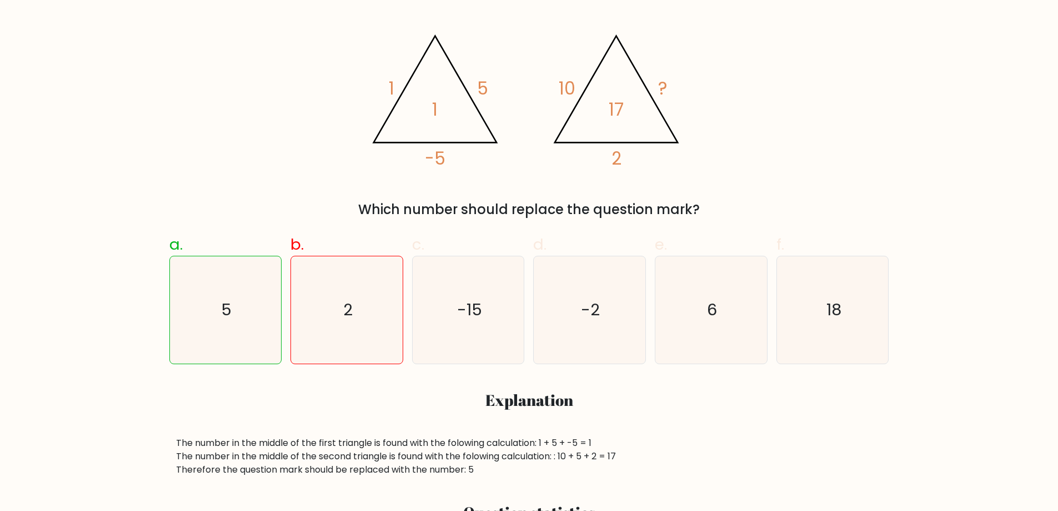
scroll to position [222, 0]
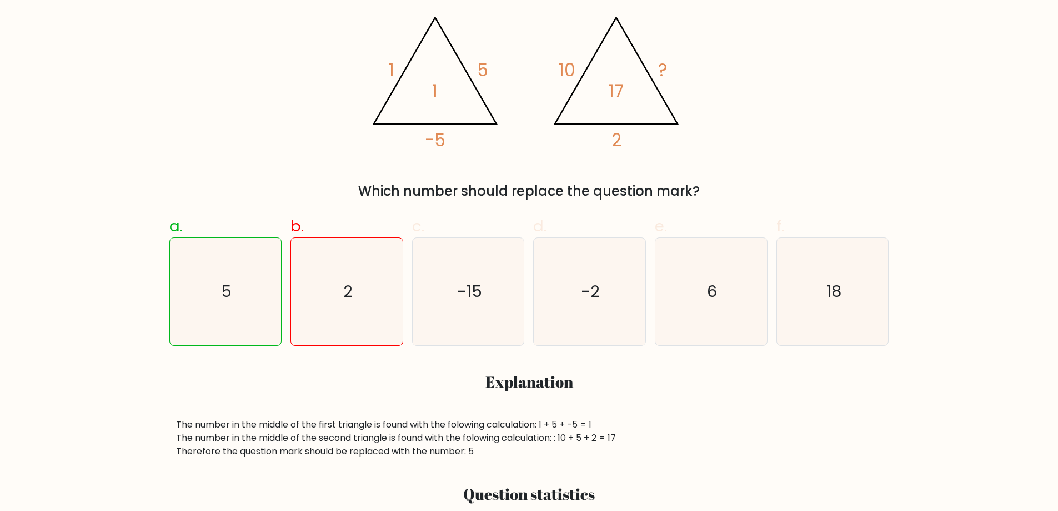
click at [484, 68] on tspan "5" at bounding box center [482, 70] width 11 height 24
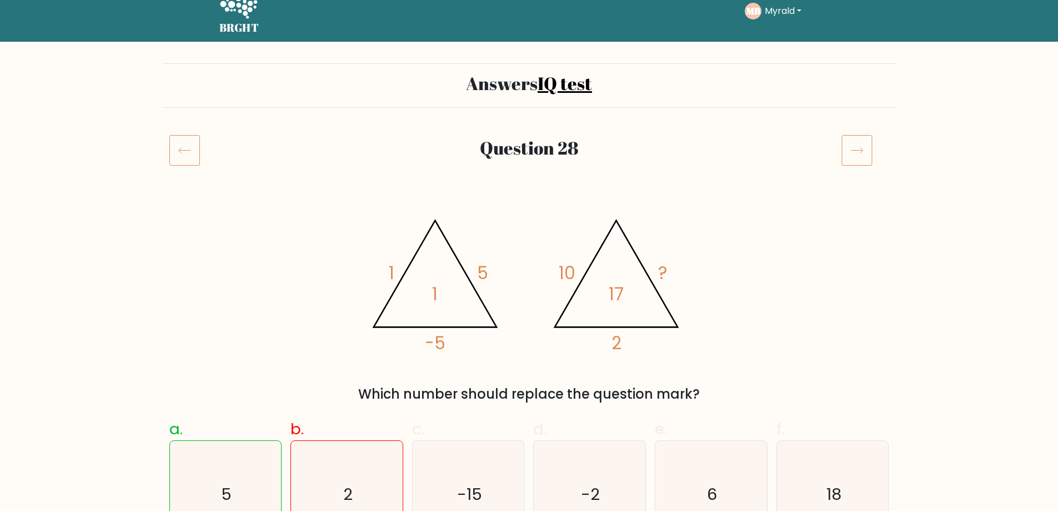
scroll to position [0, 0]
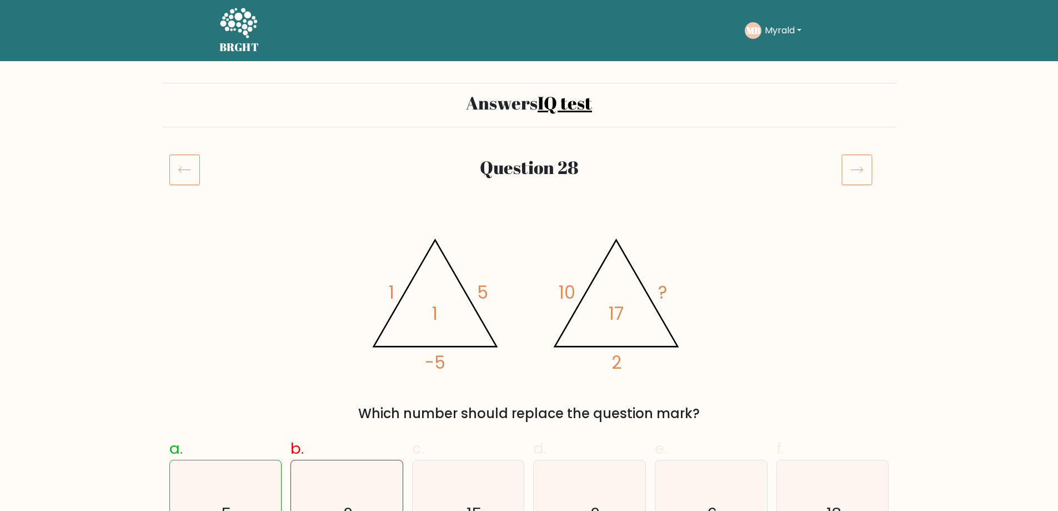
click at [844, 158] on icon at bounding box center [857, 169] width 31 height 31
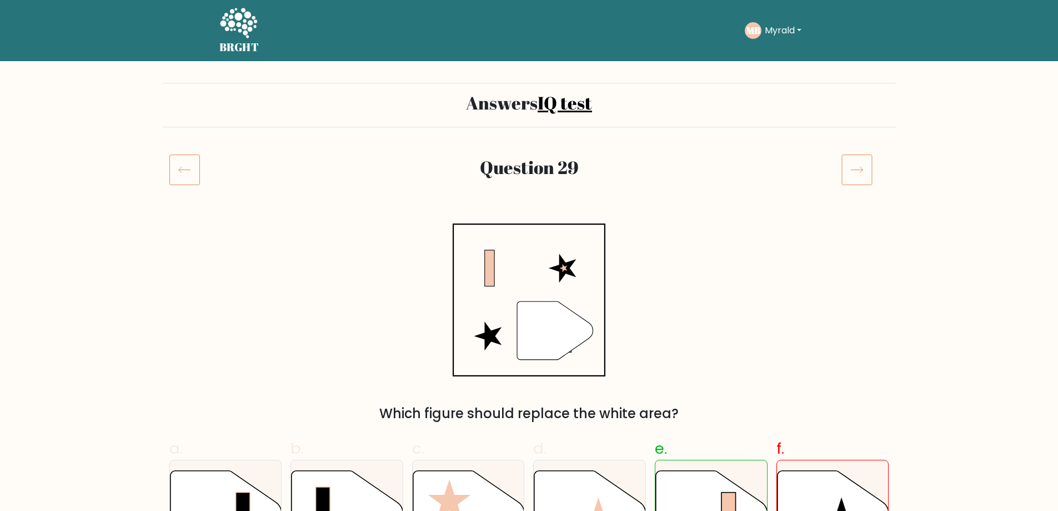
click at [859, 176] on icon at bounding box center [857, 169] width 31 height 31
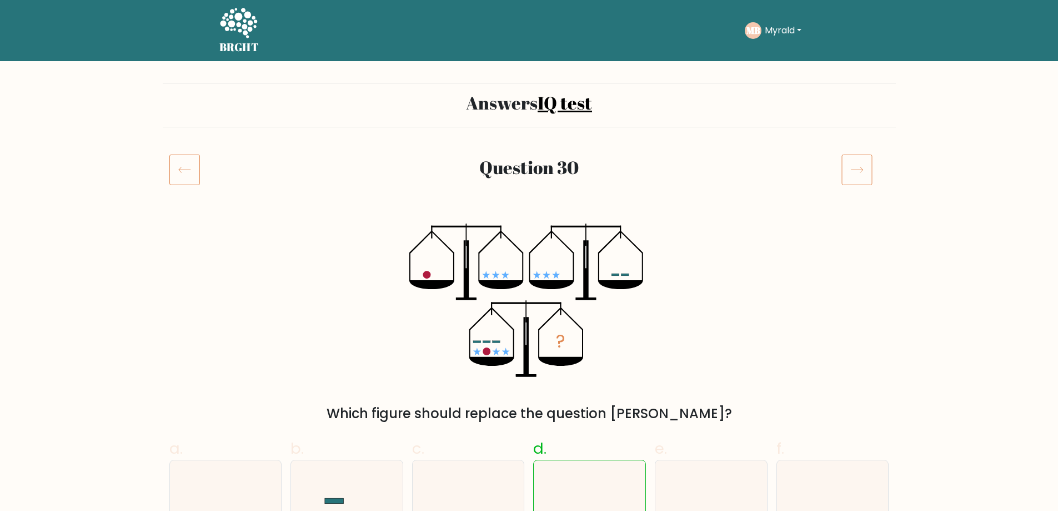
click at [847, 170] on icon at bounding box center [857, 169] width 31 height 31
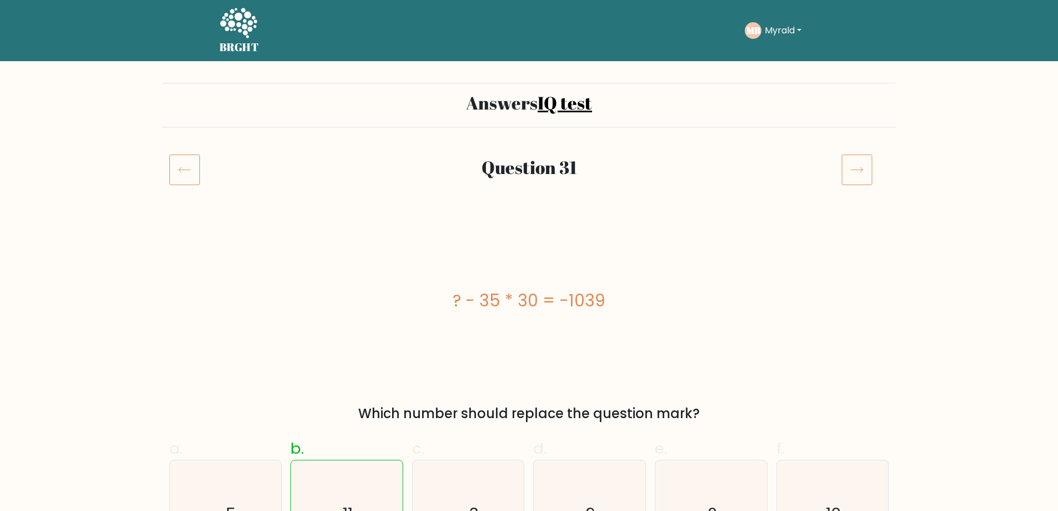
click at [848, 167] on icon at bounding box center [857, 169] width 31 height 31
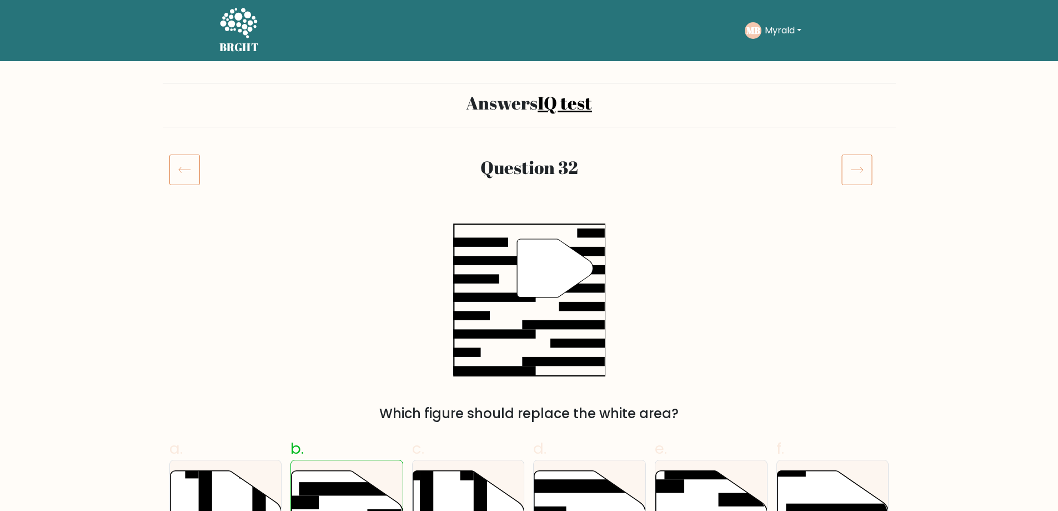
click at [848, 167] on icon at bounding box center [857, 169] width 31 height 31
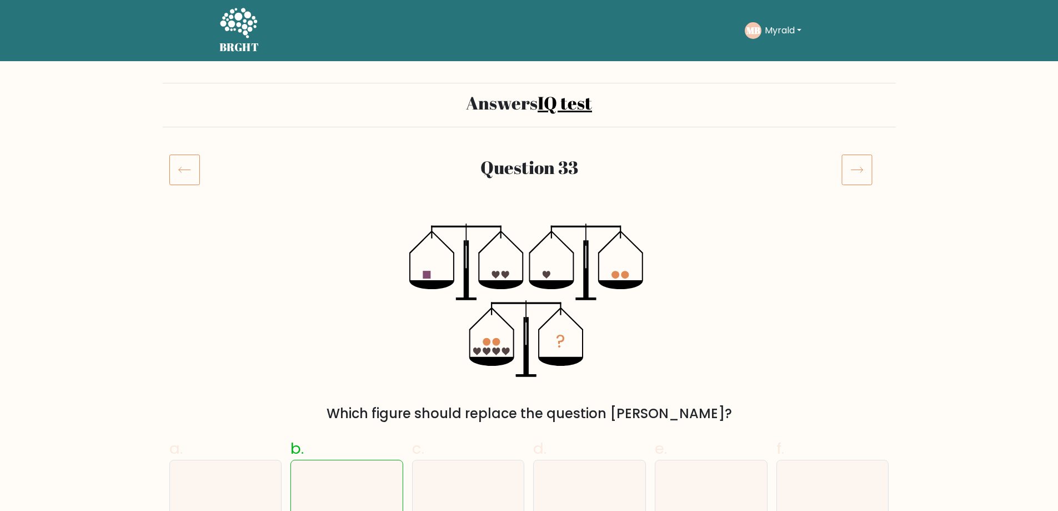
click at [848, 167] on icon at bounding box center [857, 169] width 31 height 31
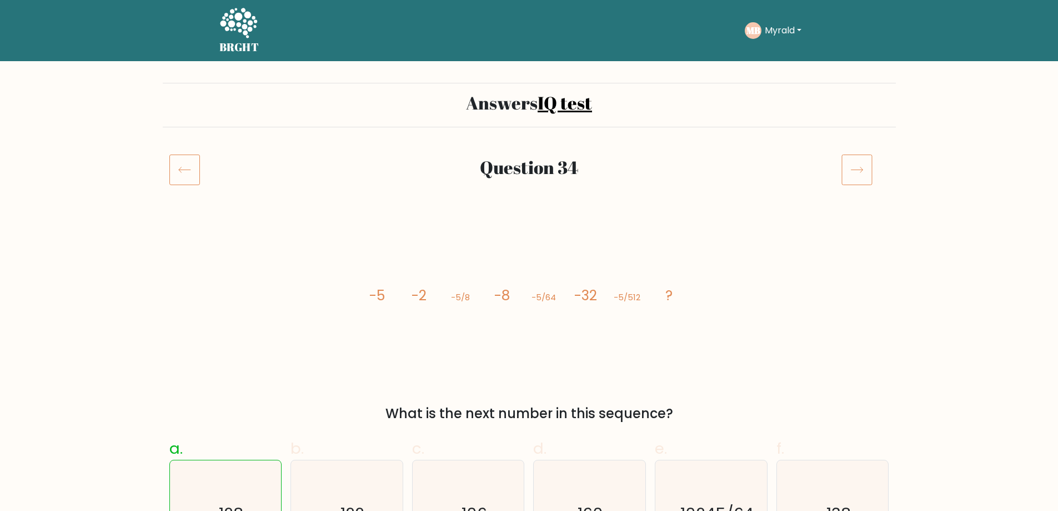
click at [849, 156] on icon at bounding box center [857, 169] width 31 height 31
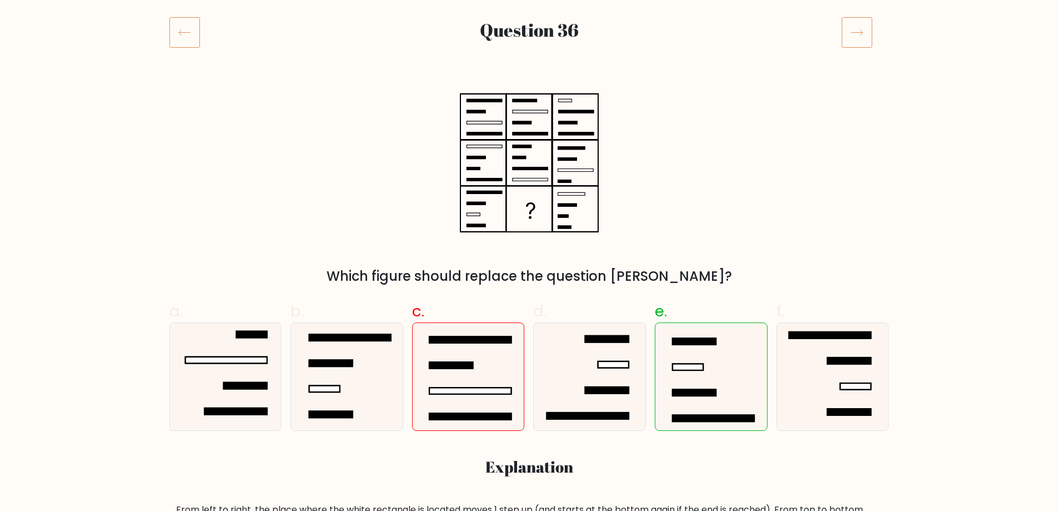
scroll to position [111, 0]
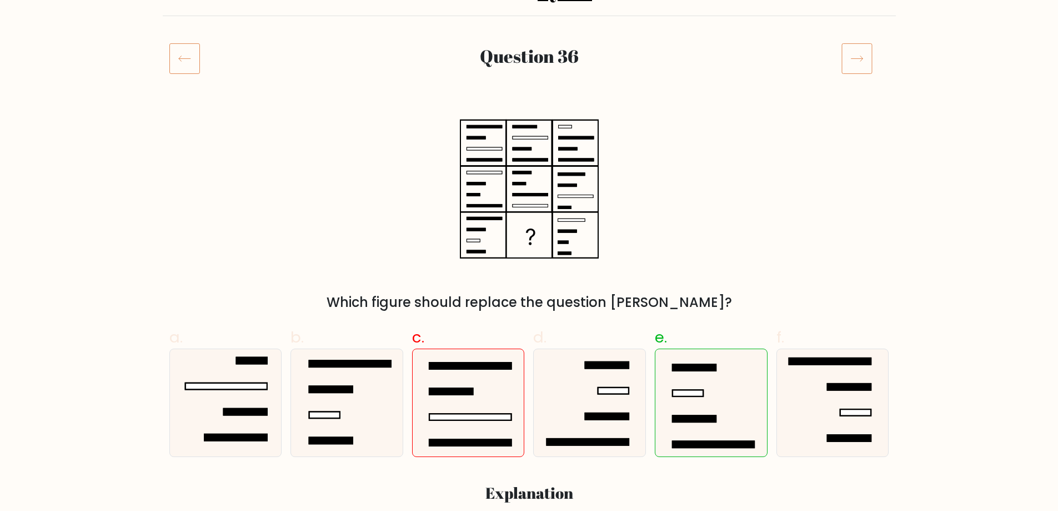
click at [865, 58] on icon at bounding box center [857, 58] width 31 height 31
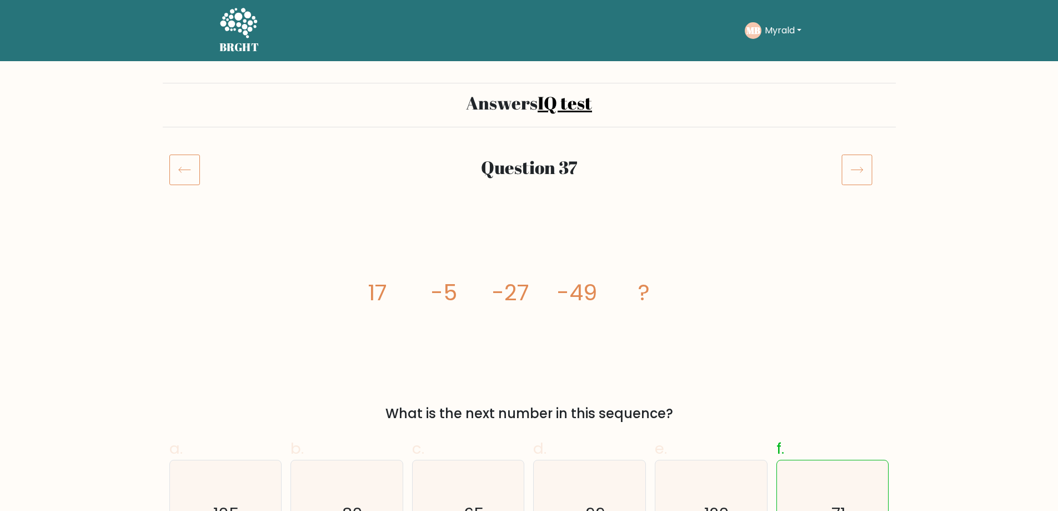
click at [800, 26] on button "Myrald" at bounding box center [783, 30] width 43 height 14
click at [756, 105] on link "Logout" at bounding box center [790, 107] width 88 height 18
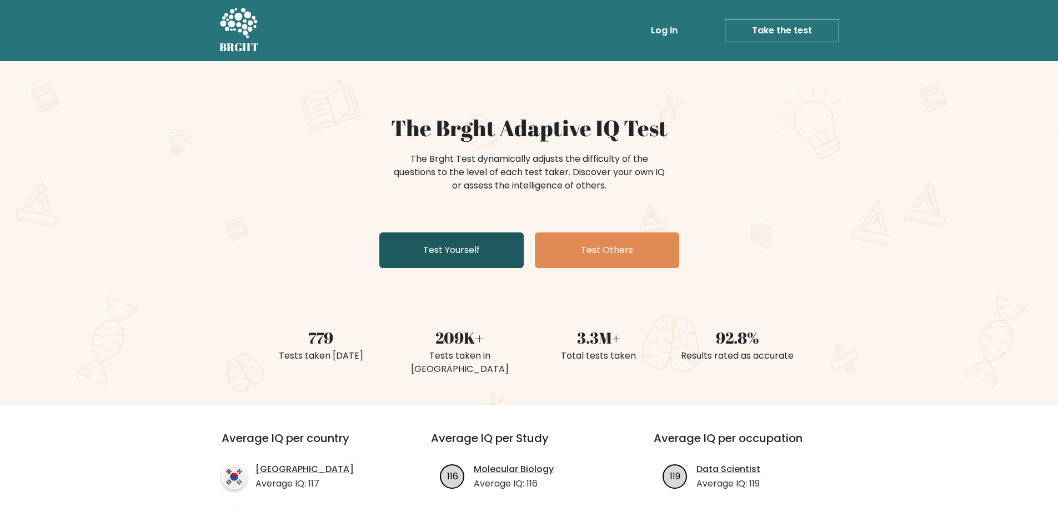
click at [474, 248] on link "Test Yourself" at bounding box center [451, 250] width 144 height 36
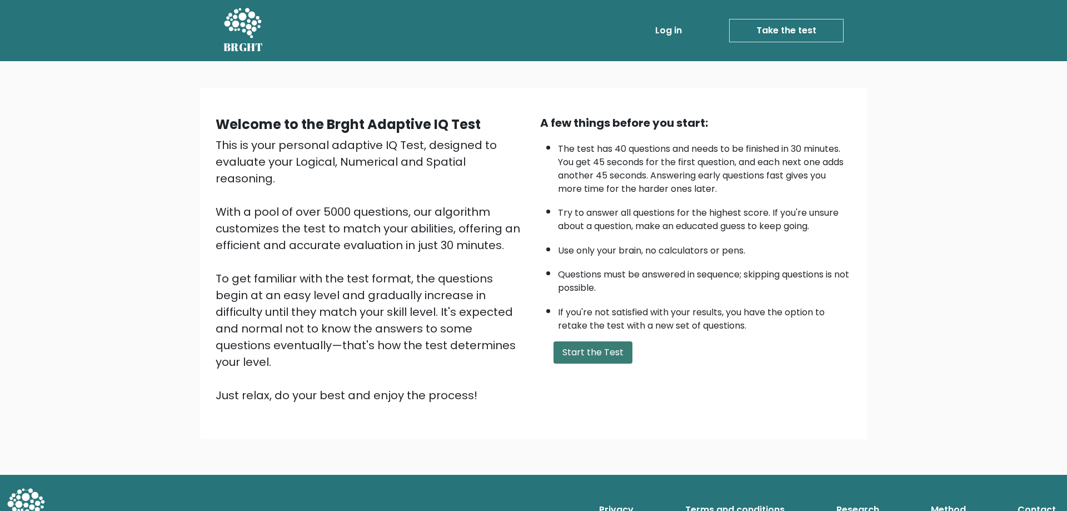
click at [606, 354] on button "Start the Test" at bounding box center [592, 352] width 79 height 22
click at [584, 351] on button "Start the Test" at bounding box center [592, 352] width 79 height 22
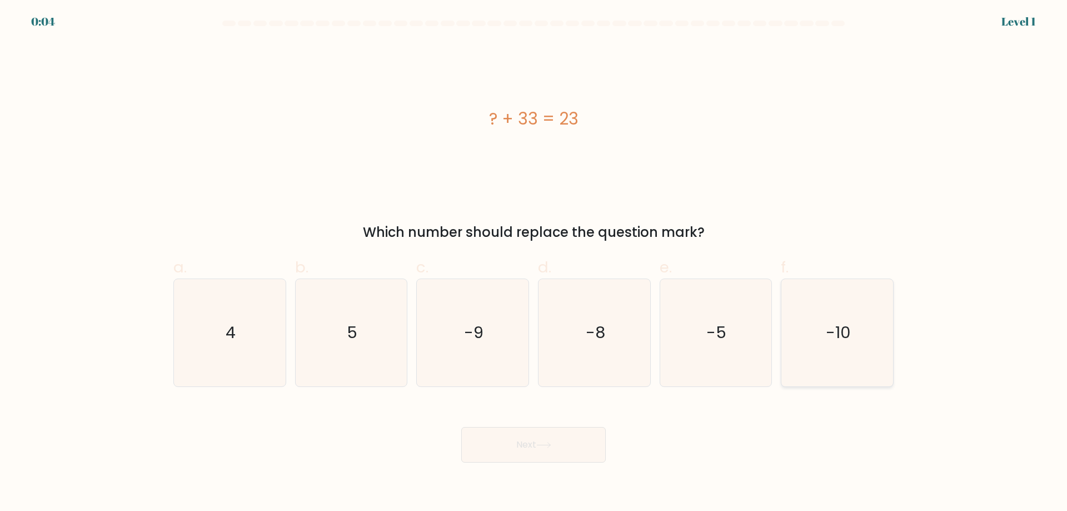
click at [832, 345] on icon "-10" at bounding box center [836, 332] width 107 height 107
click at [534, 263] on input "f. -10" at bounding box center [533, 259] width 1 height 7
radio input "true"
click at [527, 451] on button "Next" at bounding box center [533, 445] width 144 height 36
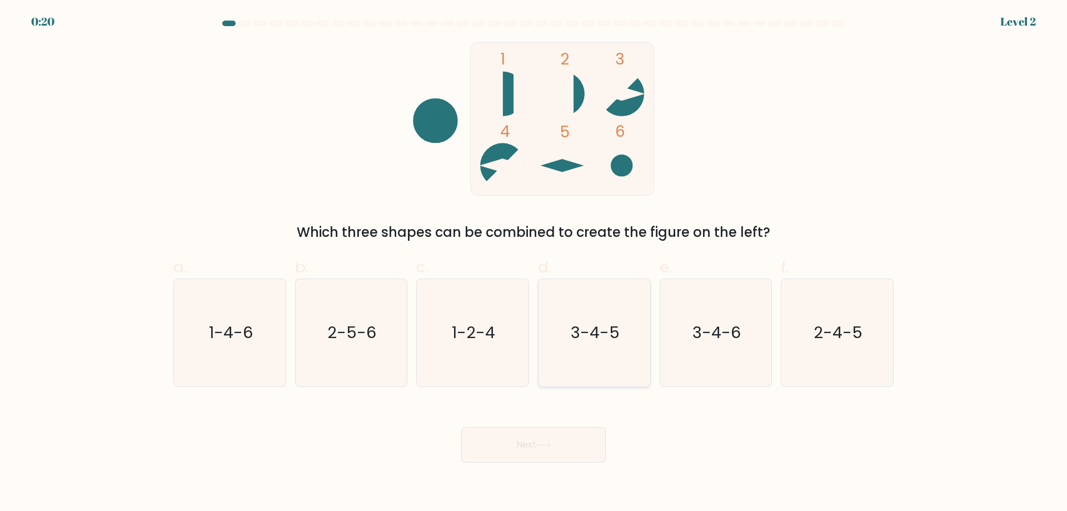
click at [618, 338] on text "3-4-5" at bounding box center [595, 332] width 49 height 22
click at [534, 263] on input "d. 3-4-5" at bounding box center [533, 259] width 1 height 7
radio input "true"
click at [541, 435] on button "Next" at bounding box center [533, 445] width 144 height 36
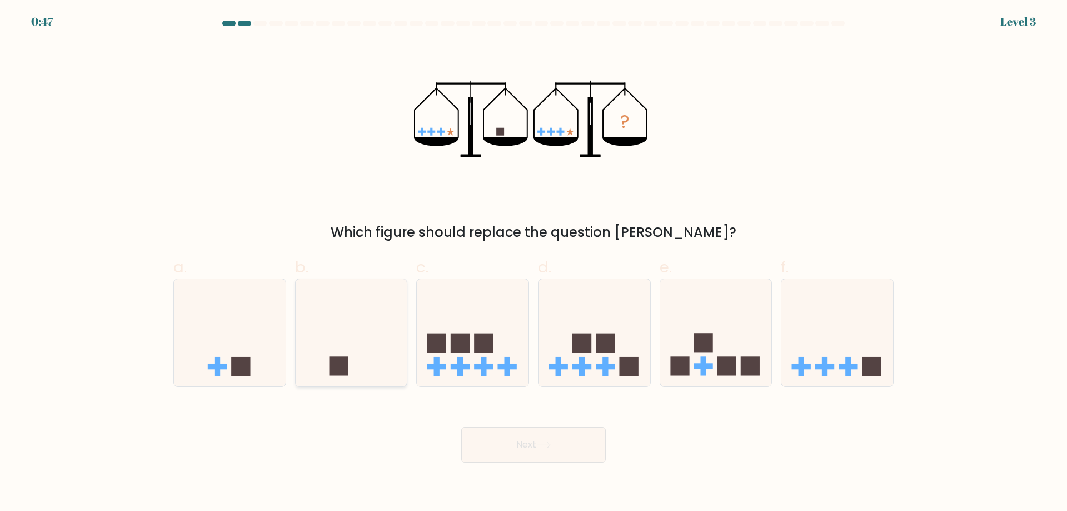
click at [343, 359] on rect at bounding box center [338, 366] width 19 height 19
click at [533, 263] on input "b." at bounding box center [533, 259] width 1 height 7
radio input "true"
click at [489, 437] on button "Next" at bounding box center [533, 445] width 144 height 36
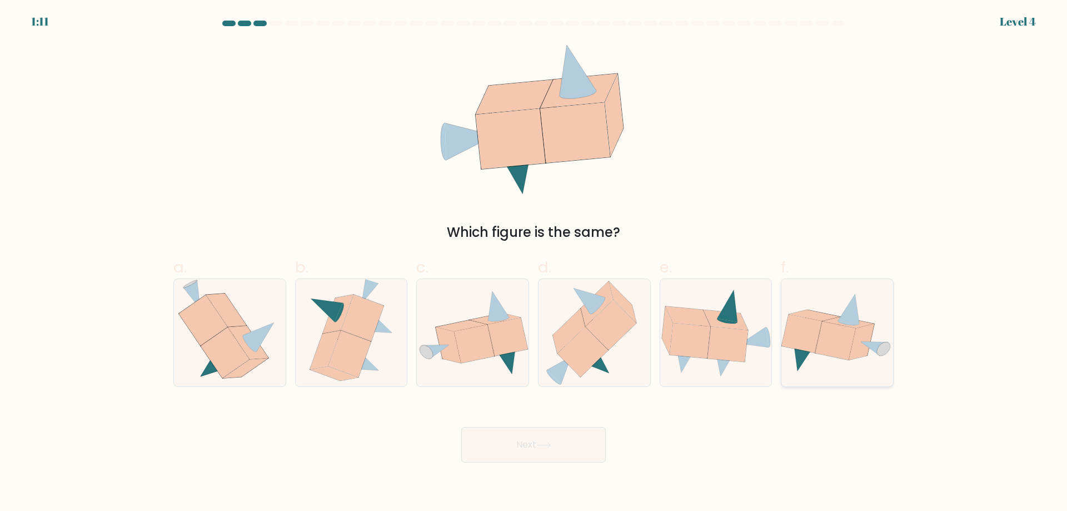
click at [834, 347] on icon at bounding box center [835, 340] width 40 height 38
click at [534, 263] on input "f." at bounding box center [533, 259] width 1 height 7
radio input "true"
click at [517, 457] on button "Next" at bounding box center [533, 445] width 144 height 36
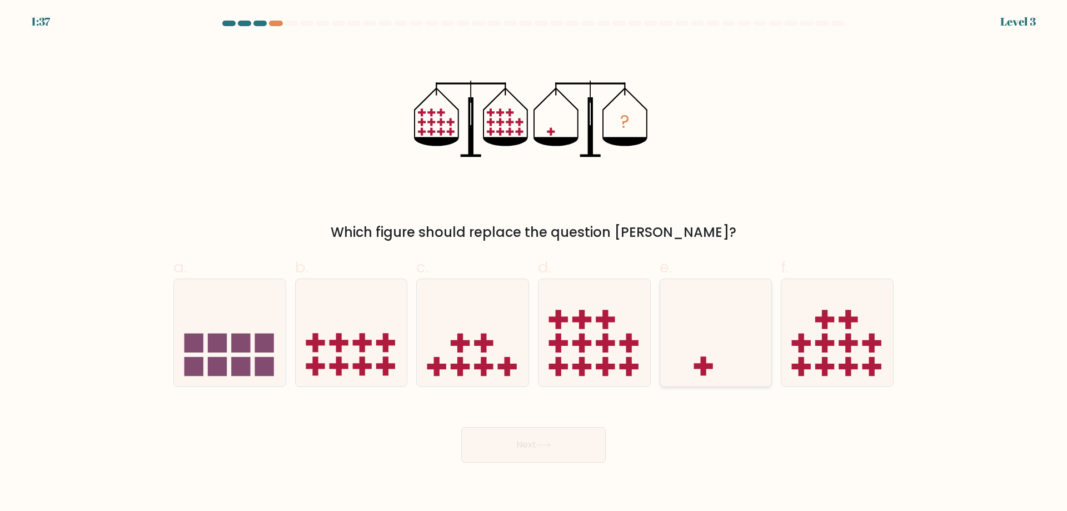
click at [704, 342] on icon at bounding box center [716, 332] width 112 height 92
click at [534, 263] on input "e." at bounding box center [533, 259] width 1 height 7
radio input "true"
click at [587, 453] on button "Next" at bounding box center [533, 445] width 144 height 36
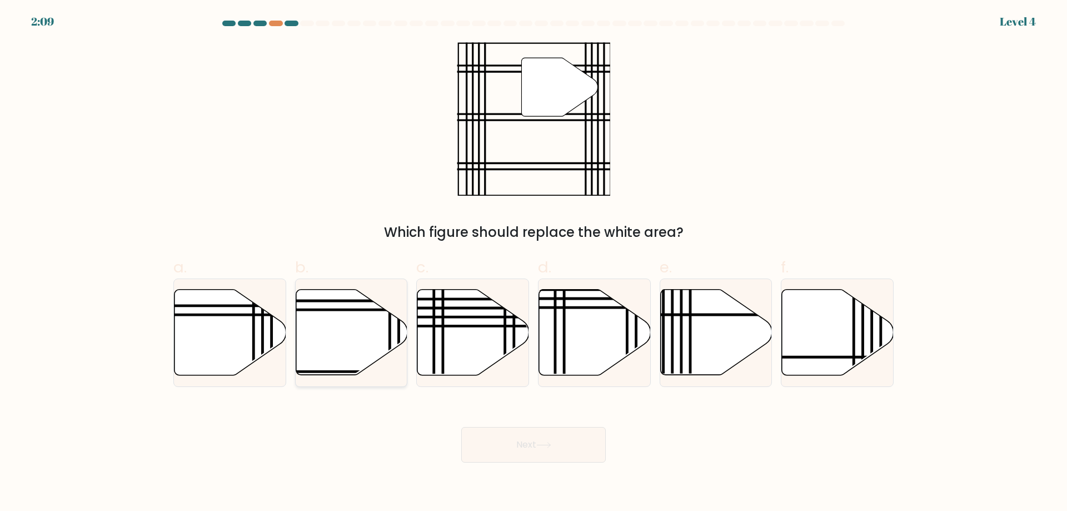
click at [399, 344] on line at bounding box center [399, 379] width 0 height 225
click at [533, 263] on input "b." at bounding box center [533, 259] width 1 height 7
radio input "true"
click at [506, 444] on button "Next" at bounding box center [533, 445] width 144 height 36
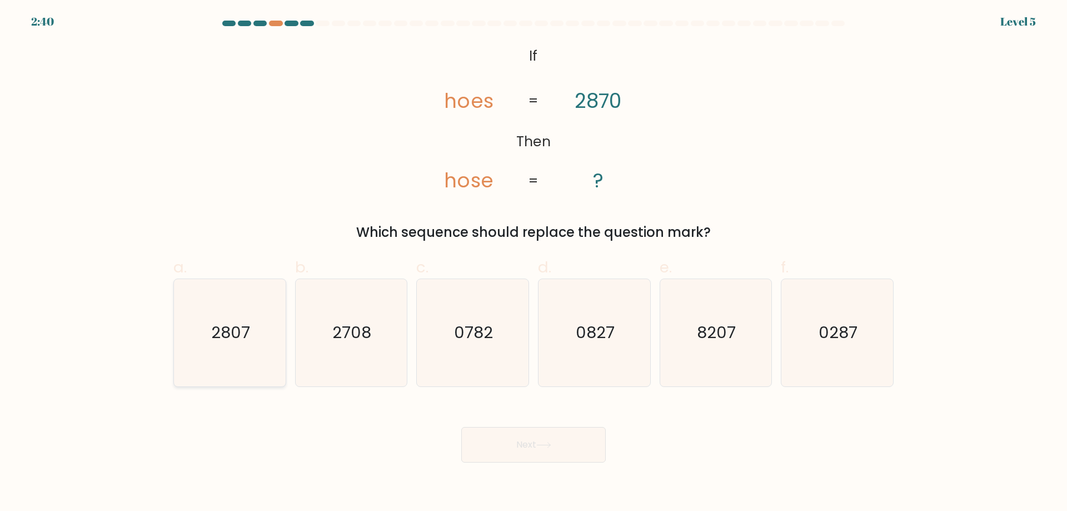
click at [257, 349] on icon "2807" at bounding box center [229, 332] width 107 height 107
click at [533, 263] on input "a. 2807" at bounding box center [533, 259] width 1 height 7
radio input "true"
click at [483, 434] on button "Next" at bounding box center [533, 445] width 144 height 36
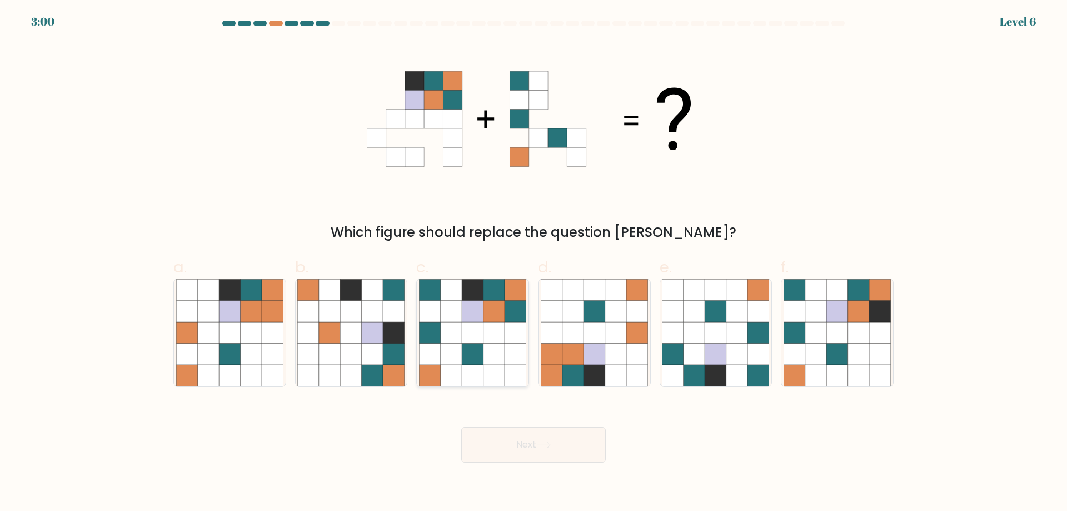
click at [466, 343] on icon at bounding box center [472, 353] width 21 height 21
click at [533, 263] on input "c." at bounding box center [533, 259] width 1 height 7
radio input "true"
click at [526, 439] on button "Next" at bounding box center [533, 445] width 144 height 36
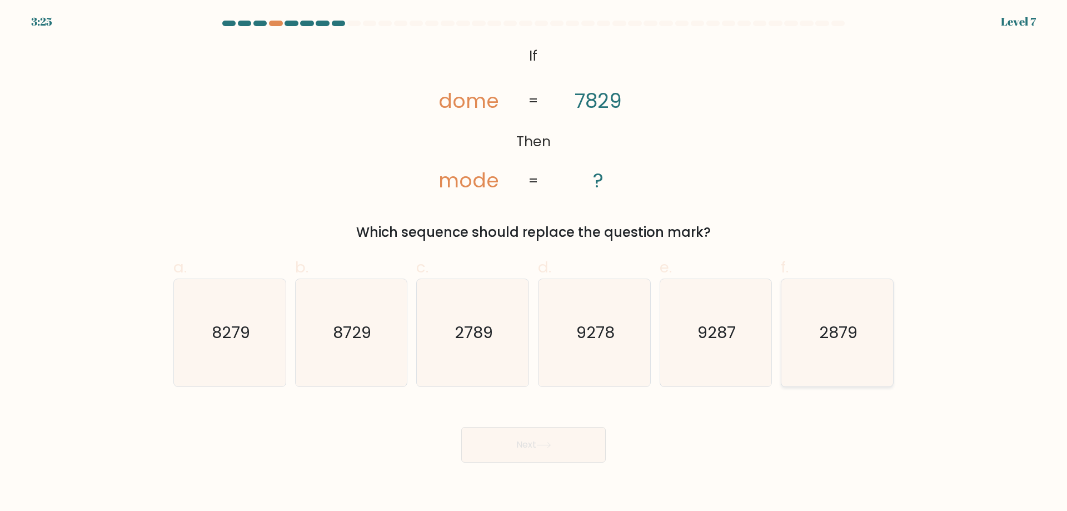
click at [811, 327] on icon "2879" at bounding box center [836, 332] width 107 height 107
click at [534, 263] on input "f. 2879" at bounding box center [533, 259] width 1 height 7
radio input "true"
click at [570, 442] on button "Next" at bounding box center [533, 445] width 144 height 36
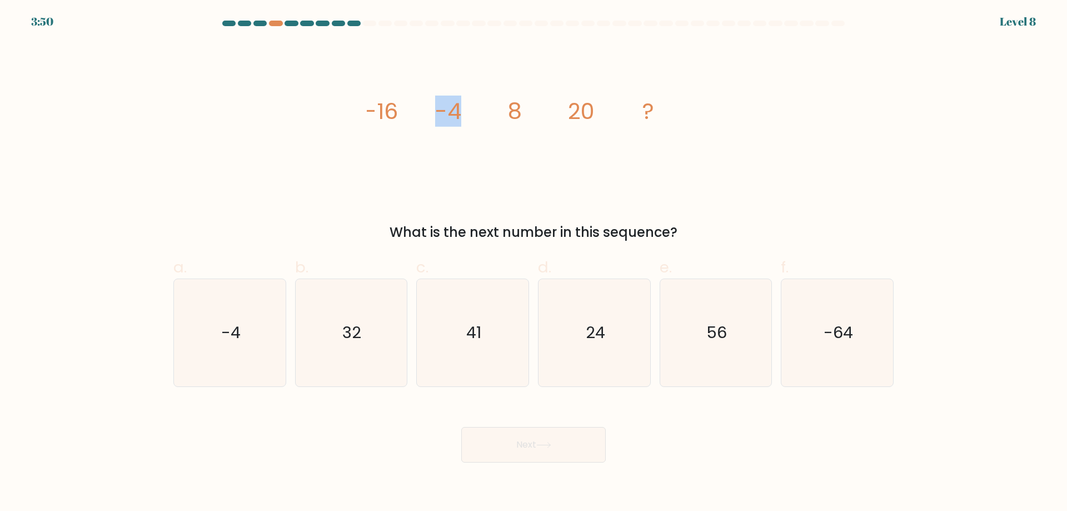
drag, startPoint x: 414, startPoint y: 124, endPoint x: 455, endPoint y: 135, distance: 42.0
click at [455, 135] on icon "image/svg+xml -16 -4 8 20 ?" at bounding box center [533, 118] width 333 height 153
drag, startPoint x: 421, startPoint y: 157, endPoint x: 440, endPoint y: 153, distance: 19.8
click at [439, 157] on icon "image/svg+xml -16 -4 8 20 ?" at bounding box center [533, 118] width 333 height 153
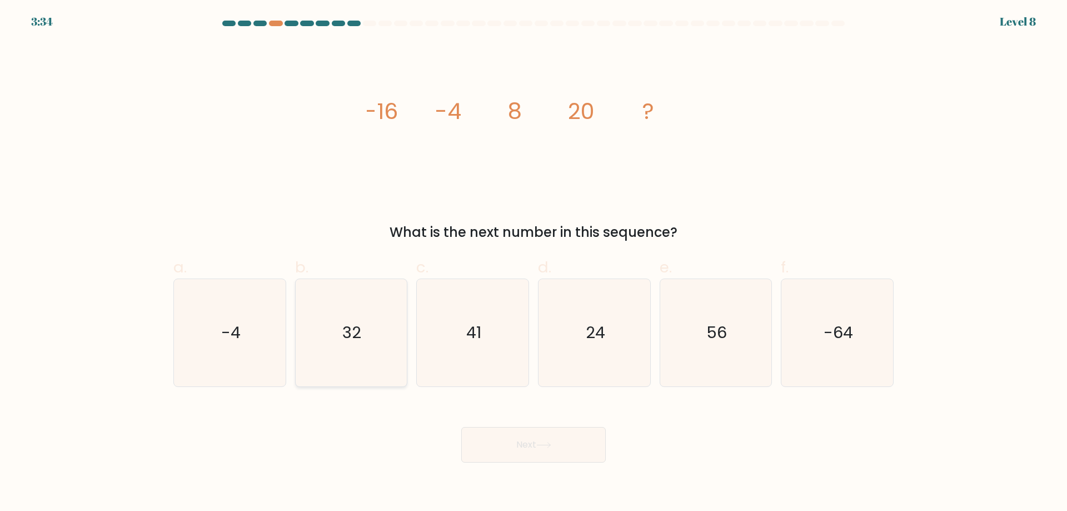
click at [343, 358] on icon "32" at bounding box center [350, 332] width 107 height 107
click at [533, 263] on input "b. 32" at bounding box center [533, 259] width 1 height 7
radio input "true"
click at [524, 453] on button "Next" at bounding box center [533, 445] width 144 height 36
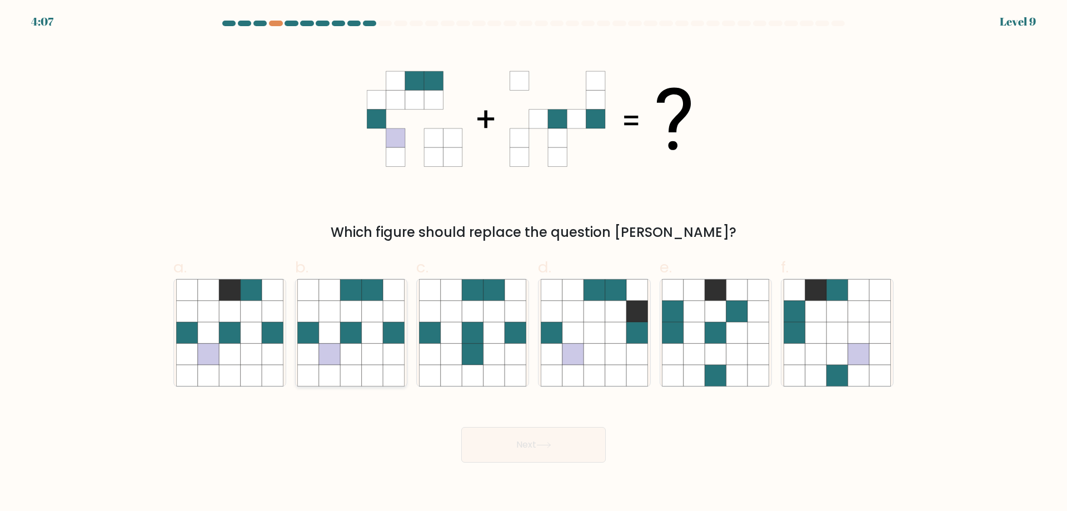
click at [355, 323] on icon at bounding box center [351, 332] width 21 height 21
click at [533, 263] on input "b." at bounding box center [533, 259] width 1 height 7
radio input "true"
click at [516, 444] on button "Next" at bounding box center [533, 445] width 144 height 36
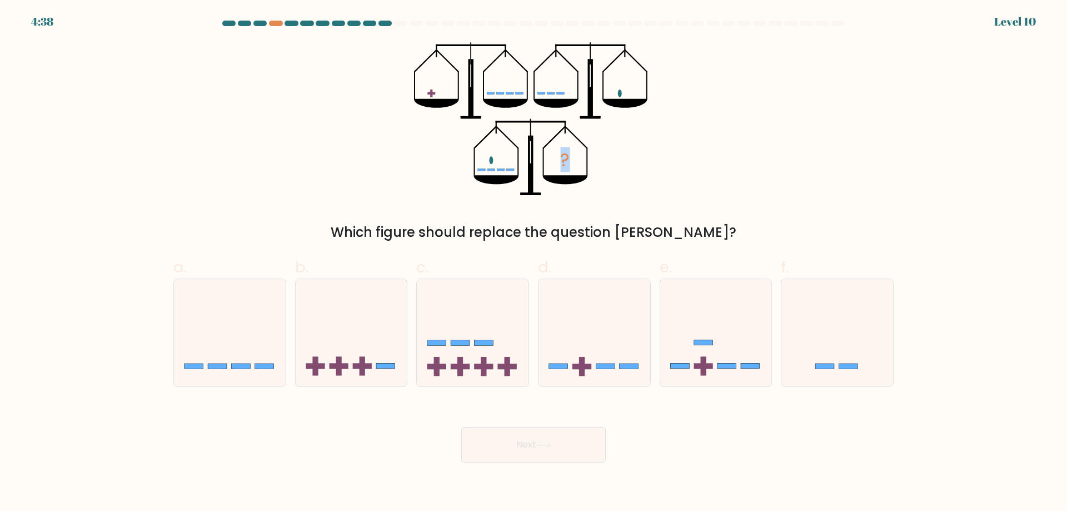
drag, startPoint x: 547, startPoint y: 98, endPoint x: 595, endPoint y: 101, distance: 48.4
click at [595, 101] on icon "?" at bounding box center [533, 118] width 239 height 153
click at [649, 98] on icon "?" at bounding box center [533, 118] width 239 height 153
click at [613, 347] on icon at bounding box center [594, 332] width 112 height 92
click at [534, 263] on input "d." at bounding box center [533, 259] width 1 height 7
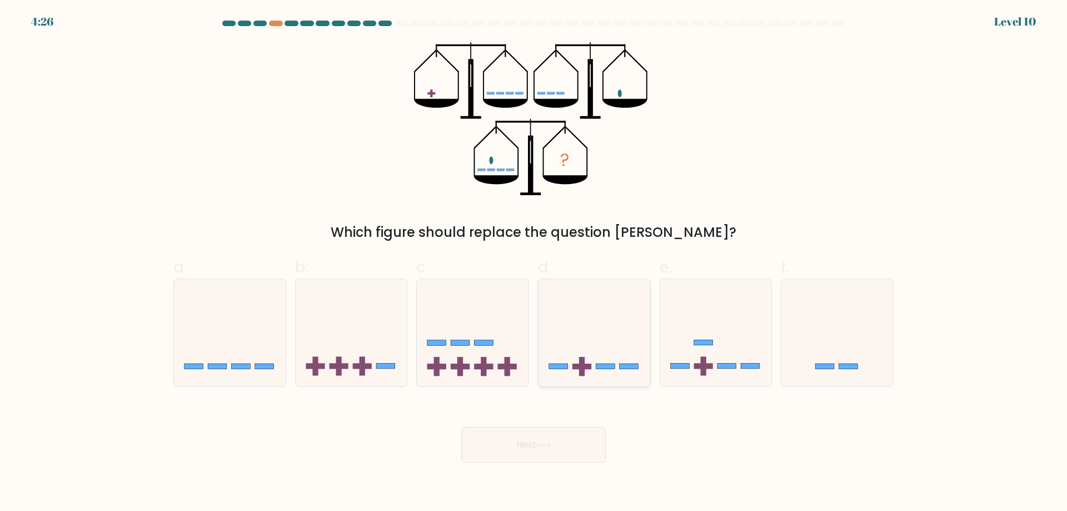
radio input "true"
click at [571, 452] on button "Next" at bounding box center [533, 445] width 144 height 36
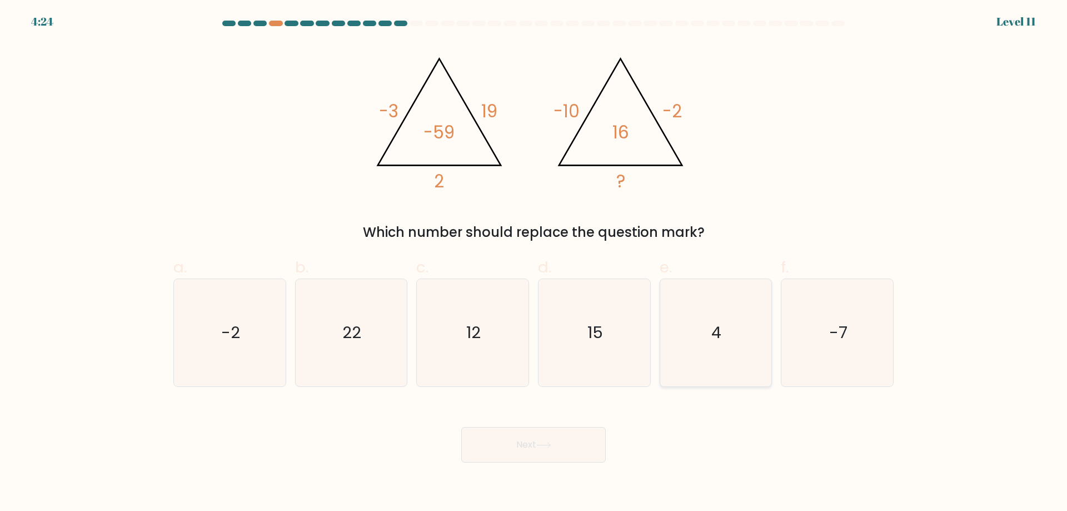
click at [747, 324] on icon "4" at bounding box center [715, 332] width 107 height 107
click at [534, 263] on input "e. 4" at bounding box center [533, 259] width 1 height 7
radio input "true"
click at [588, 431] on button "Next" at bounding box center [533, 445] width 144 height 36
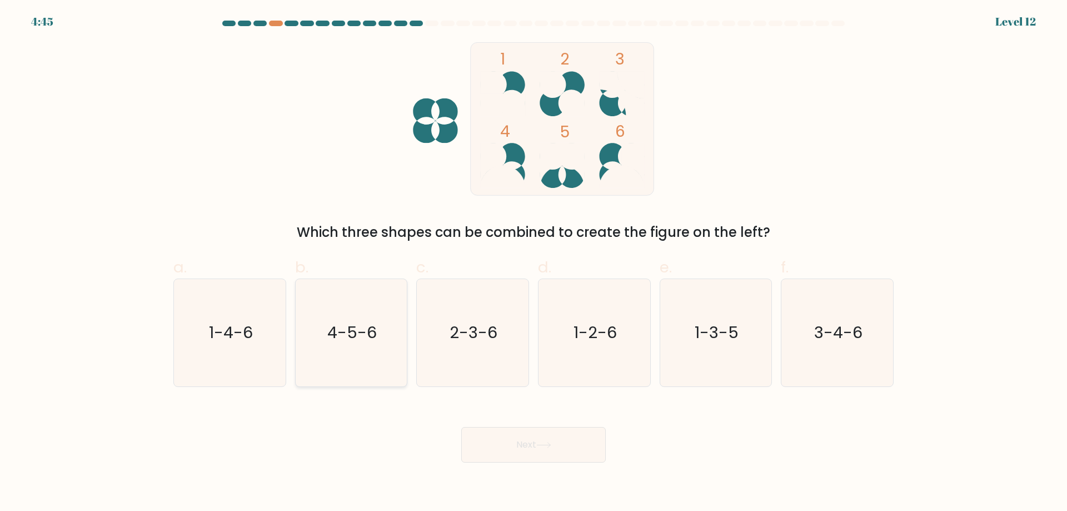
click at [317, 342] on icon "4-5-6" at bounding box center [350, 332] width 107 height 107
click at [533, 263] on input "b. 4-5-6" at bounding box center [533, 259] width 1 height 7
radio input "true"
click at [497, 435] on button "Next" at bounding box center [533, 445] width 144 height 36
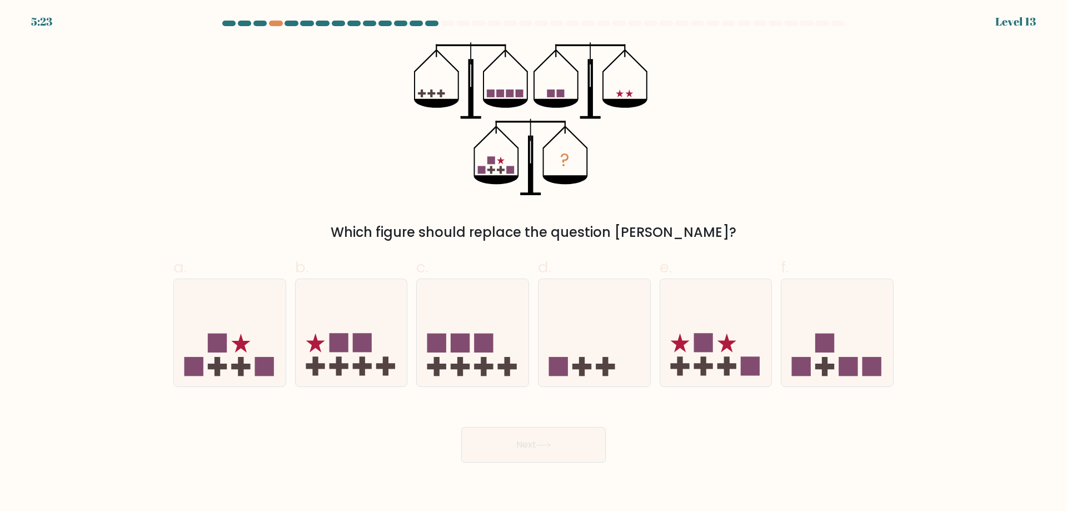
drag, startPoint x: 422, startPoint y: 97, endPoint x: 442, endPoint y: 93, distance: 20.3
click at [442, 93] on g at bounding box center [431, 93] width 27 height 8
drag, startPoint x: 550, startPoint y: 92, endPoint x: 559, endPoint y: 95, distance: 10.0
click at [558, 92] on g at bounding box center [555, 93] width 17 height 8
drag, startPoint x: 488, startPoint y: 161, endPoint x: 509, endPoint y: 186, distance: 32.7
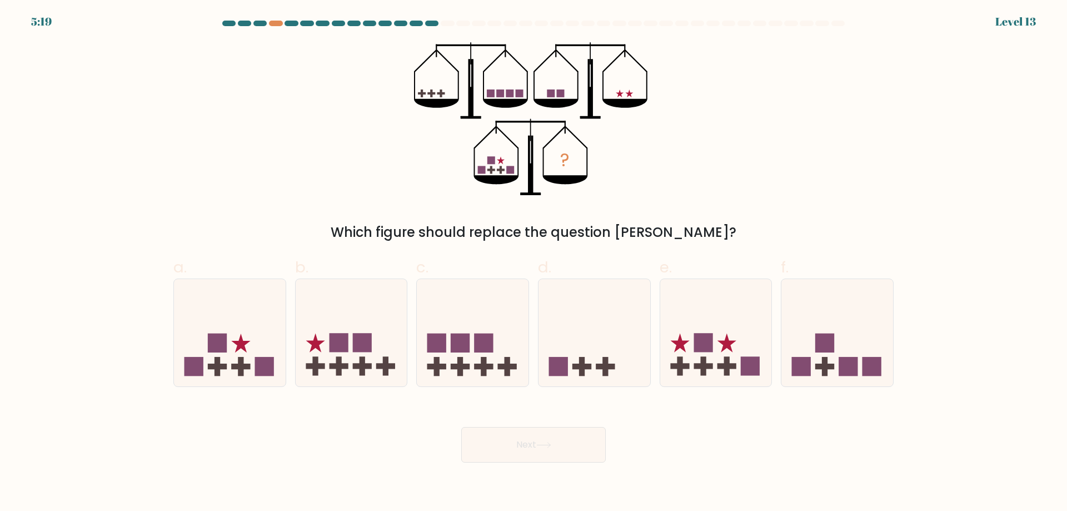
click at [509, 186] on icon "?" at bounding box center [533, 118] width 239 height 153
click at [232, 359] on icon at bounding box center [230, 332] width 112 height 92
click at [533, 263] on input "a." at bounding box center [533, 259] width 1 height 7
radio input "true"
click at [529, 449] on button "Next" at bounding box center [533, 445] width 144 height 36
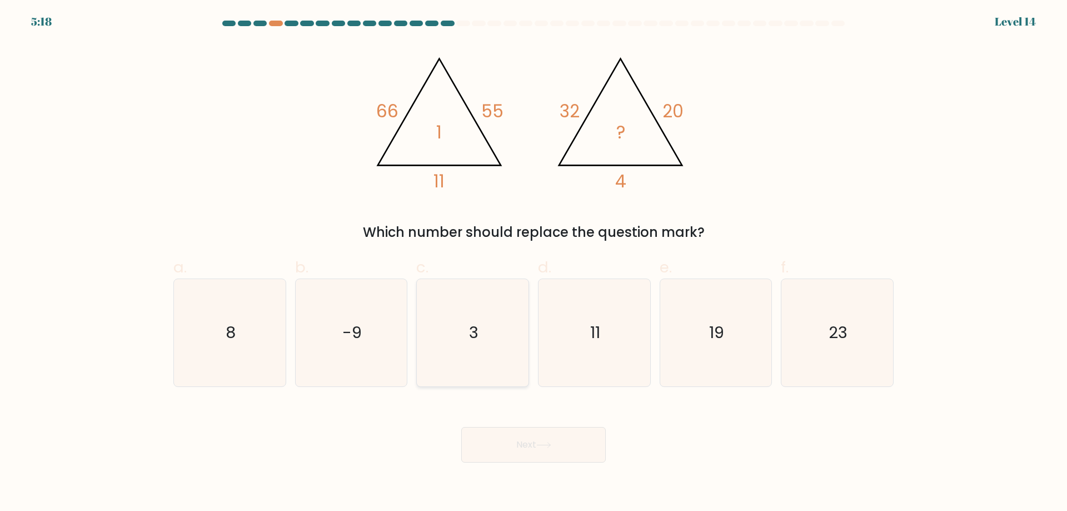
click at [503, 311] on icon "3" at bounding box center [472, 332] width 107 height 107
click at [533, 263] on input "c. 3" at bounding box center [533, 259] width 1 height 7
radio input "true"
click at [521, 434] on button "Next" at bounding box center [533, 445] width 144 height 36
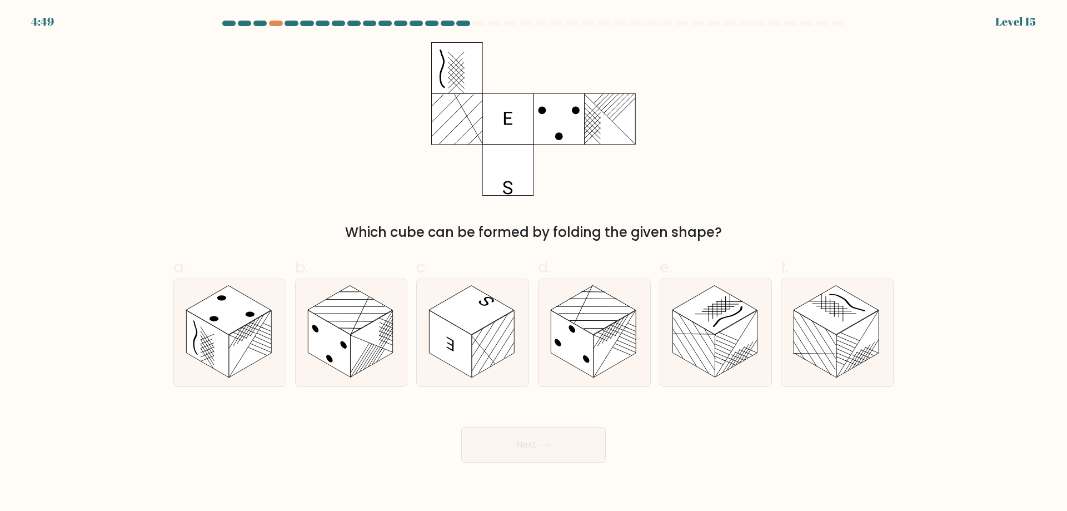
click at [404, 204] on div "Which cube can be formed by folding the given shape?" at bounding box center [533, 142] width 733 height 200
click at [449, 301] on rect at bounding box center [471, 310] width 85 height 49
click at [533, 263] on input "c." at bounding box center [533, 259] width 1 height 7
radio input "true"
click at [522, 441] on button "Next" at bounding box center [533, 445] width 144 height 36
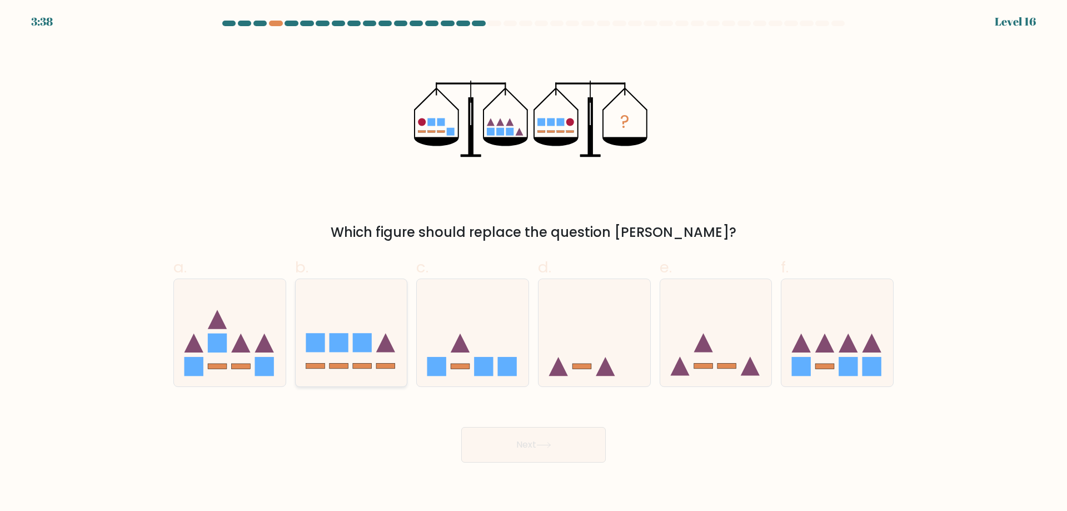
click at [382, 344] on icon at bounding box center [385, 342] width 19 height 19
click at [533, 263] on input "b." at bounding box center [533, 259] width 1 height 7
radio input "true"
click at [531, 459] on button "Next" at bounding box center [533, 445] width 144 height 36
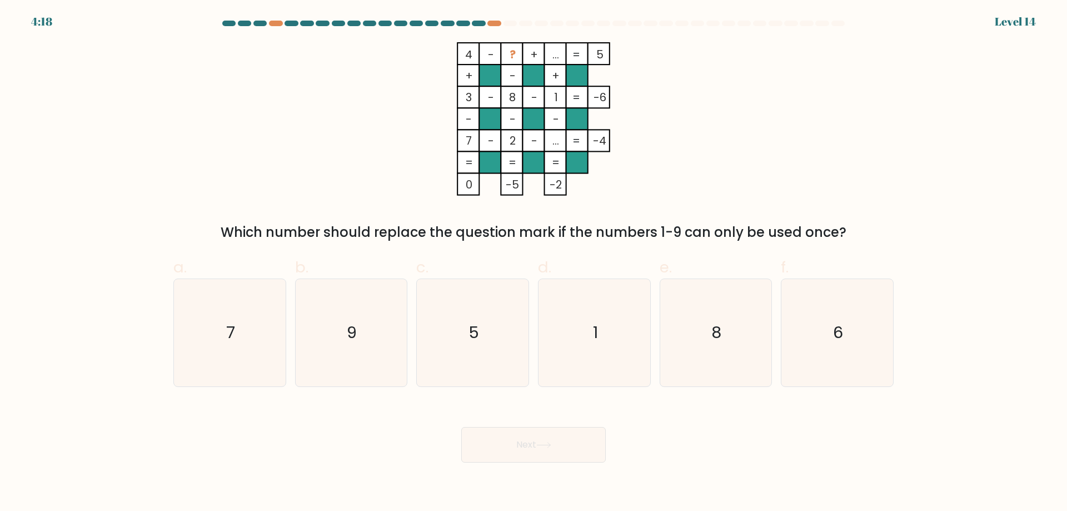
drag, startPoint x: 532, startPoint y: 451, endPoint x: 723, endPoint y: 437, distance: 192.2
click at [722, 439] on div "Next" at bounding box center [533, 431] width 733 height 62
click at [618, 322] on icon "1" at bounding box center [594, 332] width 107 height 107
click at [534, 263] on input "d. 1" at bounding box center [533, 259] width 1 height 7
radio input "true"
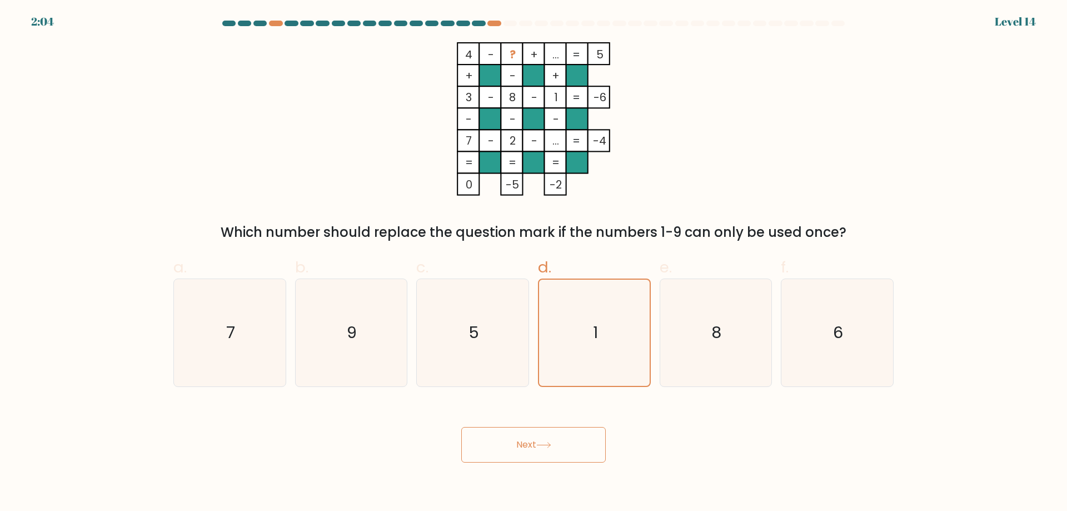
click at [564, 442] on button "Next" at bounding box center [533, 445] width 144 height 36
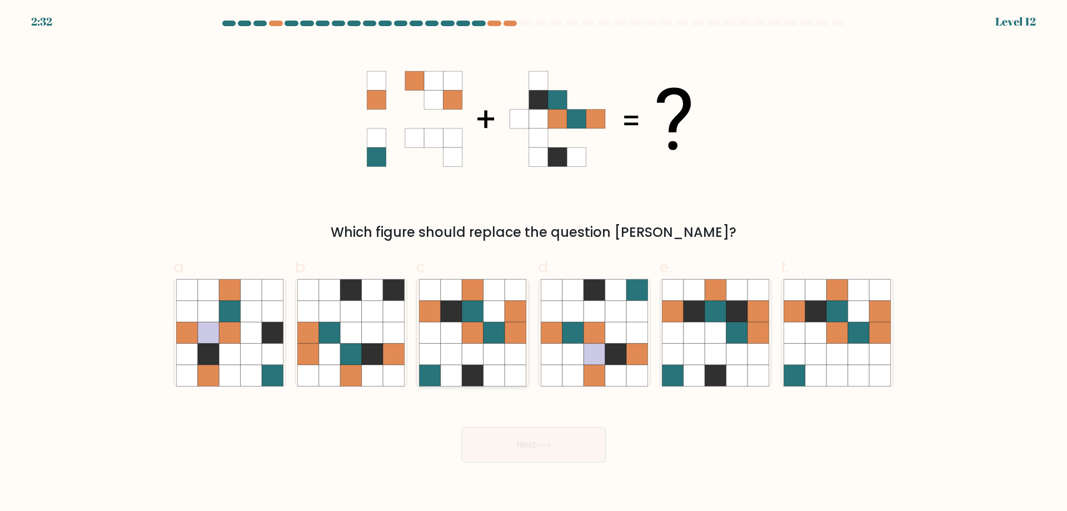
click at [468, 345] on icon at bounding box center [472, 353] width 21 height 21
click at [533, 263] on input "c." at bounding box center [533, 259] width 1 height 7
radio input "true"
click at [514, 452] on button "Next" at bounding box center [533, 445] width 144 height 36
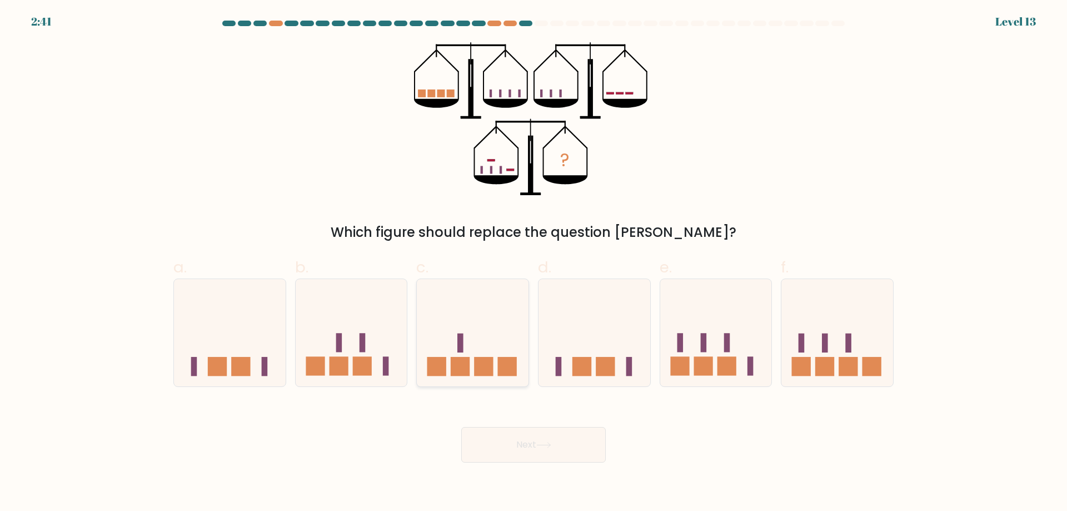
click at [468, 348] on icon at bounding box center [473, 332] width 112 height 92
click at [533, 263] on input "c." at bounding box center [533, 259] width 1 height 7
radio input "true"
click at [524, 451] on button "Next" at bounding box center [533, 445] width 144 height 36
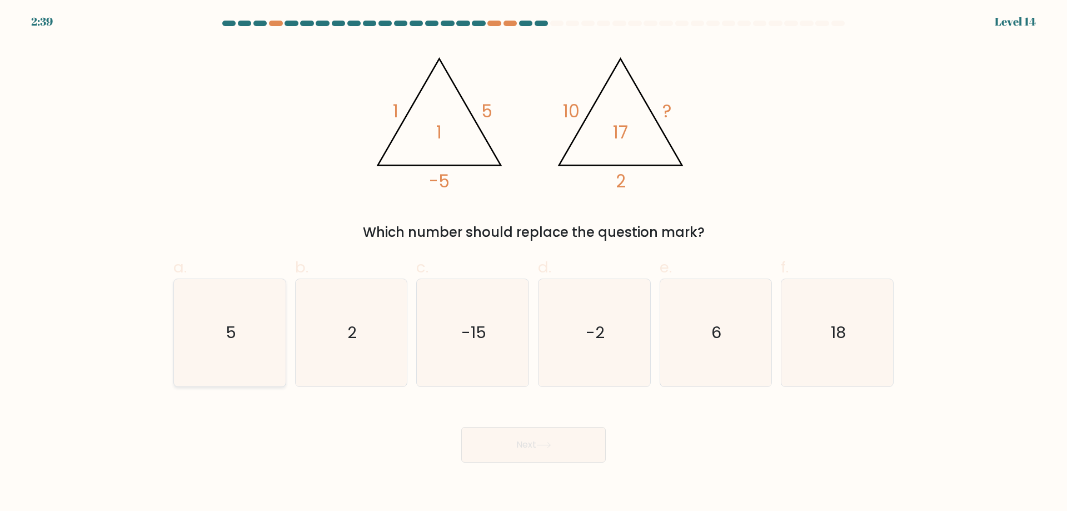
click at [234, 368] on icon "5" at bounding box center [229, 332] width 107 height 107
click at [533, 263] on input "a. 5" at bounding box center [533, 259] width 1 height 7
radio input "true"
click at [492, 443] on button "Next" at bounding box center [533, 445] width 144 height 36
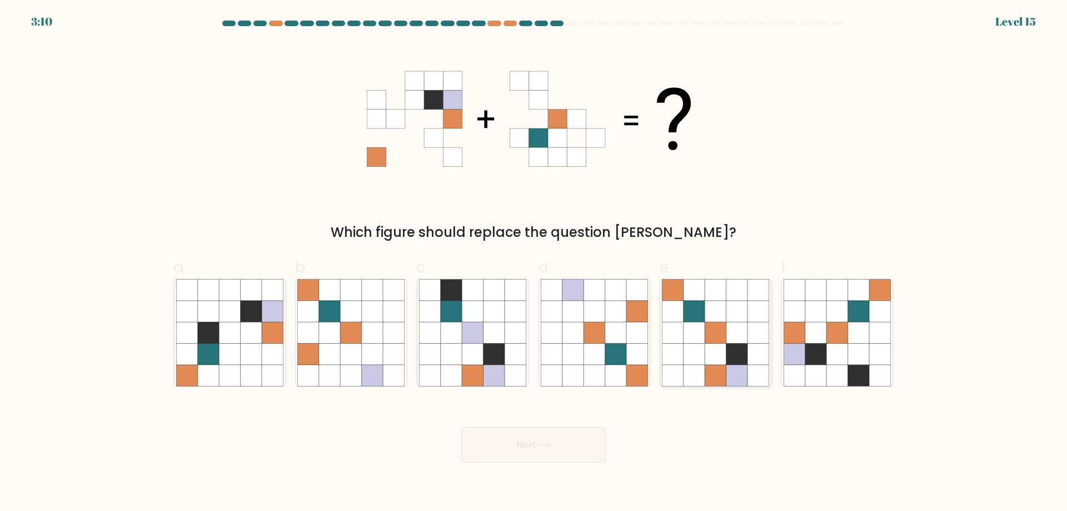
click at [719, 366] on icon at bounding box center [715, 374] width 21 height 21
click at [534, 263] on input "e." at bounding box center [533, 259] width 1 height 7
radio input "true"
click at [519, 452] on button "Next" at bounding box center [533, 445] width 144 height 36
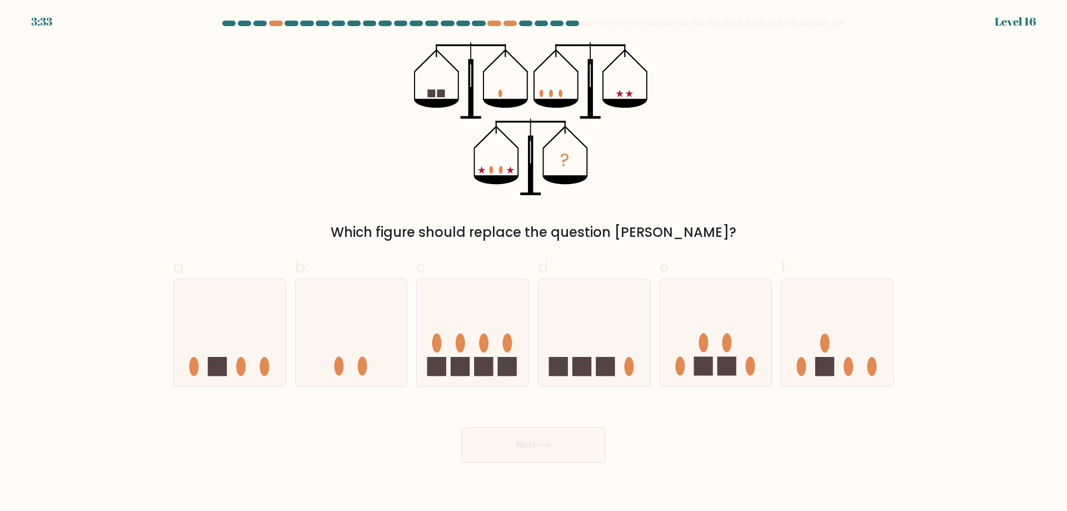
drag, startPoint x: 638, startPoint y: 91, endPoint x: 623, endPoint y: 97, distance: 16.5
click at [623, 97] on icon "?" at bounding box center [533, 118] width 239 height 153
click at [421, 96] on icon "?" at bounding box center [533, 118] width 239 height 153
drag, startPoint x: 434, startPoint y: 365, endPoint x: 500, endPoint y: 364, distance: 65.6
click at [499, 364] on icon at bounding box center [473, 332] width 112 height 92
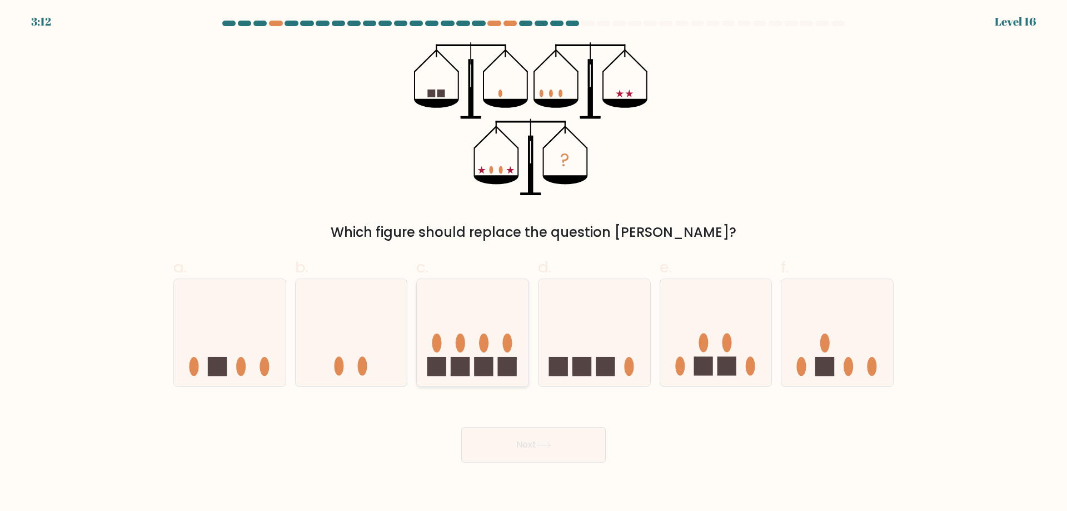
click at [533, 263] on input "c." at bounding box center [533, 259] width 1 height 7
radio input "true"
click at [491, 319] on icon at bounding box center [472, 333] width 111 height 92
click at [533, 263] on input "c." at bounding box center [533, 259] width 1 height 7
click at [492, 439] on button "Next" at bounding box center [533, 445] width 144 height 36
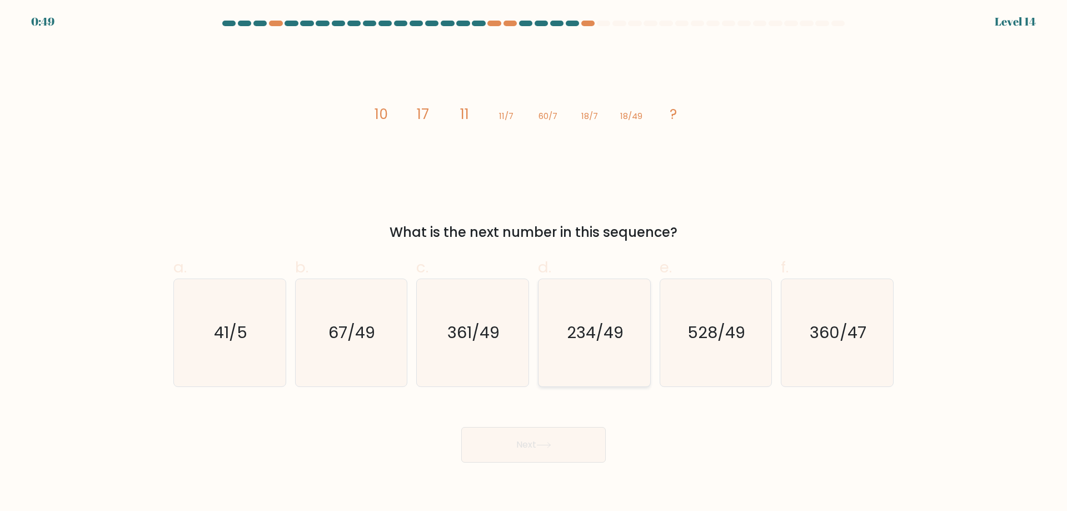
click at [579, 344] on icon "234/49" at bounding box center [594, 332] width 107 height 107
click at [534, 263] on input "d. 234/49" at bounding box center [533, 259] width 1 height 7
radio input "true"
click at [528, 472] on body "0:49 Level 14" at bounding box center [533, 255] width 1067 height 511
click at [528, 449] on button "Next" at bounding box center [533, 445] width 144 height 36
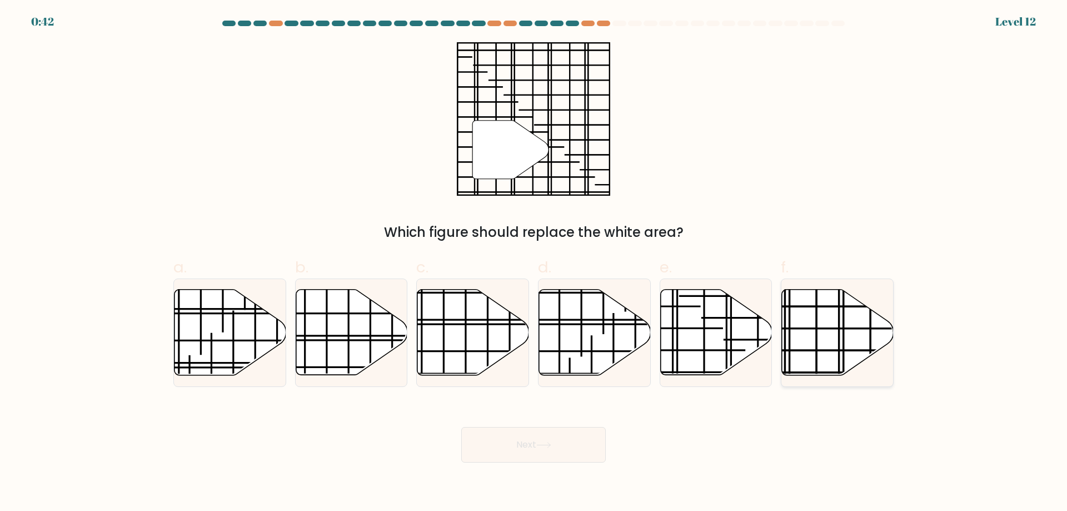
click at [846, 319] on icon at bounding box center [838, 332] width 112 height 86
click at [534, 263] on input "f." at bounding box center [533, 259] width 1 height 7
radio input "true"
click at [523, 441] on button "Next" at bounding box center [533, 445] width 144 height 36
click at [524, 438] on button "Next" at bounding box center [533, 445] width 144 height 36
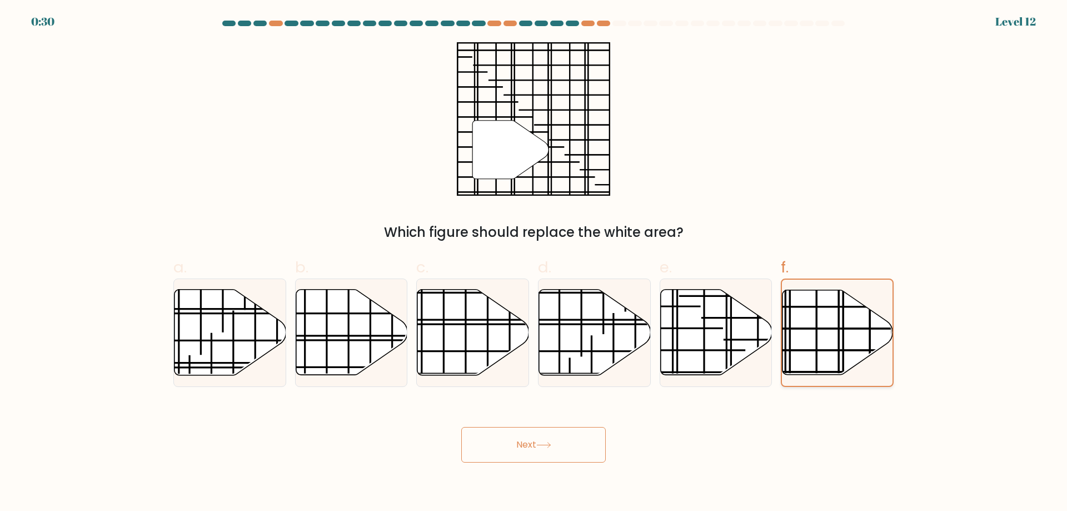
click at [857, 316] on icon at bounding box center [837, 332] width 111 height 84
click at [534, 263] on input "f." at bounding box center [533, 259] width 1 height 7
click at [530, 443] on button "Next" at bounding box center [533, 445] width 144 height 36
drag, startPoint x: 528, startPoint y: 443, endPoint x: 519, endPoint y: 441, distance: 9.7
click at [532, 439] on button "Next" at bounding box center [533, 445] width 144 height 36
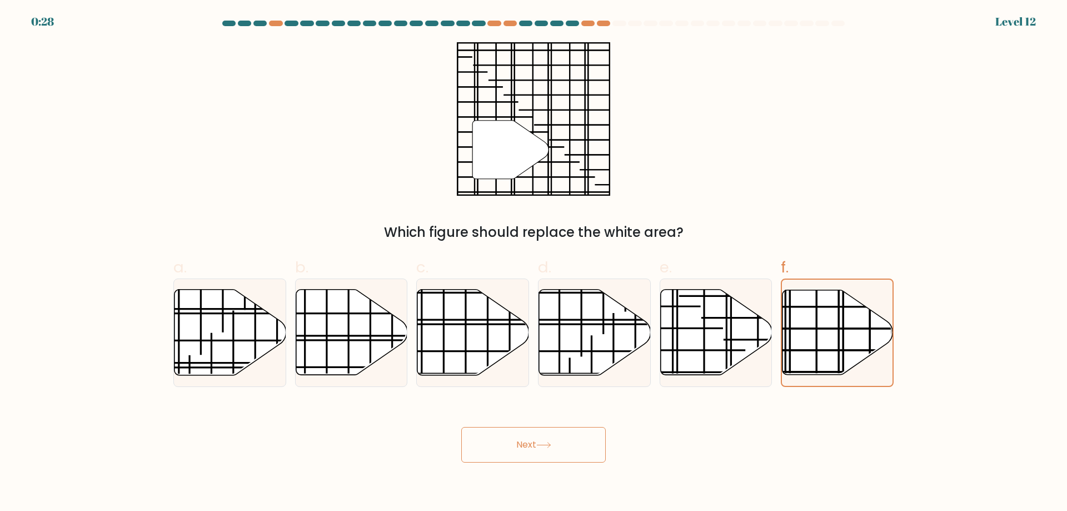
click at [519, 441] on button "Next" at bounding box center [533, 445] width 144 height 36
click at [519, 444] on button "Next" at bounding box center [533, 445] width 144 height 36
click at [359, 317] on icon at bounding box center [352, 332] width 112 height 86
click at [533, 263] on input "b." at bounding box center [533, 259] width 1 height 7
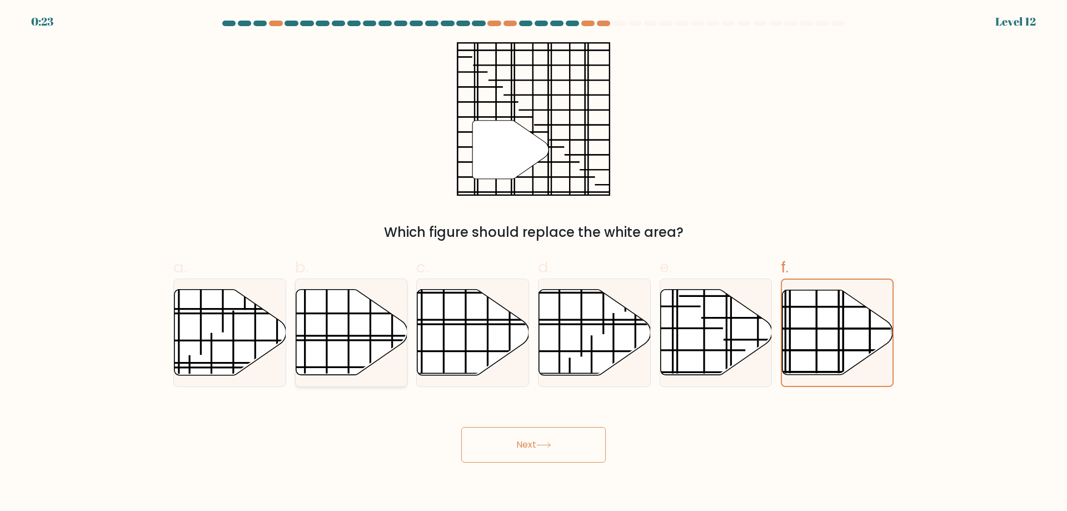
radio input "true"
click at [849, 328] on line at bounding box center [837, 328] width 157 height 0
click at [534, 263] on input "f." at bounding box center [533, 259] width 1 height 7
radio input "true"
click at [846, 328] on line at bounding box center [837, 328] width 156 height 0
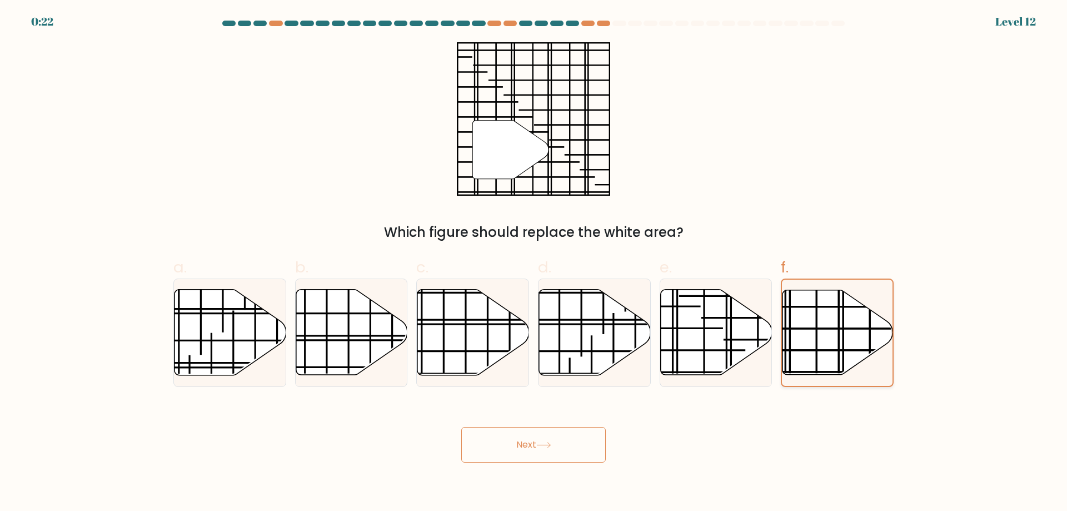
click at [534, 263] on input "f." at bounding box center [533, 259] width 1 height 7
click at [558, 446] on button "Next" at bounding box center [533, 445] width 144 height 36
click at [524, 446] on button "Next" at bounding box center [533, 445] width 144 height 36
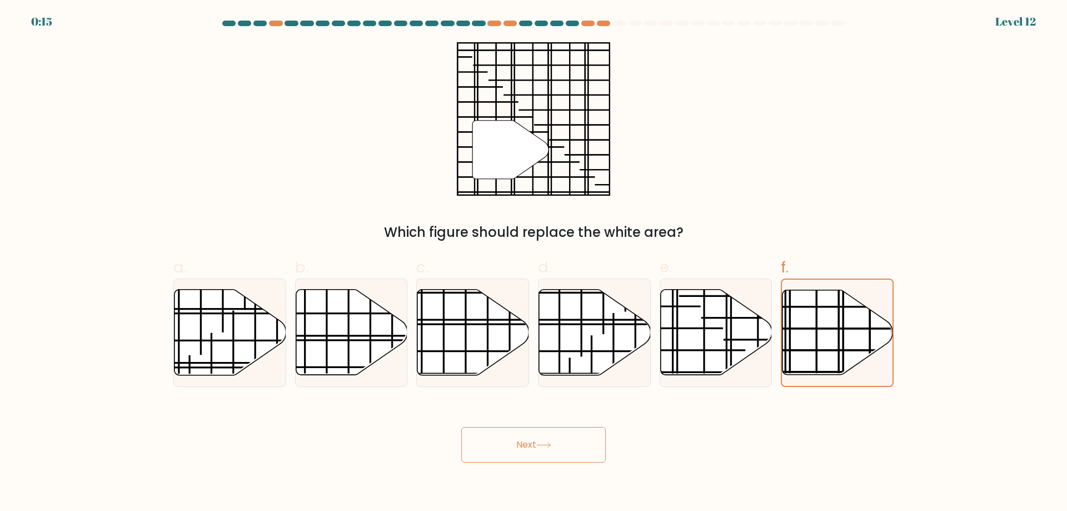
click at [524, 446] on button "Next" at bounding box center [533, 445] width 144 height 36
click at [804, 285] on div at bounding box center [837, 332] width 113 height 108
click at [534, 263] on input "f." at bounding box center [533, 259] width 1 height 7
click at [707, 328] on line at bounding box center [644, 328] width 157 height 0
click at [534, 263] on input "e." at bounding box center [533, 259] width 1 height 7
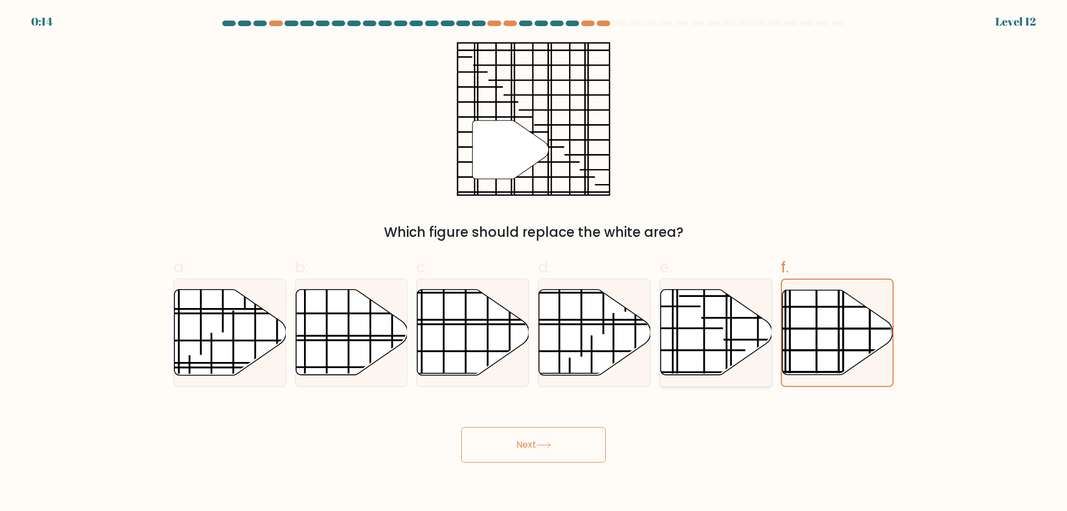
radio input "true"
click at [854, 334] on icon at bounding box center [838, 332] width 112 height 86
click at [534, 263] on input "f." at bounding box center [533, 259] width 1 height 7
radio input "true"
click at [577, 444] on button "Next" at bounding box center [533, 445] width 144 height 36
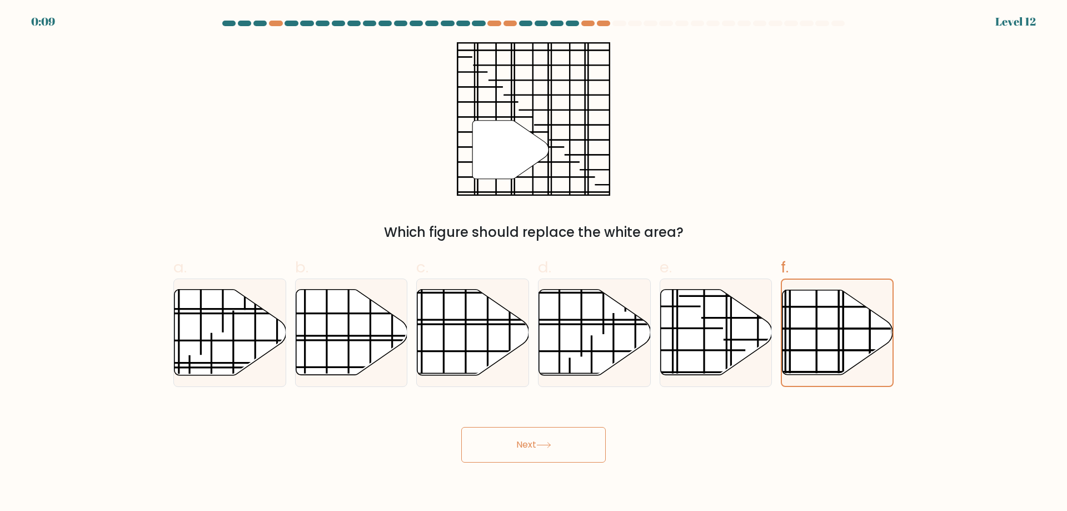
click at [461, 427] on button "Next" at bounding box center [533, 445] width 144 height 36
click at [575, 445] on button "Next" at bounding box center [533, 445] width 144 height 36
click at [461, 427] on button "Next" at bounding box center [533, 445] width 144 height 36
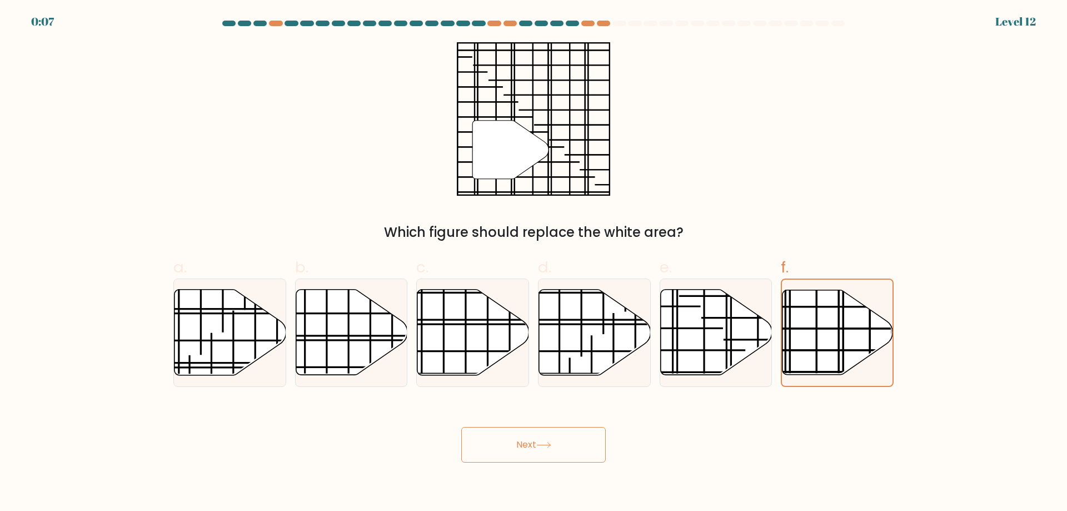
click at [461, 427] on button "Next" at bounding box center [533, 445] width 144 height 36
click at [840, 338] on icon at bounding box center [837, 332] width 111 height 84
click at [534, 263] on input "f." at bounding box center [533, 259] width 1 height 7
click at [839, 337] on line at bounding box center [839, 286] width 0 height 221
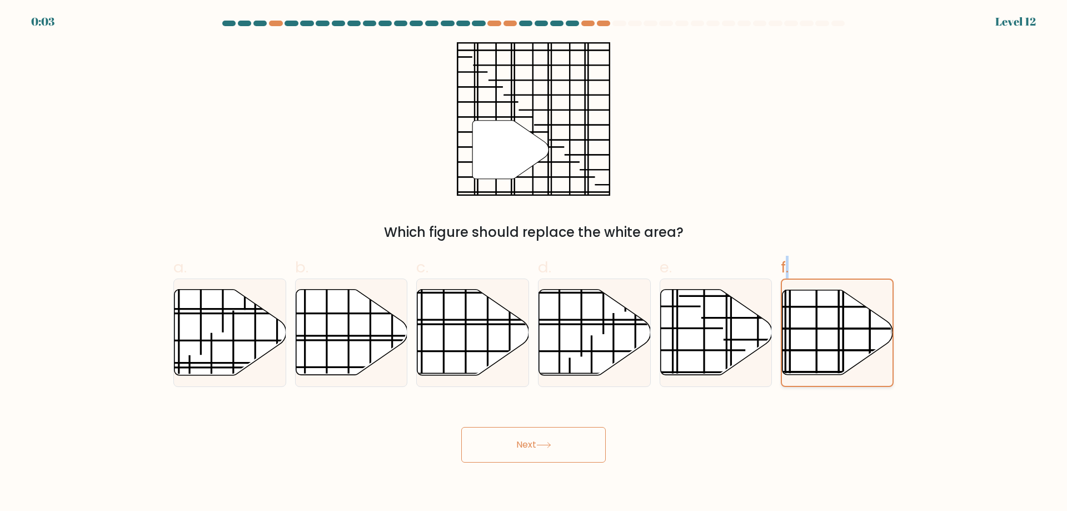
click at [534, 263] on input "f." at bounding box center [533, 259] width 1 height 7
click at [839, 337] on line at bounding box center [839, 286] width 0 height 221
click at [534, 263] on input "f." at bounding box center [533, 259] width 1 height 7
click at [839, 337] on line at bounding box center [839, 286] width 0 height 221
click at [534, 263] on input "f." at bounding box center [533, 259] width 1 height 7
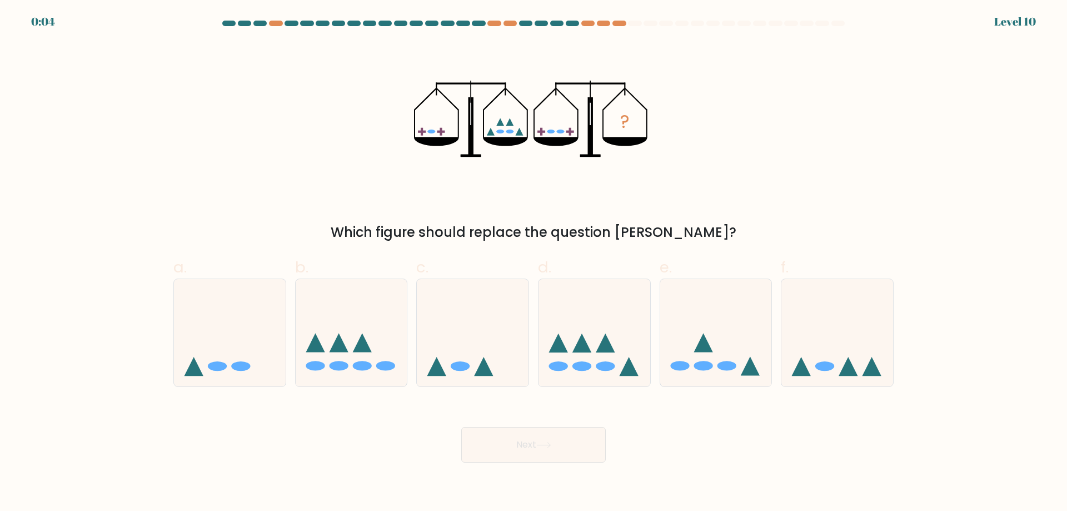
click at [502, 135] on icon "?" at bounding box center [533, 118] width 239 height 153
click at [548, 128] on icon "?" at bounding box center [533, 118] width 239 height 153
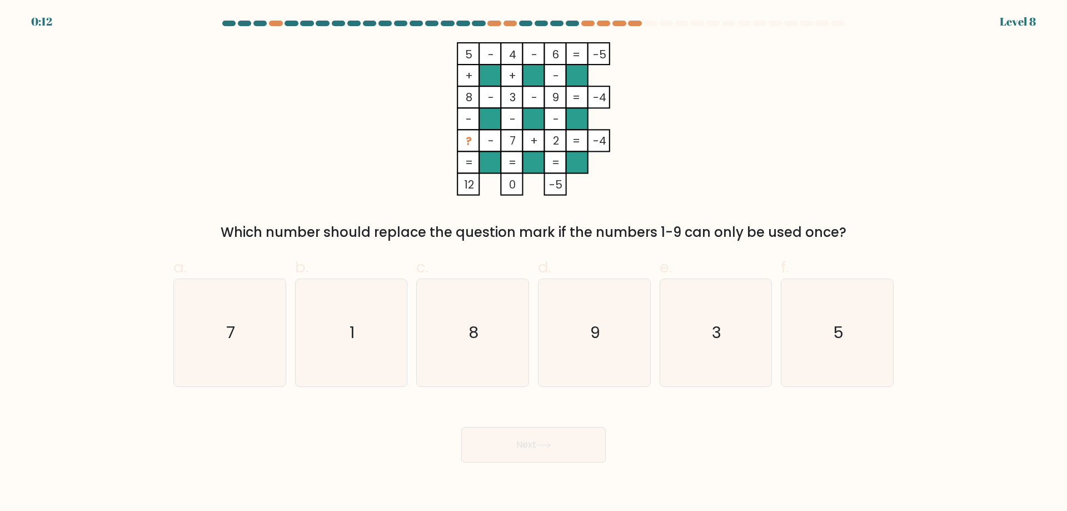
drag, startPoint x: 560, startPoint y: 144, endPoint x: 517, endPoint y: 146, distance: 43.4
click at [517, 146] on icon "5 - 4 - 6 -5 + + - 8 - 3 - 9 -4 - - - ? - 7 + 2 = -4 = = = = 12 0 -5 =" at bounding box center [533, 118] width 333 height 153
click at [516, 146] on tspan "7" at bounding box center [512, 141] width 6 height 16
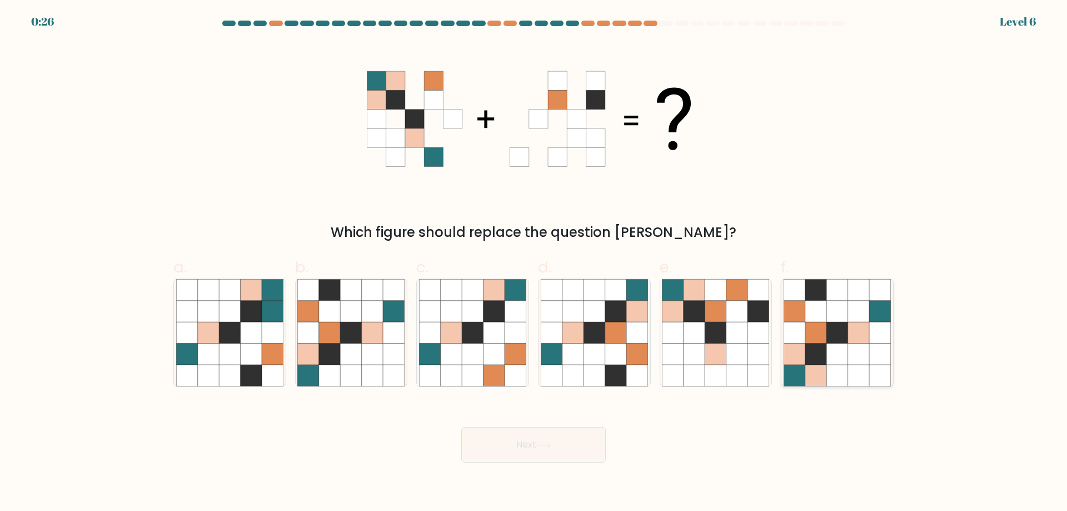
click at [816, 349] on icon at bounding box center [815, 353] width 21 height 21
click at [534, 263] on input "f." at bounding box center [533, 259] width 1 height 7
radio input "true"
click at [573, 442] on button "Next" at bounding box center [533, 445] width 144 height 36
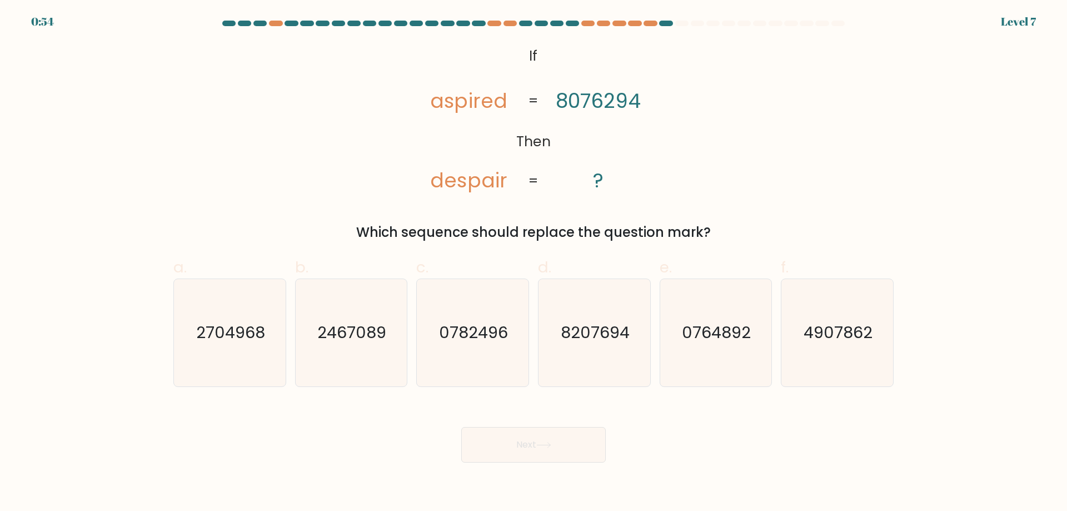
click at [436, 181] on tspan "despair" at bounding box center [469, 180] width 77 height 28
click at [451, 179] on tspan "despair" at bounding box center [469, 180] width 77 height 28
click at [806, 329] on text "4907862" at bounding box center [838, 332] width 69 height 22
click at [534, 263] on input "f. 4907862" at bounding box center [533, 259] width 1 height 7
radio input "true"
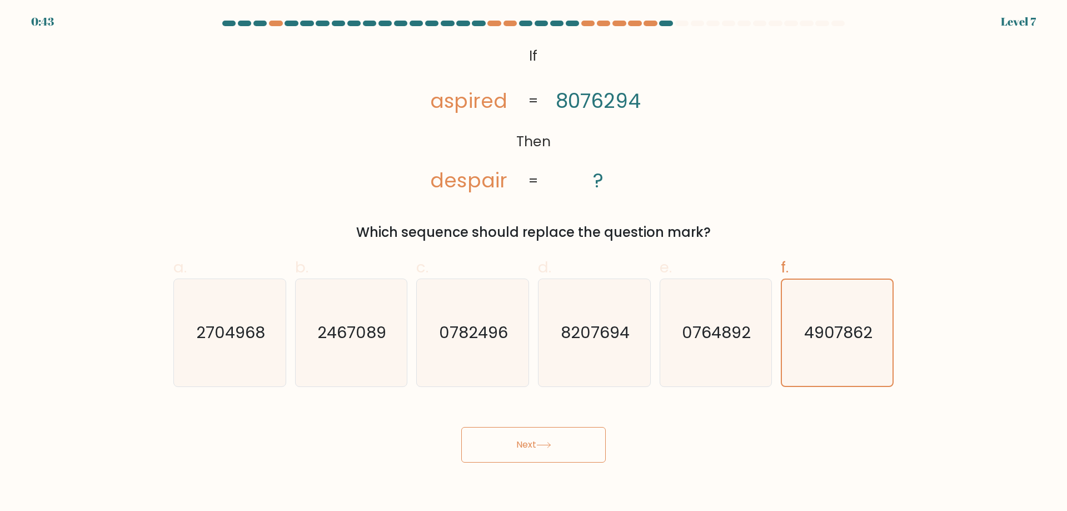
click at [558, 441] on button "Next" at bounding box center [533, 445] width 144 height 36
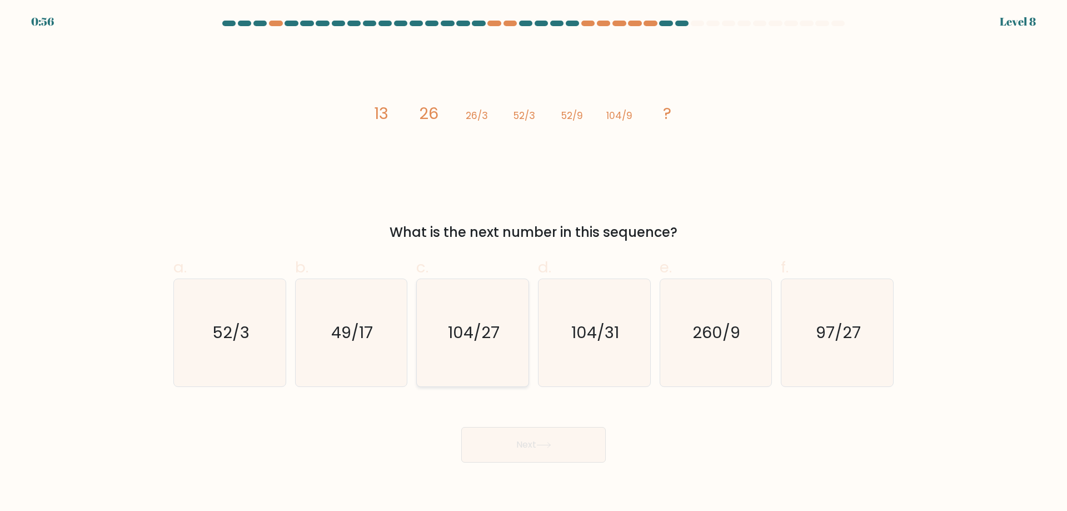
click at [494, 341] on text "104/27" at bounding box center [474, 332] width 52 height 22
click at [533, 263] on input "c. 104/27" at bounding box center [533, 259] width 1 height 7
radio input "true"
click at [524, 441] on button "Next" at bounding box center [533, 445] width 144 height 36
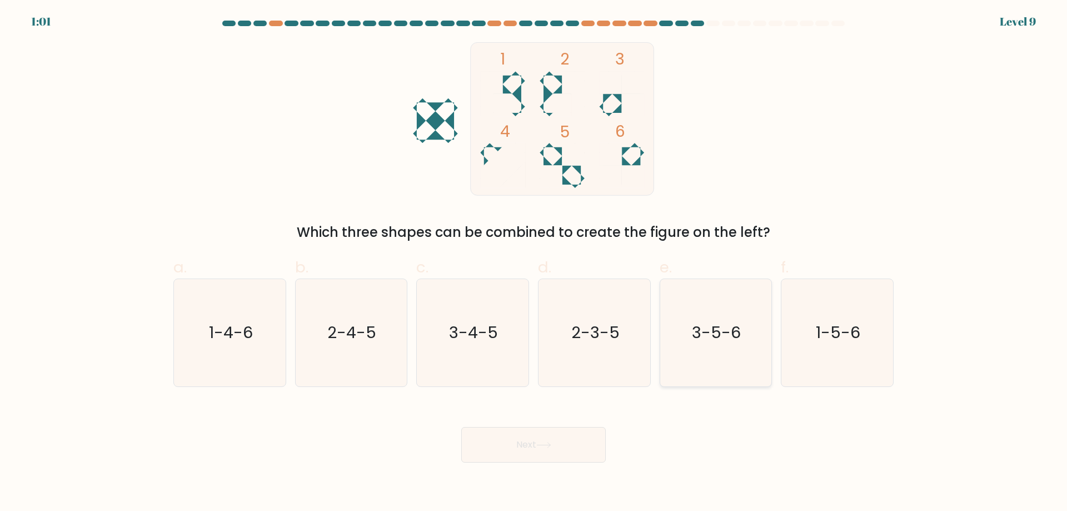
click at [698, 337] on text "3-5-6" at bounding box center [716, 332] width 49 height 22
click at [534, 263] on input "e. 3-5-6" at bounding box center [533, 259] width 1 height 7
radio input "true"
click at [522, 454] on button "Next" at bounding box center [533, 445] width 144 height 36
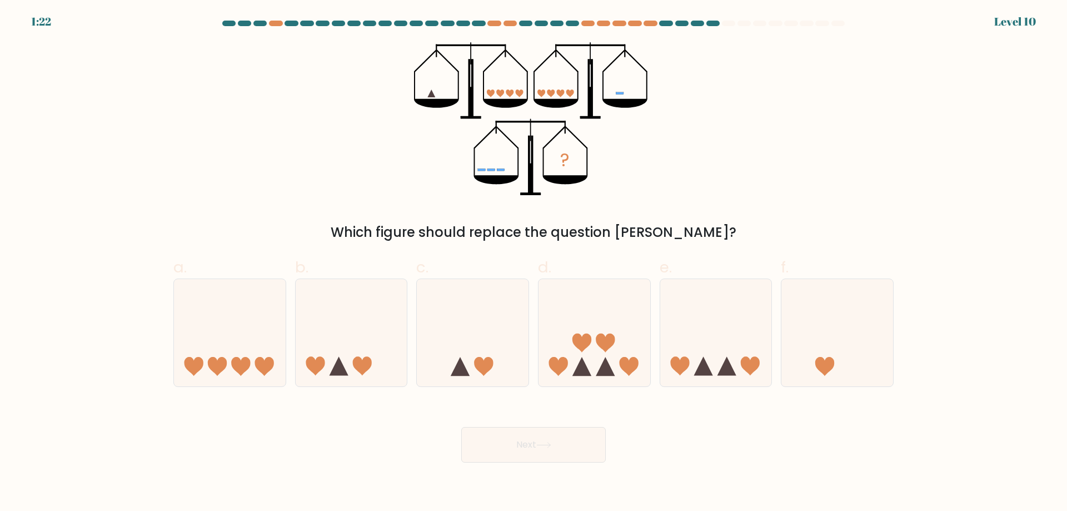
drag, startPoint x: 477, startPoint y: 173, endPoint x: 488, endPoint y: 172, distance: 11.7
click at [488, 172] on icon "?" at bounding box center [533, 118] width 239 height 153
click at [586, 358] on icon at bounding box center [594, 332] width 112 height 92
click at [534, 263] on input "d." at bounding box center [533, 259] width 1 height 7
radio input "true"
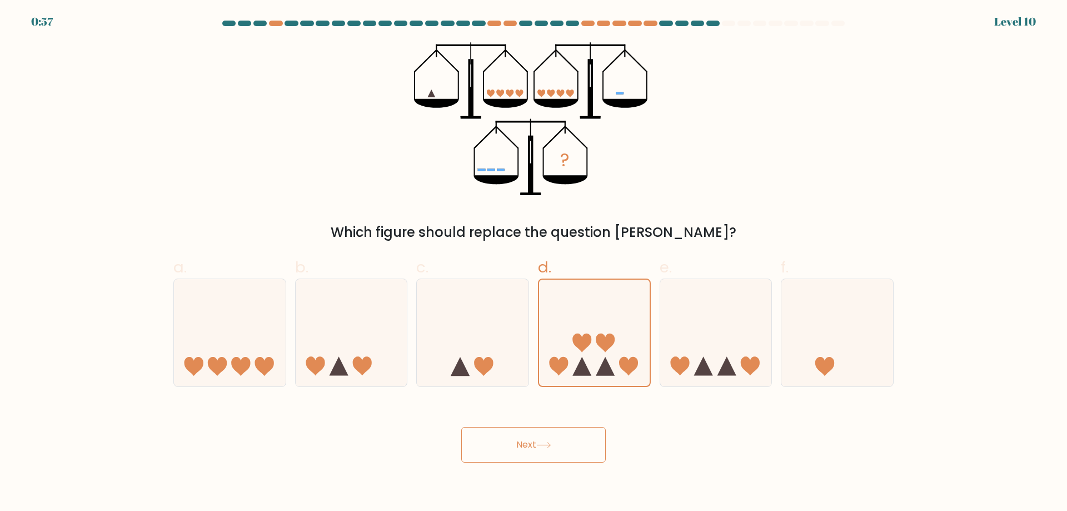
click at [527, 452] on button "Next" at bounding box center [533, 445] width 144 height 36
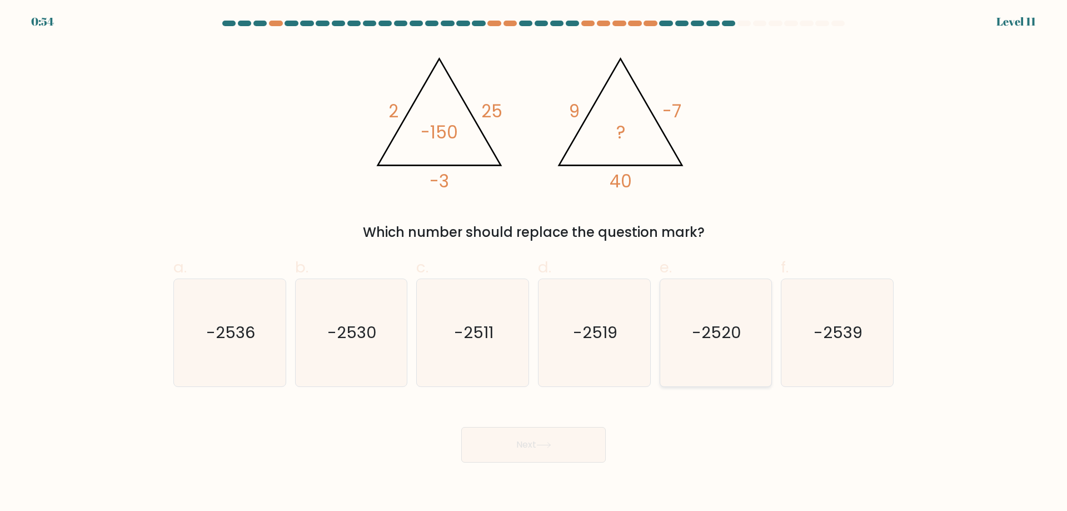
click at [698, 357] on icon "-2520" at bounding box center [715, 332] width 107 height 107
click at [534, 263] on input "e. -2520" at bounding box center [533, 259] width 1 height 7
radio input "true"
click at [557, 439] on button "Next" at bounding box center [533, 445] width 144 height 36
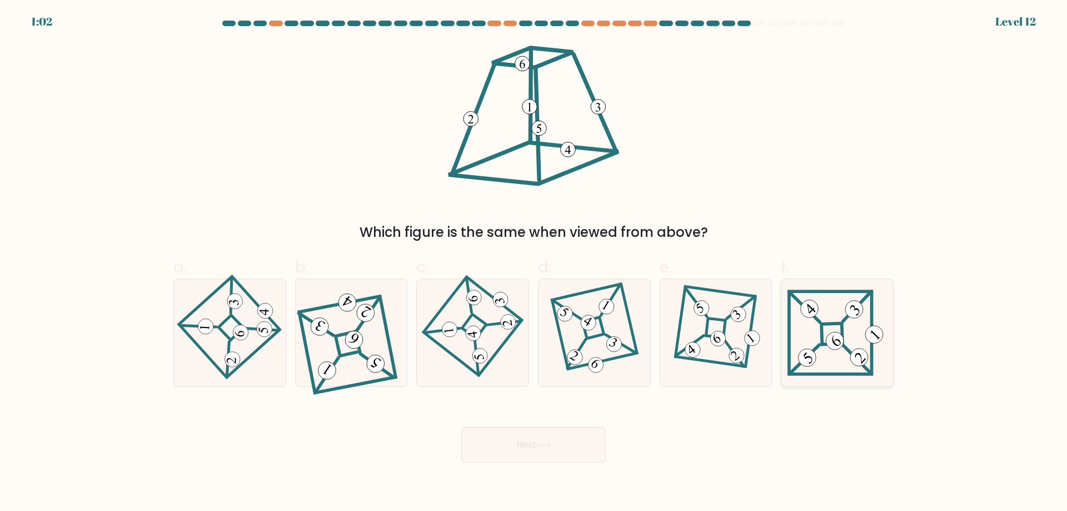
click at [837, 351] on icon at bounding box center [836, 332] width 99 height 86
click at [534, 263] on input "f." at bounding box center [533, 259] width 1 height 7
radio input "true"
click at [734, 343] on icon at bounding box center [715, 332] width 74 height 86
click at [534, 263] on input "e." at bounding box center [533, 259] width 1 height 7
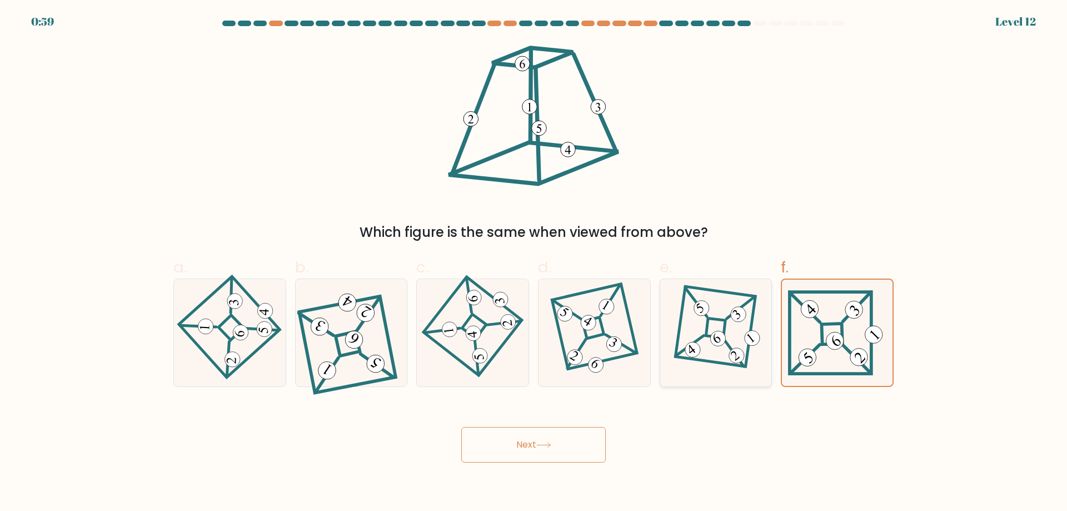
radio input "true"
click at [838, 348] on 841 at bounding box center [834, 340] width 25 height 25
click at [534, 263] on input "f." at bounding box center [533, 259] width 1 height 7
radio input "true"
click at [566, 448] on button "Next" at bounding box center [533, 445] width 144 height 36
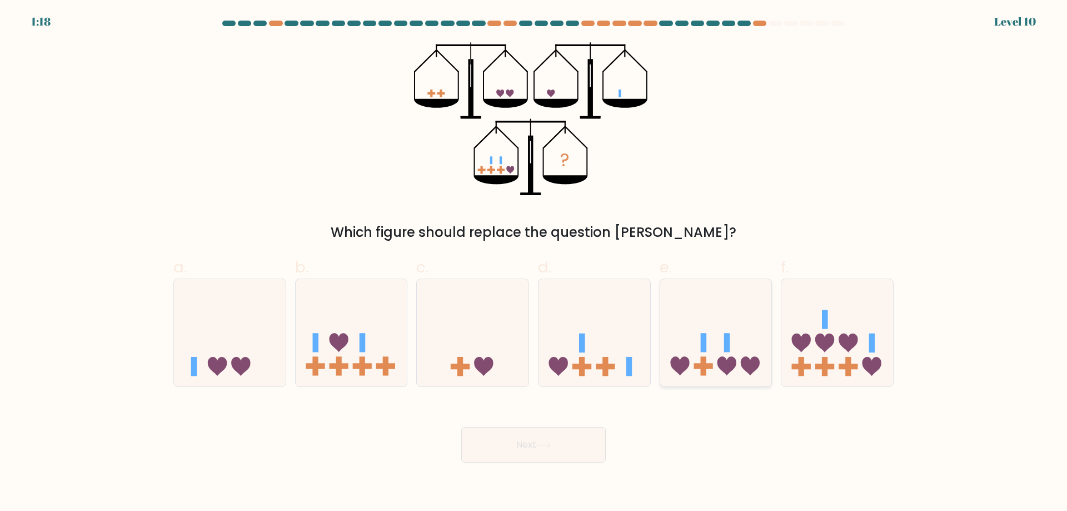
click at [707, 349] on icon at bounding box center [716, 332] width 112 height 92
click at [534, 263] on input "e." at bounding box center [533, 259] width 1 height 7
radio input "true"
click at [517, 453] on button "Next" at bounding box center [533, 445] width 144 height 36
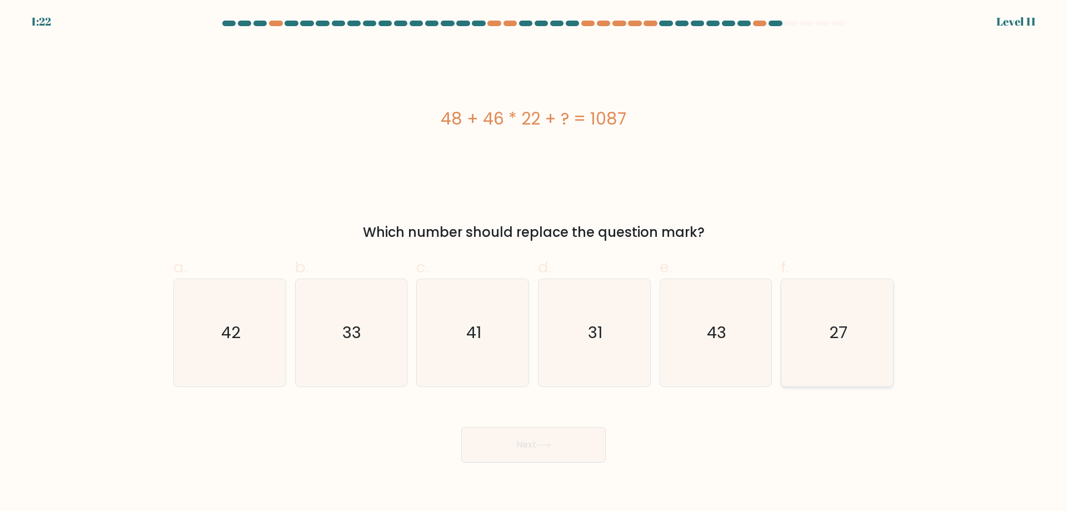
click at [842, 344] on icon "27" at bounding box center [836, 332] width 107 height 107
click at [534, 263] on input "f. 27" at bounding box center [533, 259] width 1 height 7
radio input "true"
click at [559, 443] on button "Next" at bounding box center [533, 445] width 144 height 36
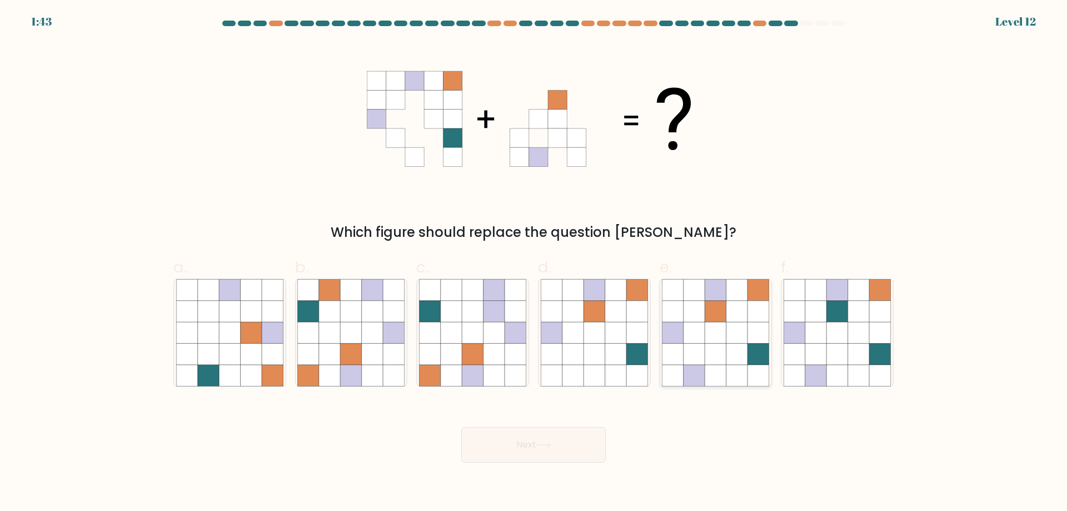
click at [735, 308] on icon at bounding box center [736, 311] width 21 height 21
click at [534, 263] on input "e." at bounding box center [533, 259] width 1 height 7
radio input "true"
click at [576, 440] on button "Next" at bounding box center [533, 445] width 144 height 36
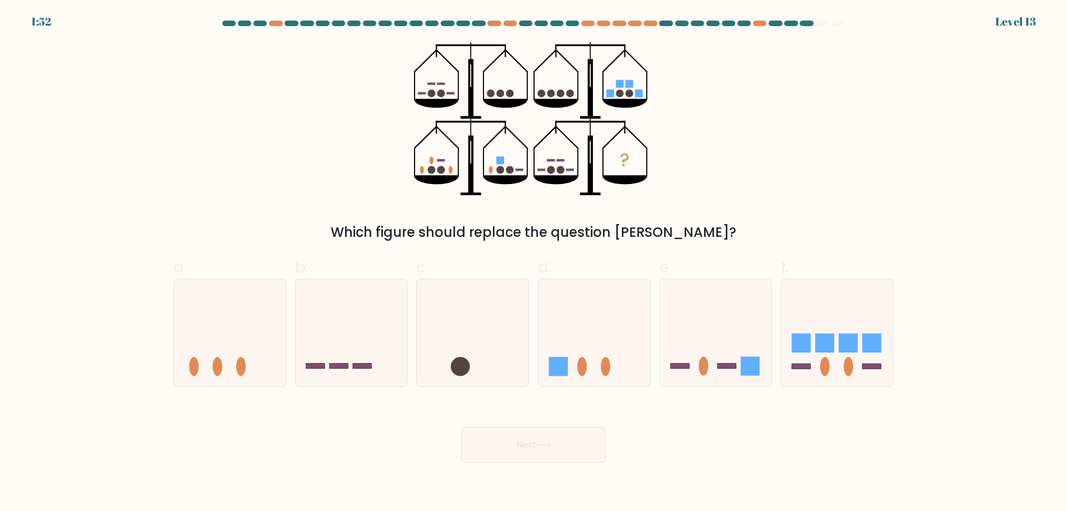
drag, startPoint x: 442, startPoint y: 168, endPoint x: 424, endPoint y: 167, distance: 17.8
click at [424, 167] on icon "?" at bounding box center [533, 118] width 239 height 153
click at [415, 167] on icon "?" at bounding box center [533, 118] width 239 height 153
click at [827, 342] on rect at bounding box center [824, 342] width 19 height 19
click at [534, 263] on input "f." at bounding box center [533, 259] width 1 height 7
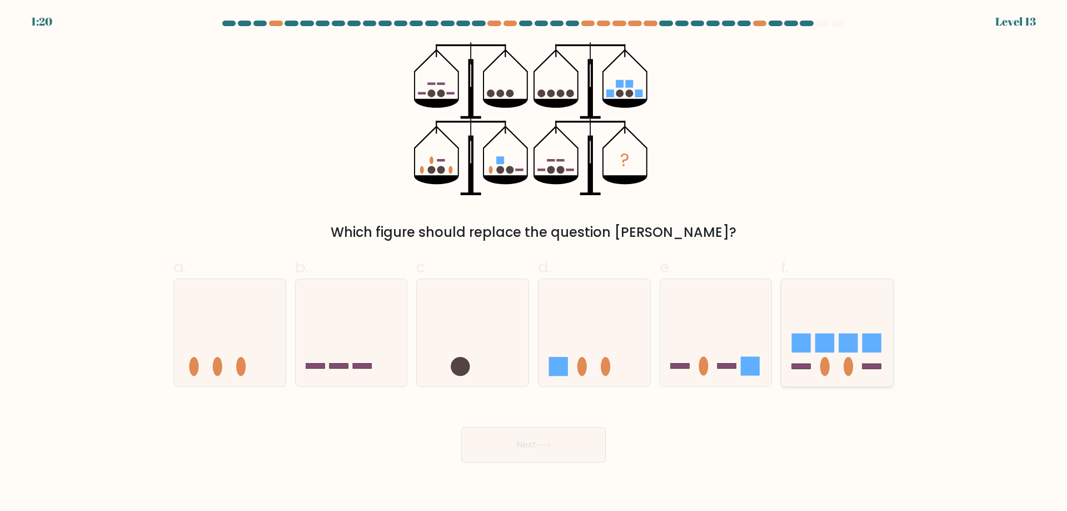
radio input "true"
click at [562, 450] on button "Next" at bounding box center [533, 445] width 144 height 36
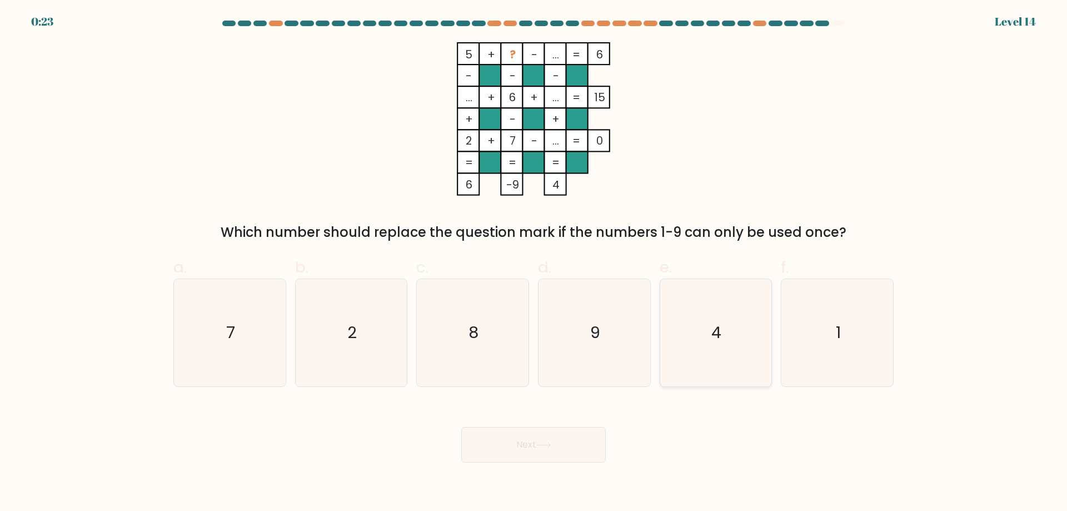
click at [753, 341] on icon "4" at bounding box center [715, 332] width 107 height 107
click at [534, 263] on input "e. 4" at bounding box center [533, 259] width 1 height 7
radio input "true"
click at [578, 443] on button "Next" at bounding box center [533, 445] width 144 height 36
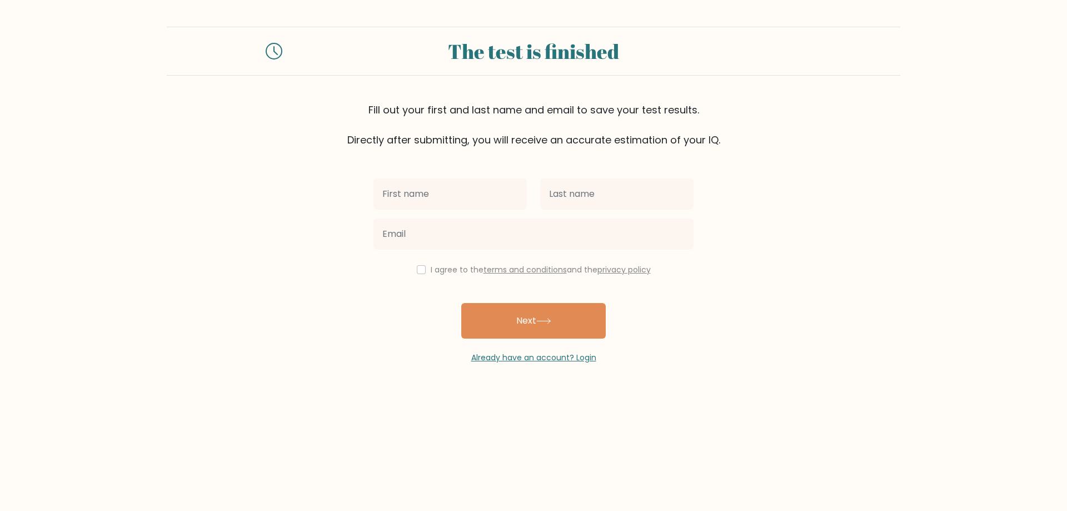
click at [391, 202] on input "text" at bounding box center [449, 193] width 153 height 31
type input "Myrald"
click at [570, 193] on input "text" at bounding box center [616, 193] width 153 height 31
type input "barawel"
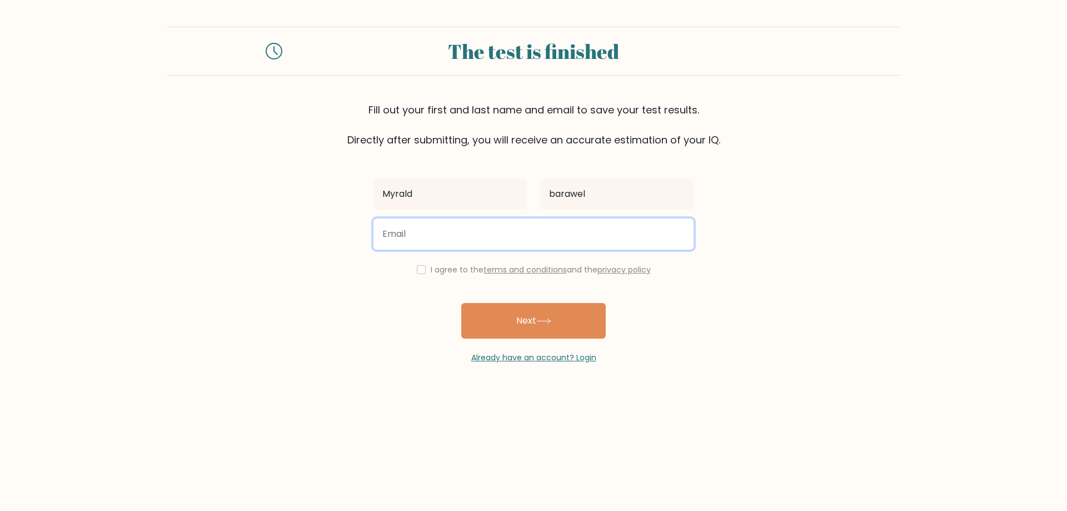
click at [534, 229] on input "email" at bounding box center [533, 233] width 320 height 31
click at [401, 242] on input "email" at bounding box center [533, 233] width 320 height 31
type input "myraldbarawel.mb@gmail.com"
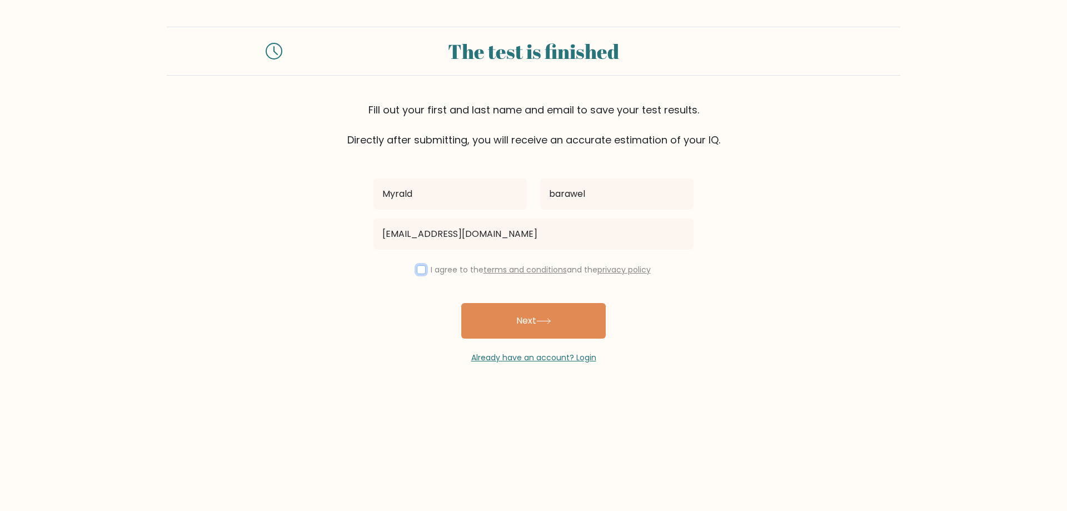
click at [421, 272] on input "checkbox" at bounding box center [421, 269] width 9 height 9
checkbox input "true"
click at [464, 314] on button "Next" at bounding box center [533, 321] width 144 height 36
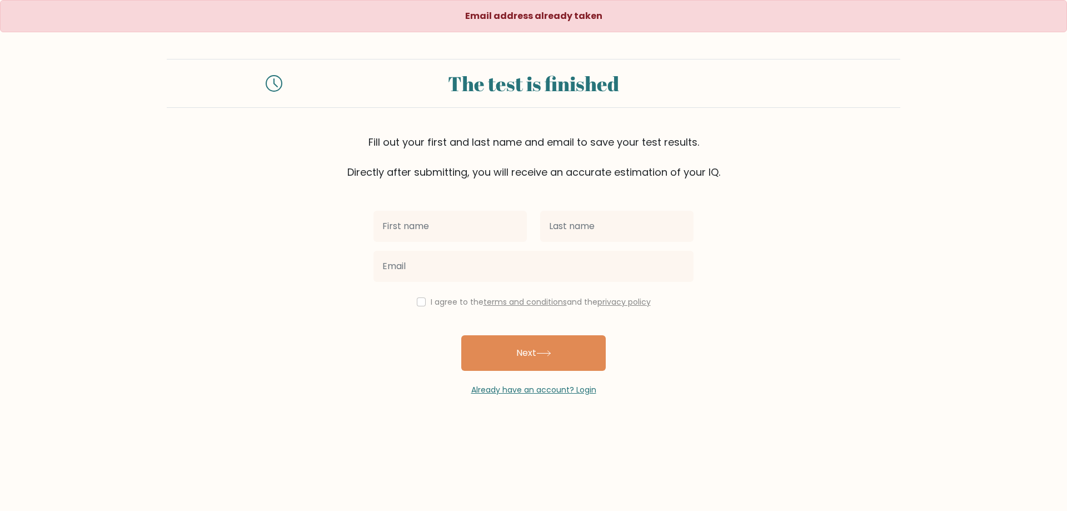
click at [463, 228] on input "text" at bounding box center [449, 226] width 153 height 31
type input "Myrald"
click at [564, 220] on input "text" at bounding box center [616, 226] width 153 height 31
type input "barawel"
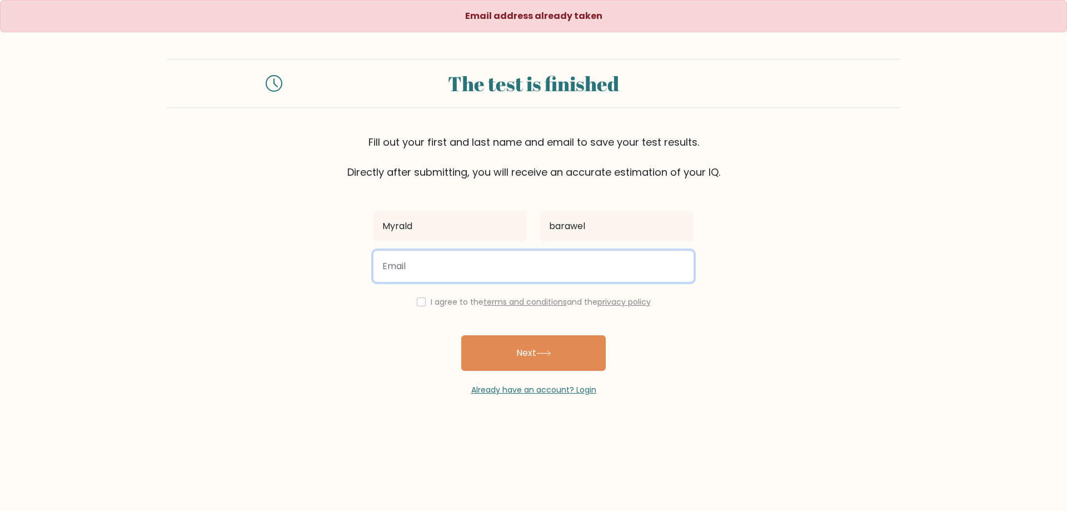
click at [478, 277] on input "email" at bounding box center [533, 266] width 320 height 31
click at [457, 267] on input "email" at bounding box center [533, 266] width 320 height 31
type input "[EMAIL_ADDRESS][DOMAIN_NAME]"
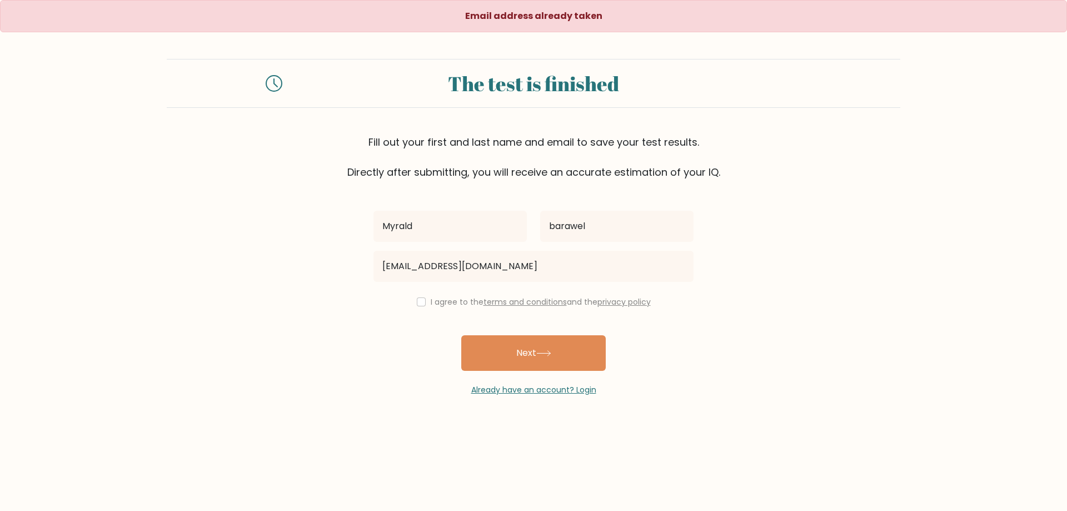
click at [423, 303] on div "I agree to the terms and conditions and the privacy policy" at bounding box center [533, 301] width 333 height 13
click at [409, 292] on div "Myrald [GEOGRAPHIC_DATA] [EMAIL_ADDRESS][DOMAIN_NAME] I agree to the terms and …" at bounding box center [533, 287] width 333 height 216
click at [418, 299] on input "checkbox" at bounding box center [421, 301] width 9 height 9
checkbox input "true"
click at [477, 342] on button "Next" at bounding box center [533, 353] width 144 height 36
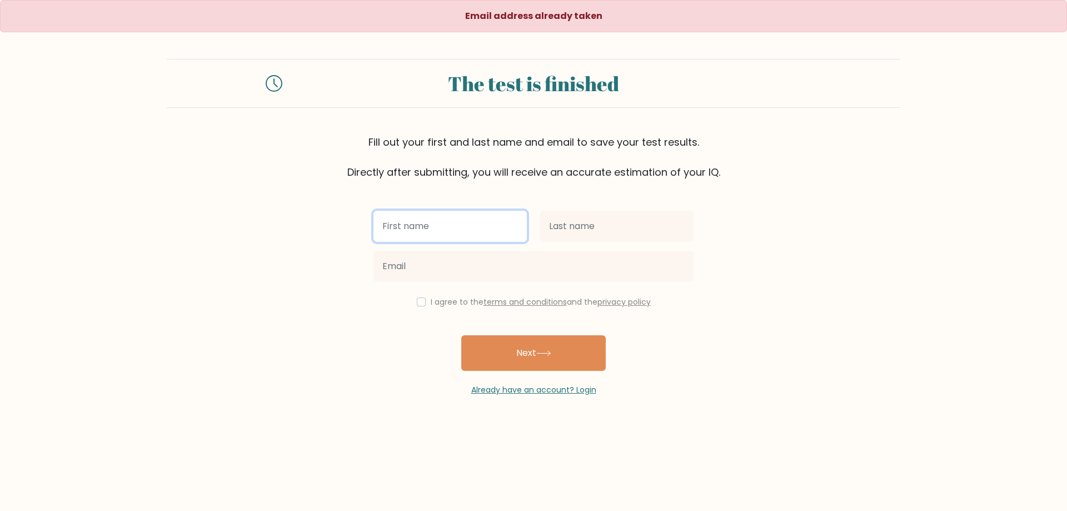
click at [434, 229] on input "text" at bounding box center [449, 226] width 153 height 31
type input "Myrald"
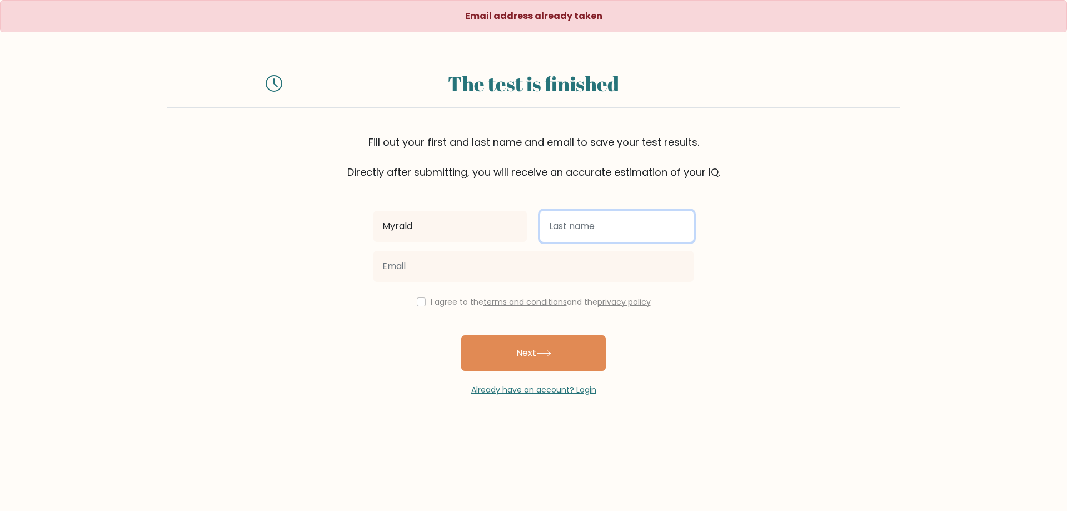
click at [573, 214] on input "text" at bounding box center [616, 226] width 153 height 31
type input "barawel"
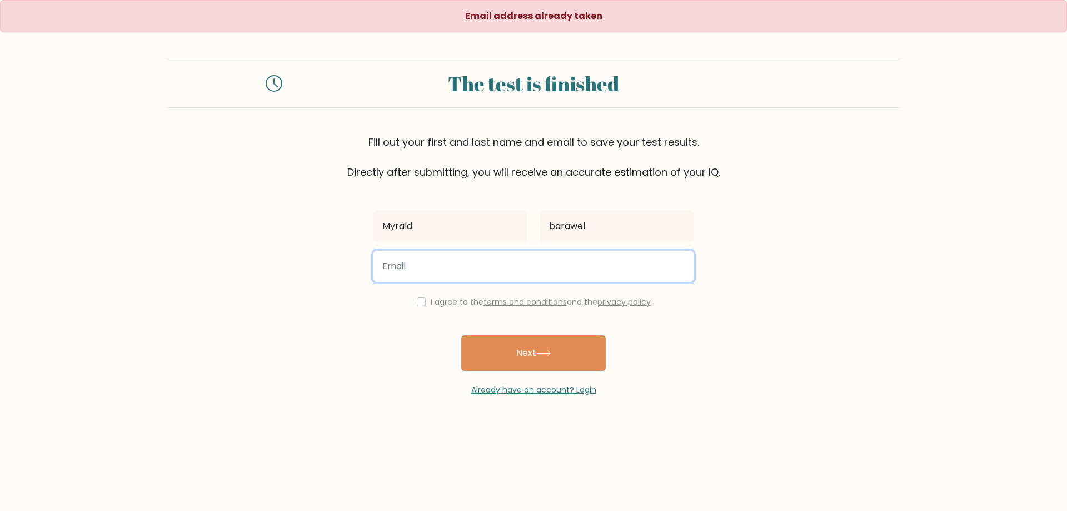
click at [553, 267] on input "email" at bounding box center [533, 266] width 320 height 31
type input "briancoumin@gmail.com"
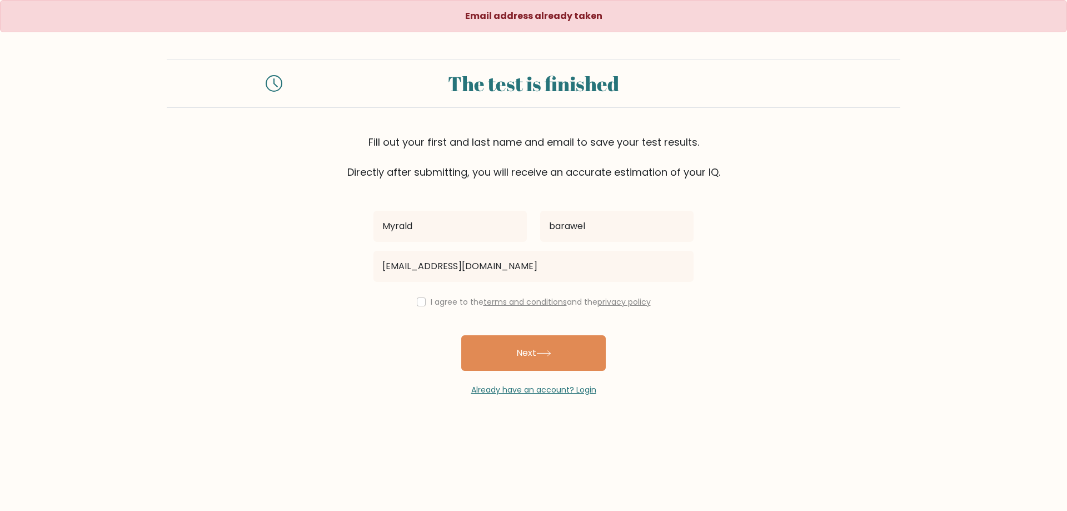
click at [421, 297] on div "I agree to the terms and conditions and the privacy policy" at bounding box center [533, 301] width 333 height 13
click at [427, 304] on div "I agree to the terms and conditions and the privacy policy" at bounding box center [533, 301] width 333 height 13
click at [423, 305] on div "I agree to the terms and conditions and the privacy policy" at bounding box center [533, 301] width 333 height 13
click at [422, 303] on input "checkbox" at bounding box center [421, 301] width 9 height 9
checkbox input "true"
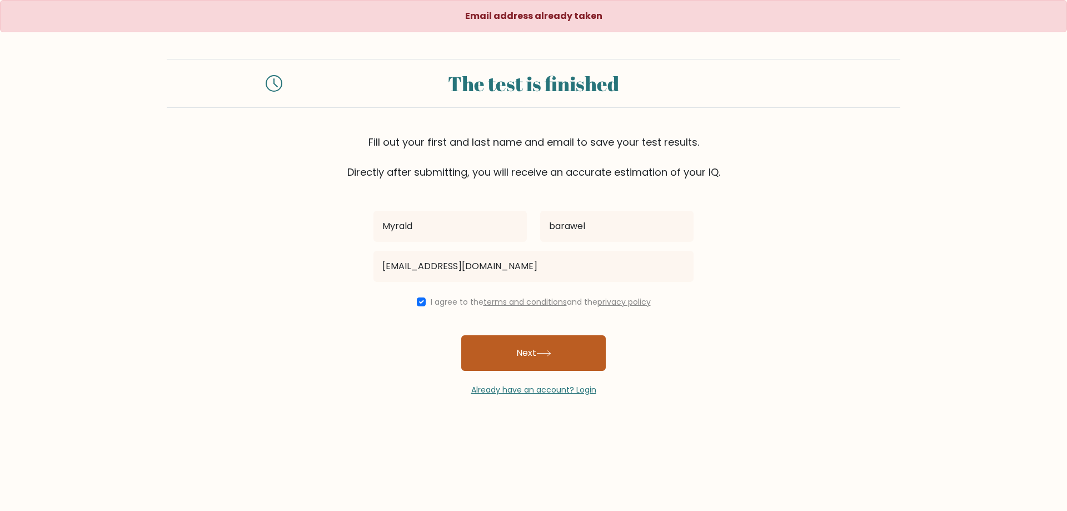
click at [492, 348] on button "Next" at bounding box center [533, 353] width 144 height 36
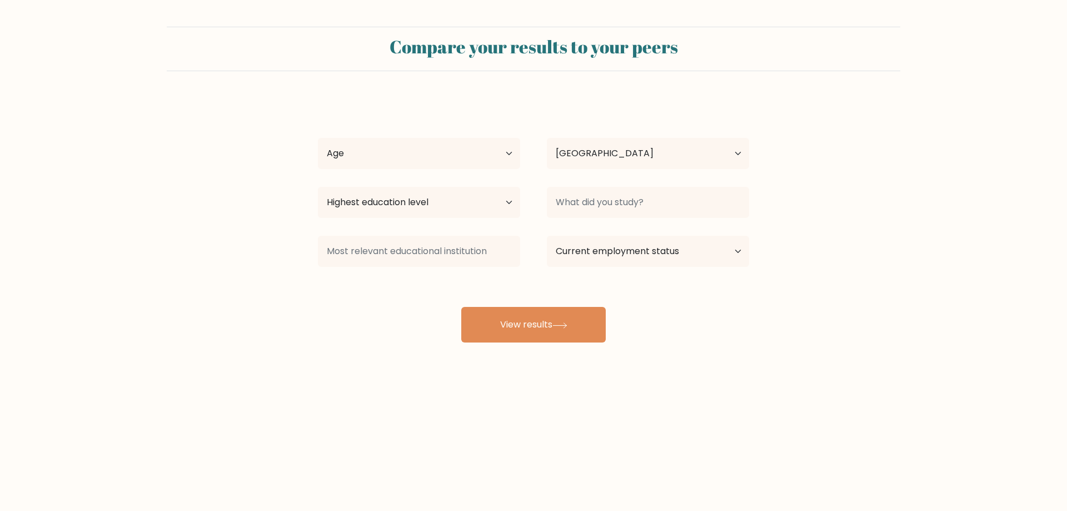
select select "PH"
click at [474, 150] on select "Age Under [DEMOGRAPHIC_DATA] [DEMOGRAPHIC_DATA] [DEMOGRAPHIC_DATA] [DEMOGRAPHIC…" at bounding box center [419, 153] width 202 height 31
select select "25_34"
click at [318, 138] on select "Age Under [DEMOGRAPHIC_DATA] [DEMOGRAPHIC_DATA] [DEMOGRAPHIC_DATA] [DEMOGRAPHIC…" at bounding box center [419, 153] width 202 height 31
click at [401, 207] on select "Highest education level No schooling Primary Lower Secondary Upper Secondary Oc…" at bounding box center [419, 202] width 202 height 31
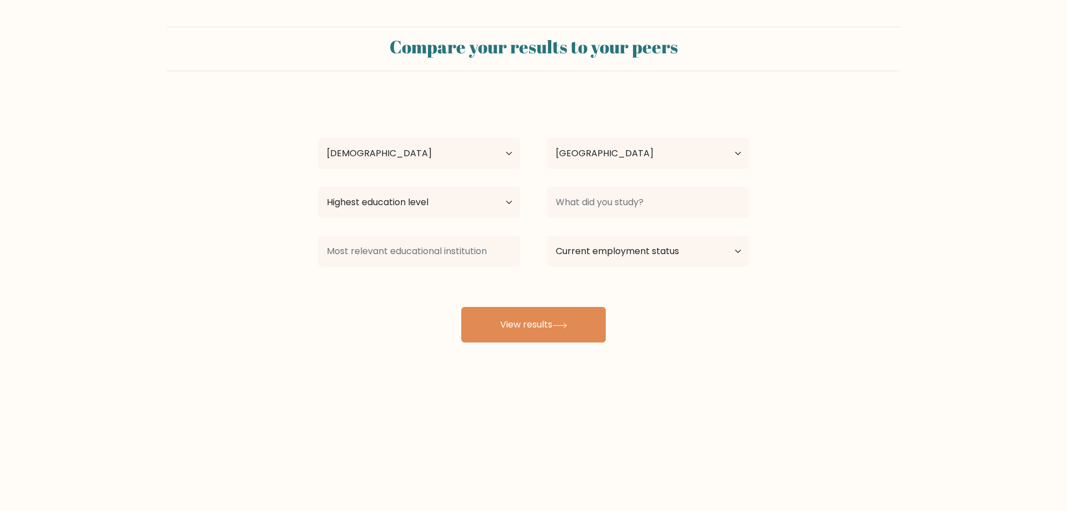
click at [760, 333] on form "Compare your results to your peers Myrald barawel Age Under [DEMOGRAPHIC_DATA] …" at bounding box center [533, 185] width 1067 height 316
click at [551, 341] on button "View results" at bounding box center [533, 325] width 144 height 36
click at [389, 196] on select "Highest education level No schooling Primary Lower Secondary Upper Secondary Oc…" at bounding box center [419, 202] width 202 height 31
select select "upper_secondary"
click at [318, 187] on select "Highest education level No schooling Primary Lower Secondary Upper Secondary Oc…" at bounding box center [419, 202] width 202 height 31
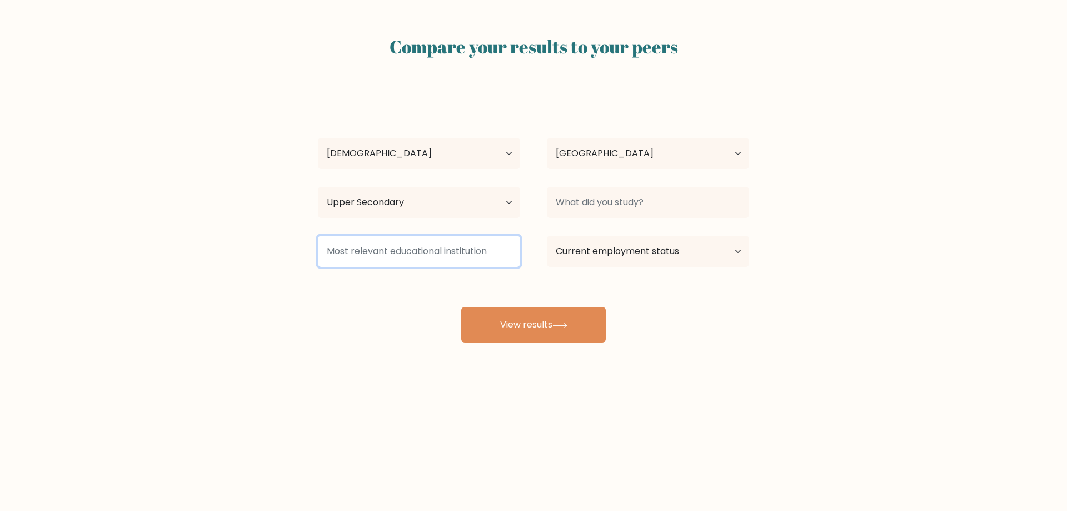
click at [372, 248] on input at bounding box center [419, 251] width 202 height 31
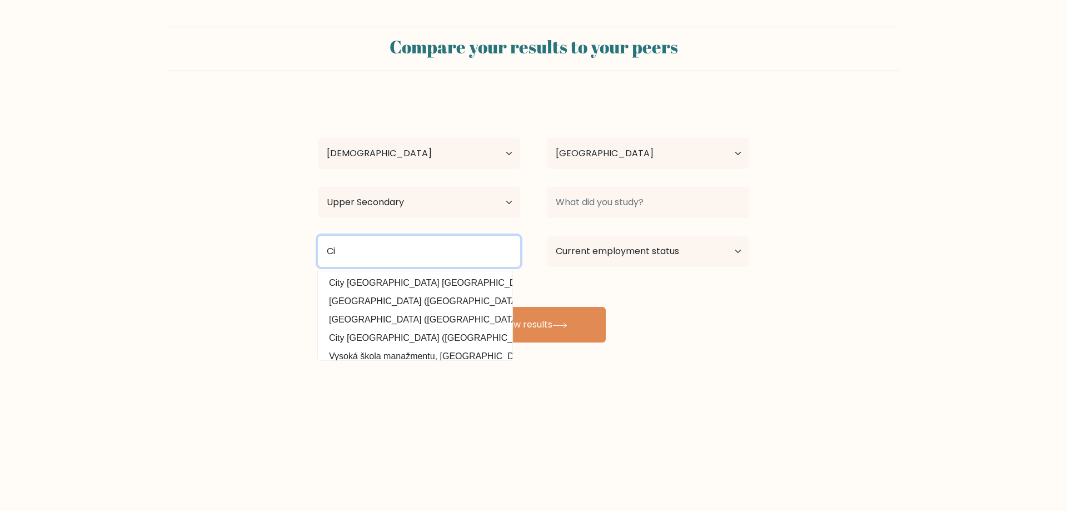
type input "C"
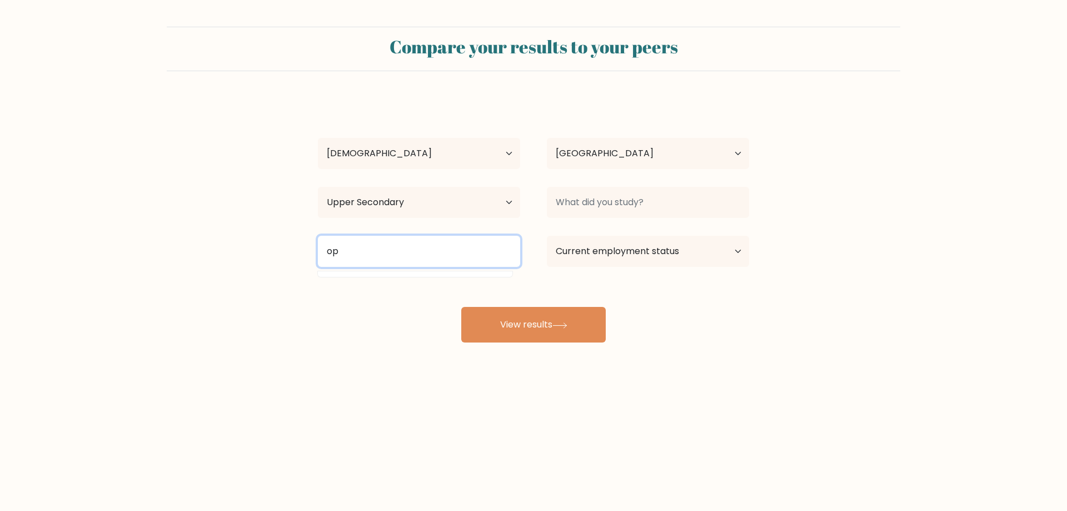
type input "o"
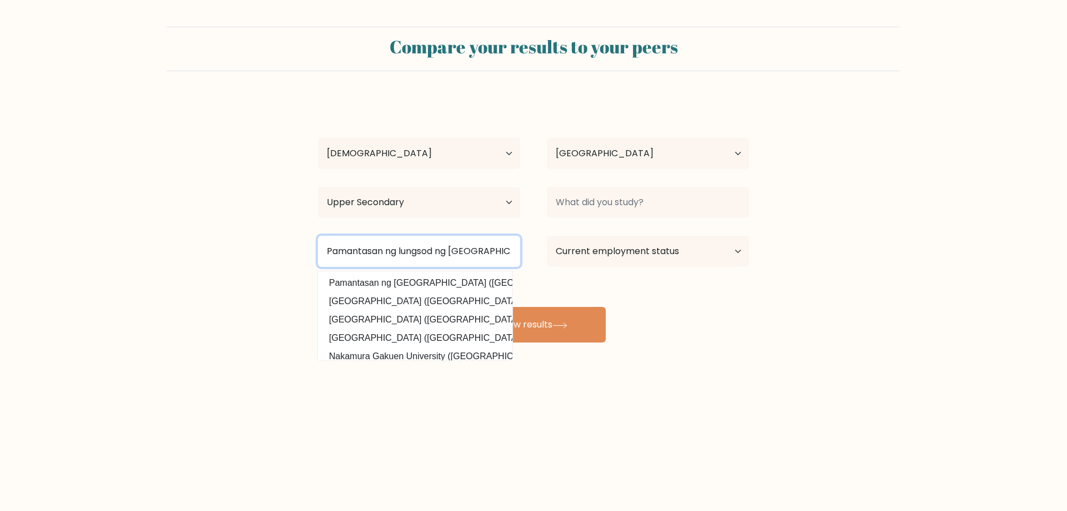
type input "Pamantasan ng lungsod ng [GEOGRAPHIC_DATA]"
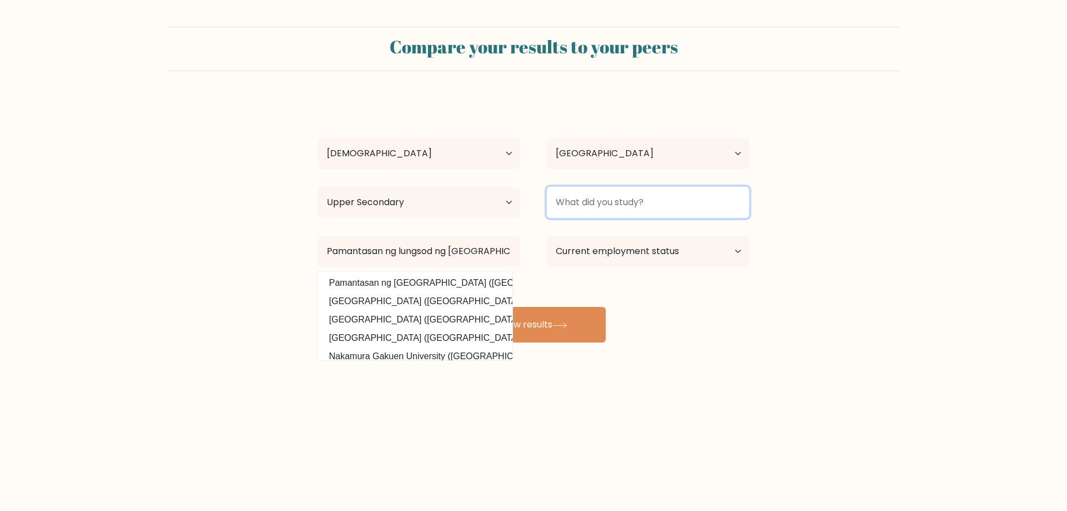
click at [626, 204] on input at bounding box center [648, 202] width 202 height 31
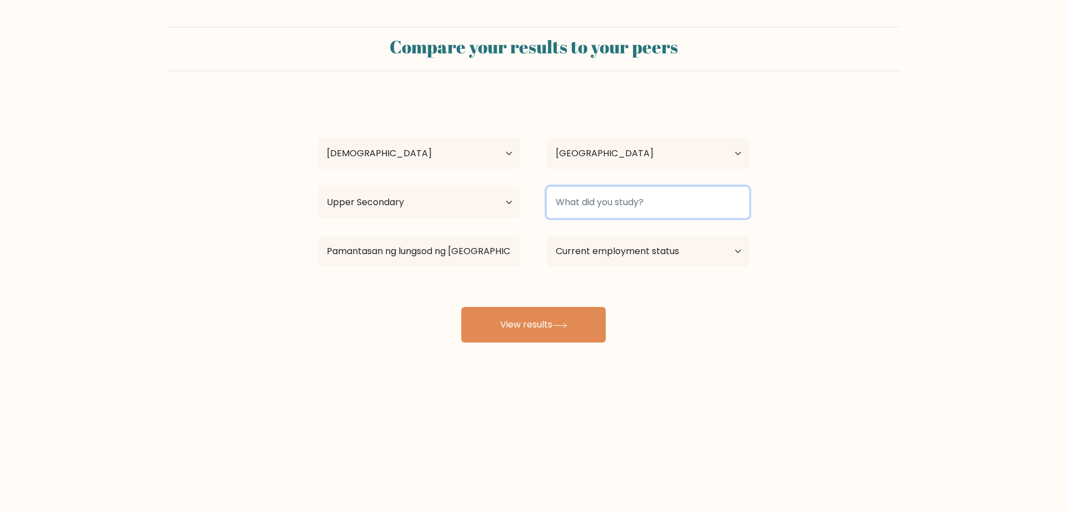
click at [626, 204] on input at bounding box center [648, 202] width 202 height 31
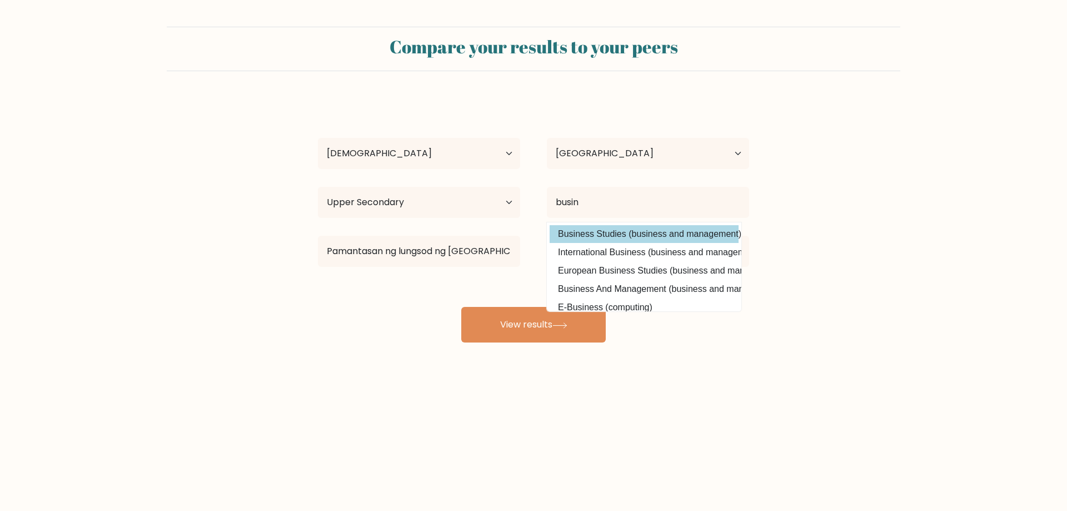
click at [602, 227] on option "Business Studies (business and management)" at bounding box center [643, 234] width 189 height 18
type input "Business Studies"
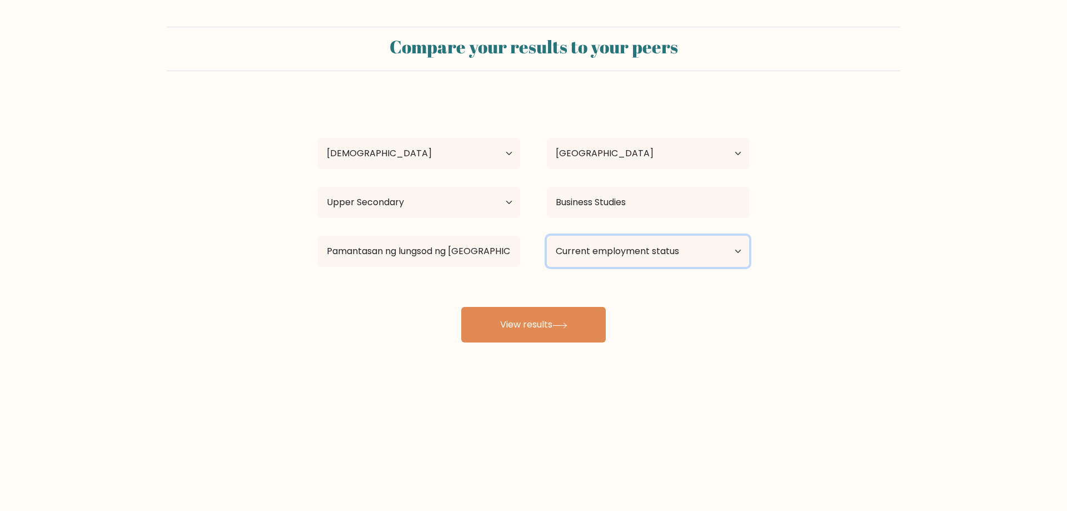
click at [591, 244] on select "Current employment status Employed Student Retired Other / prefer not to answer" at bounding box center [648, 251] width 202 height 31
select select "other"
click at [547, 236] on select "Current employment status Employed Student Retired Other / prefer not to answer" at bounding box center [648, 251] width 202 height 31
click at [544, 329] on button "View results" at bounding box center [533, 325] width 144 height 36
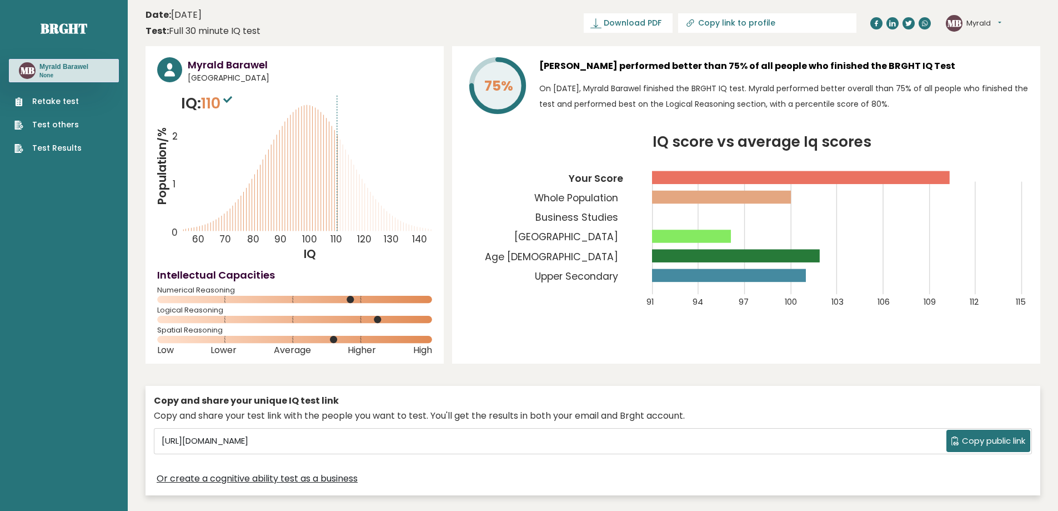
click at [984, 18] on button "Myrald" at bounding box center [984, 23] width 35 height 11
click at [988, 85] on link "Logout" at bounding box center [995, 87] width 57 height 16
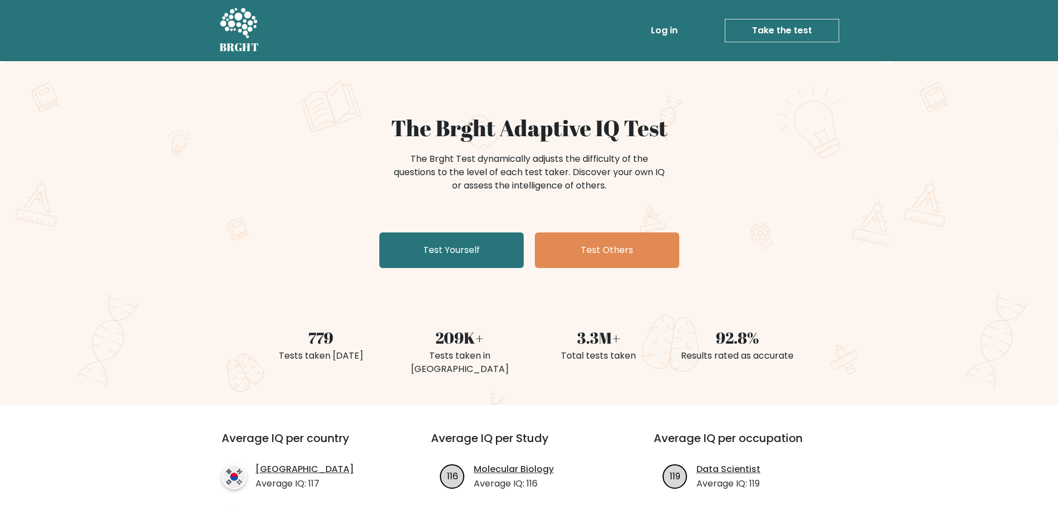
click at [674, 26] on link "Log in" at bounding box center [665, 30] width 36 height 22
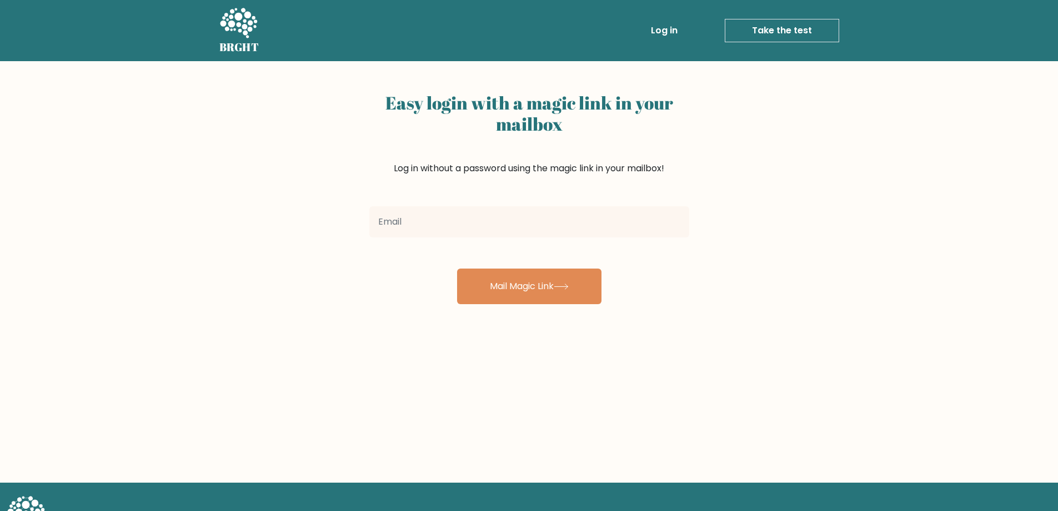
click at [447, 216] on input "email" at bounding box center [529, 221] width 320 height 31
type input "myraldbarawel.mb@gmail.com"
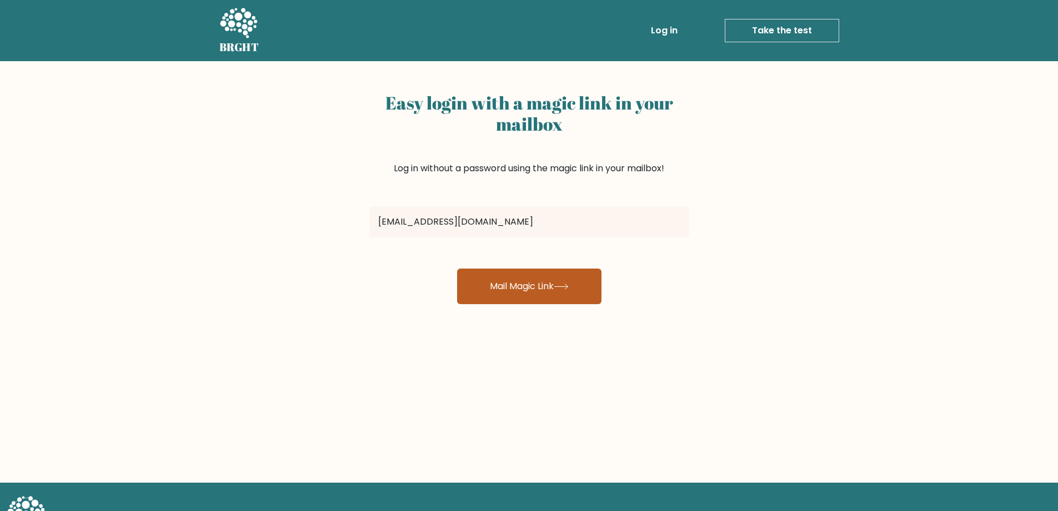
click at [484, 296] on button "Mail Magic Link" at bounding box center [529, 286] width 144 height 36
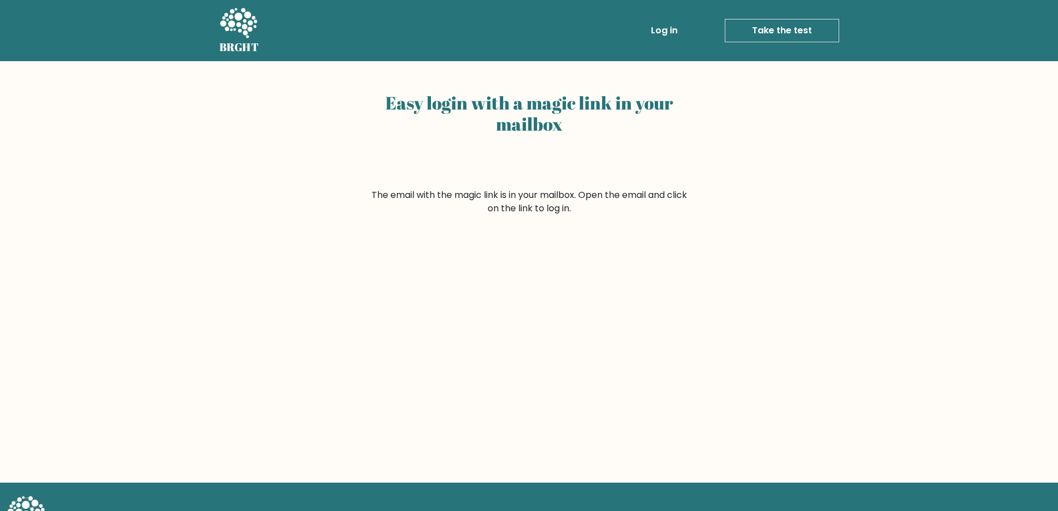
click at [668, 31] on link "Log in" at bounding box center [665, 30] width 36 height 22
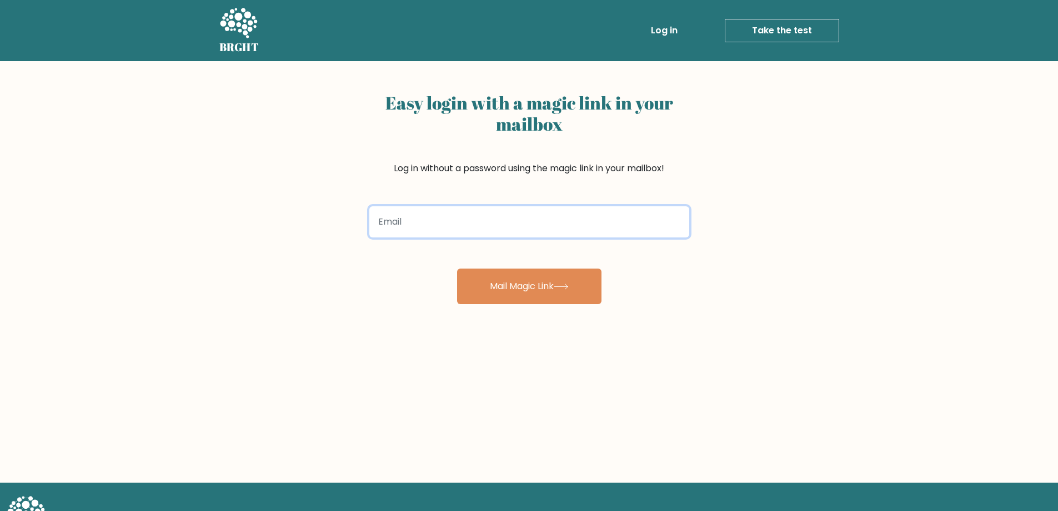
click at [416, 219] on input "email" at bounding box center [529, 221] width 320 height 31
type input "[EMAIL_ADDRESS][DOMAIN_NAME]"
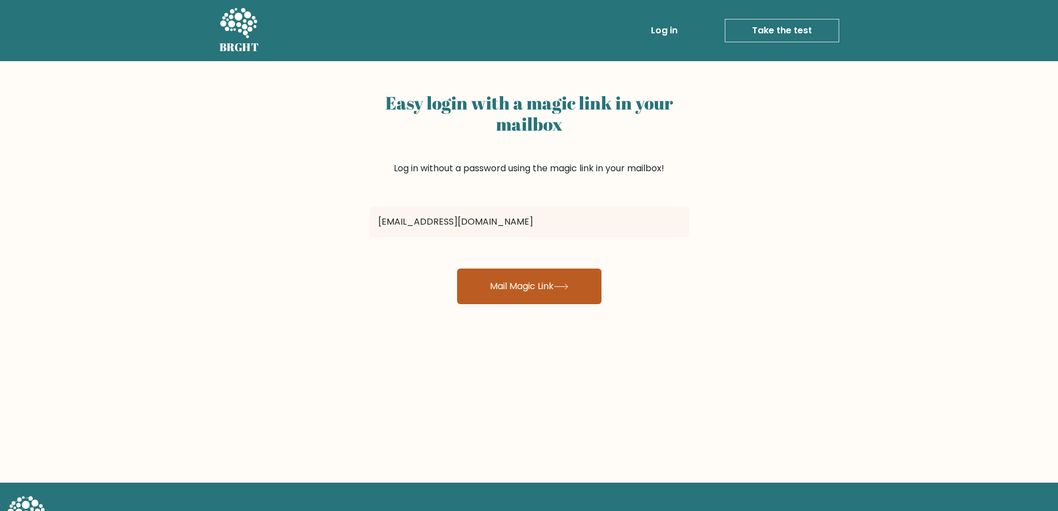
click at [472, 284] on button "Mail Magic Link" at bounding box center [529, 286] width 144 height 36
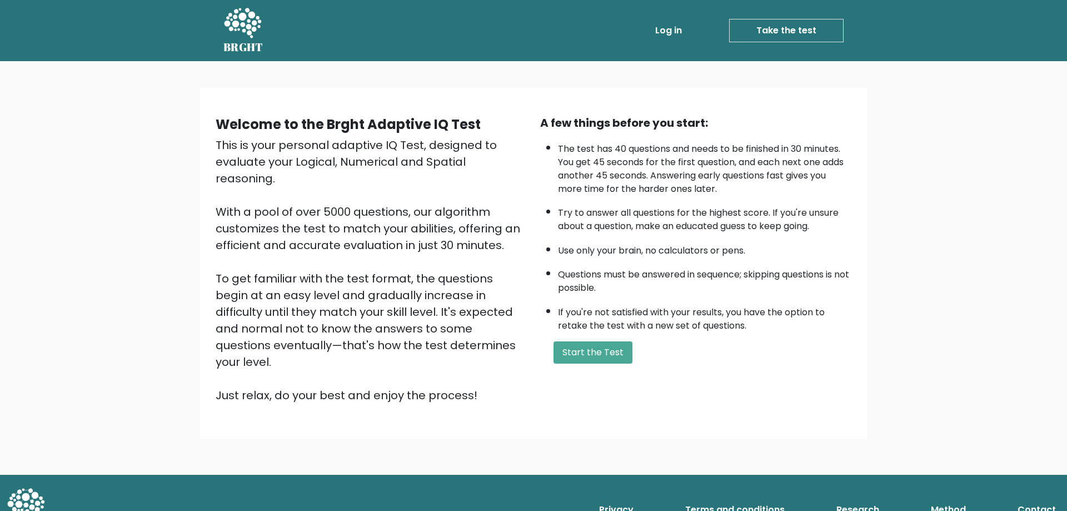
click at [664, 28] on link "Log in" at bounding box center [669, 30] width 36 height 22
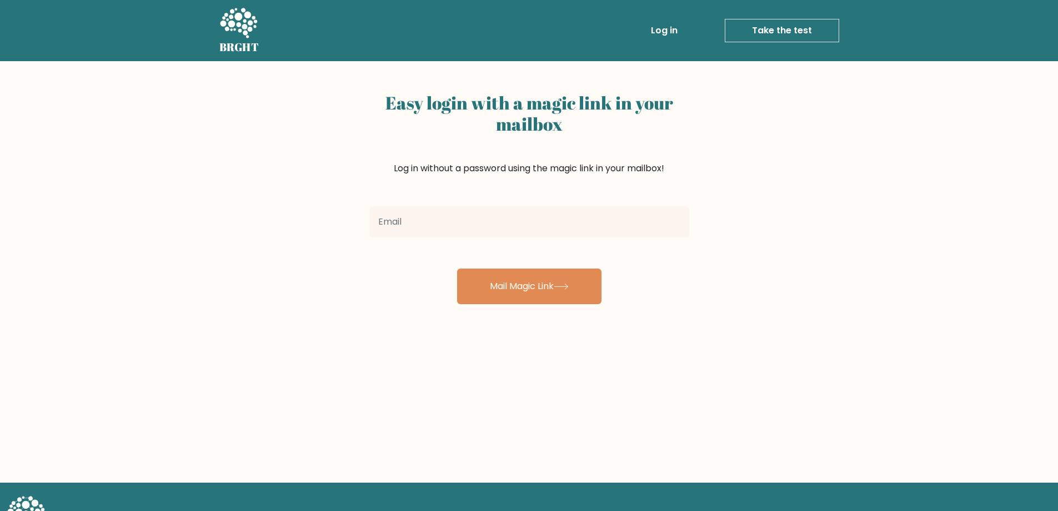
click at [489, 225] on input "email" at bounding box center [529, 221] width 320 height 31
type input "[EMAIL_ADDRESS][DOMAIN_NAME]"
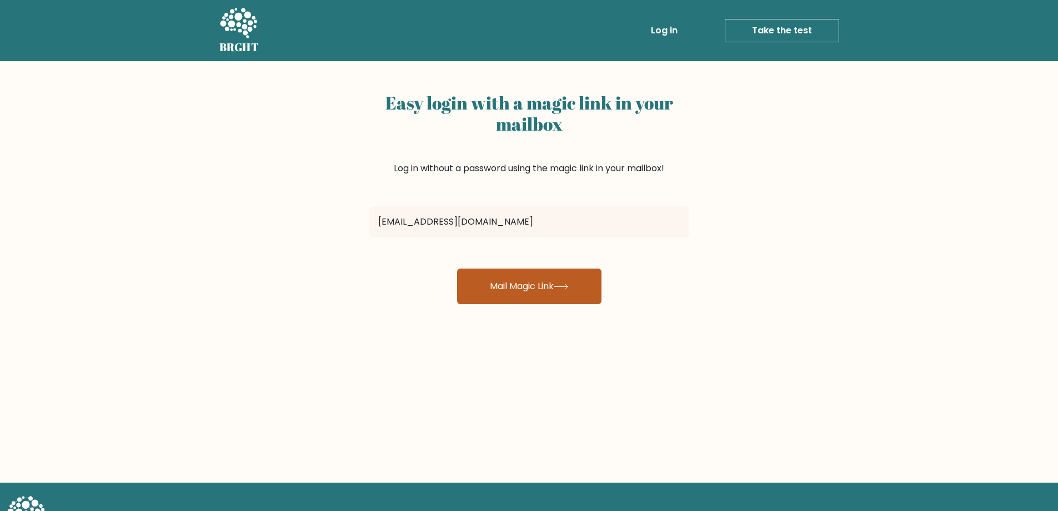
click at [478, 281] on button "Mail Magic Link" at bounding box center [529, 286] width 144 height 36
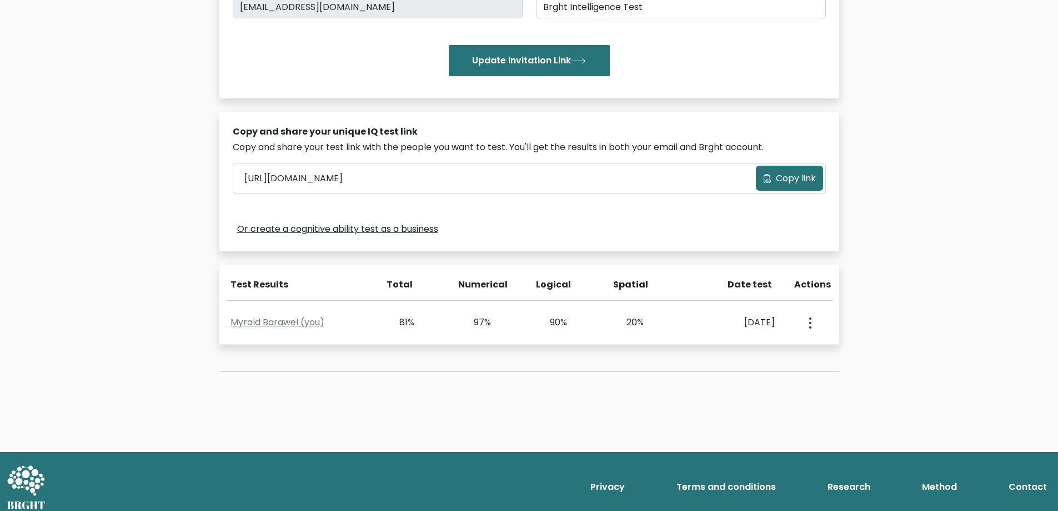
scroll to position [248, 0]
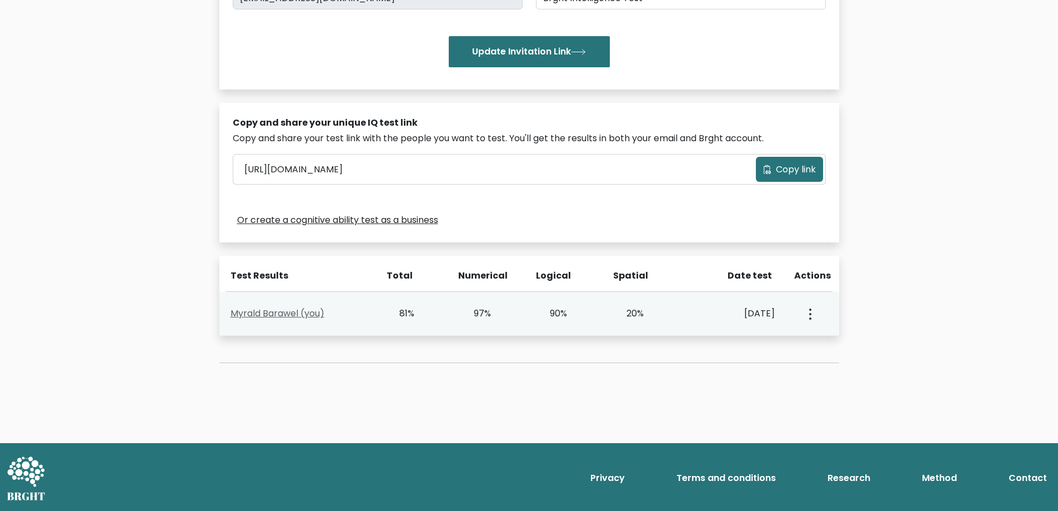
click at [274, 318] on link "Myrald Barawel (you)" at bounding box center [278, 313] width 94 height 13
